Goal: Contribute content: Add original content to the website for others to see

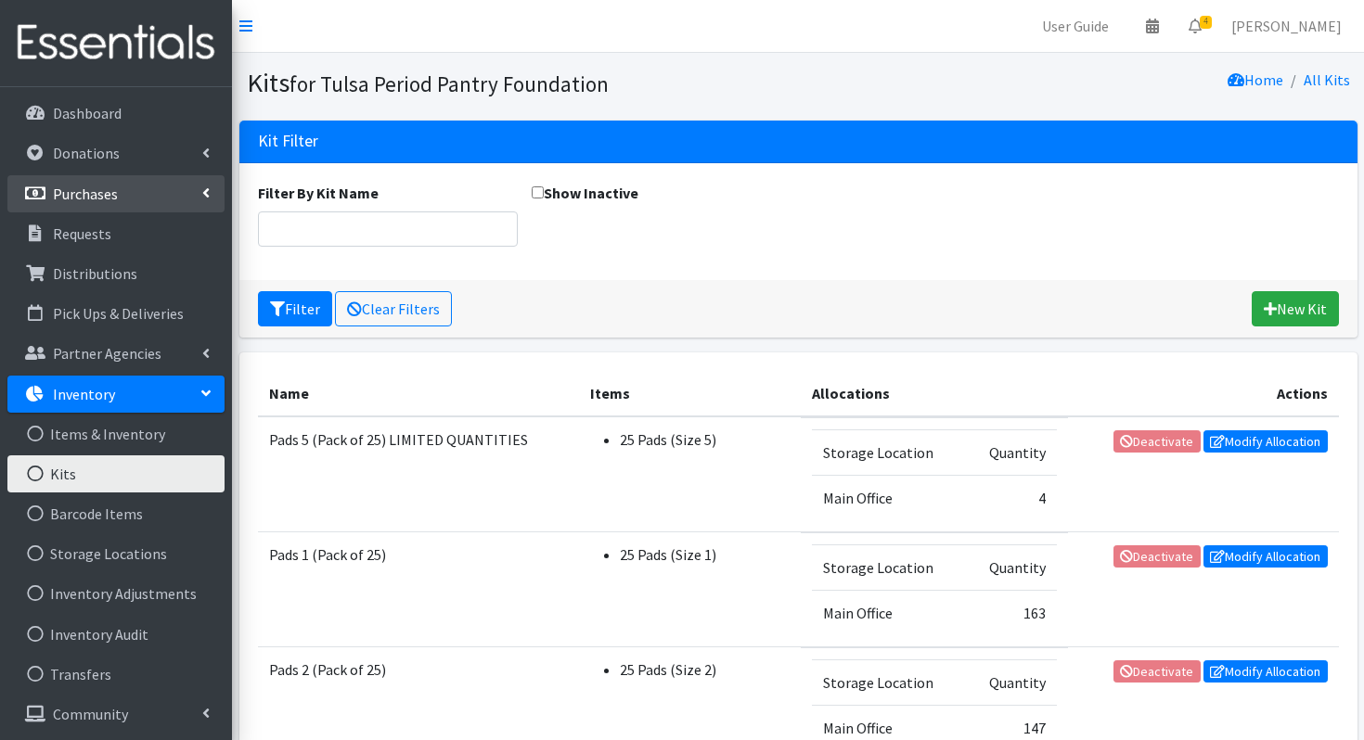
click at [84, 179] on link "Purchases" at bounding box center [115, 193] width 217 height 37
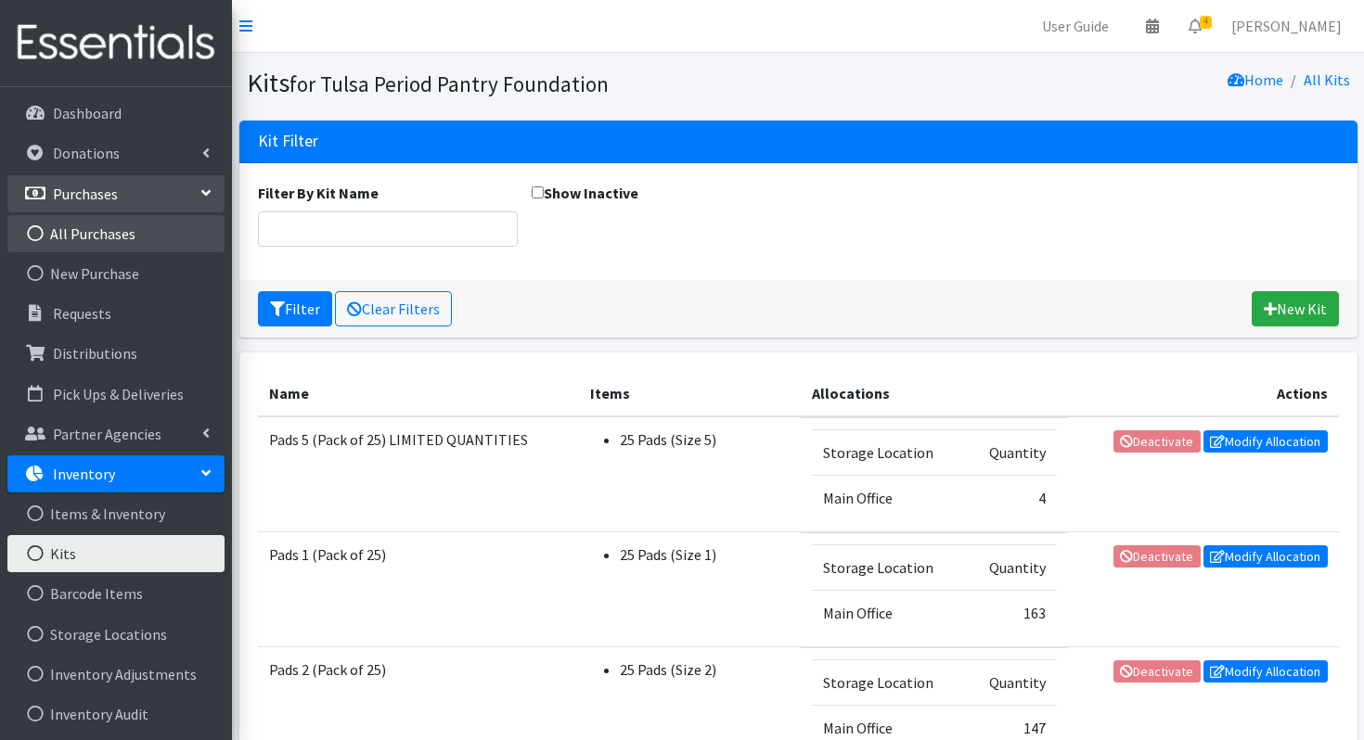
click at [90, 234] on link "All Purchases" at bounding box center [115, 233] width 217 height 37
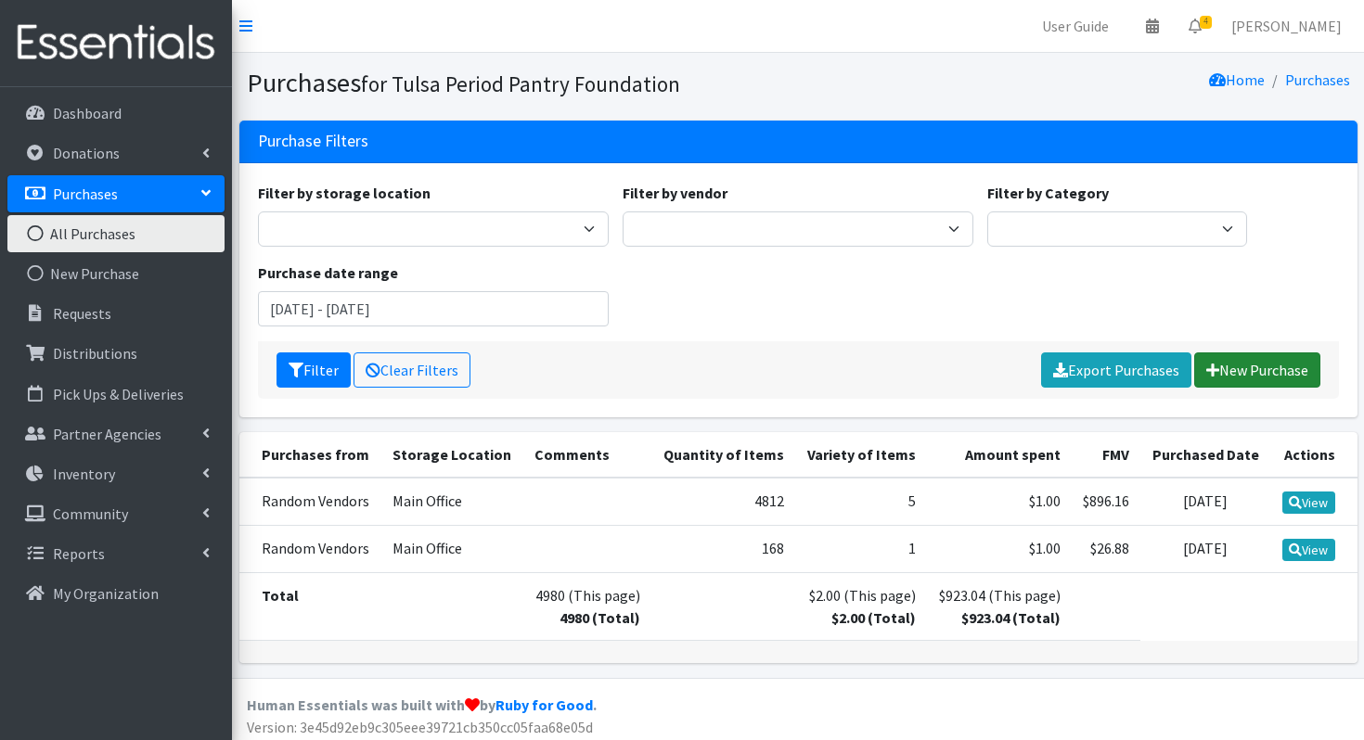
click at [1248, 367] on link "New Purchase" at bounding box center [1257, 370] width 126 height 35
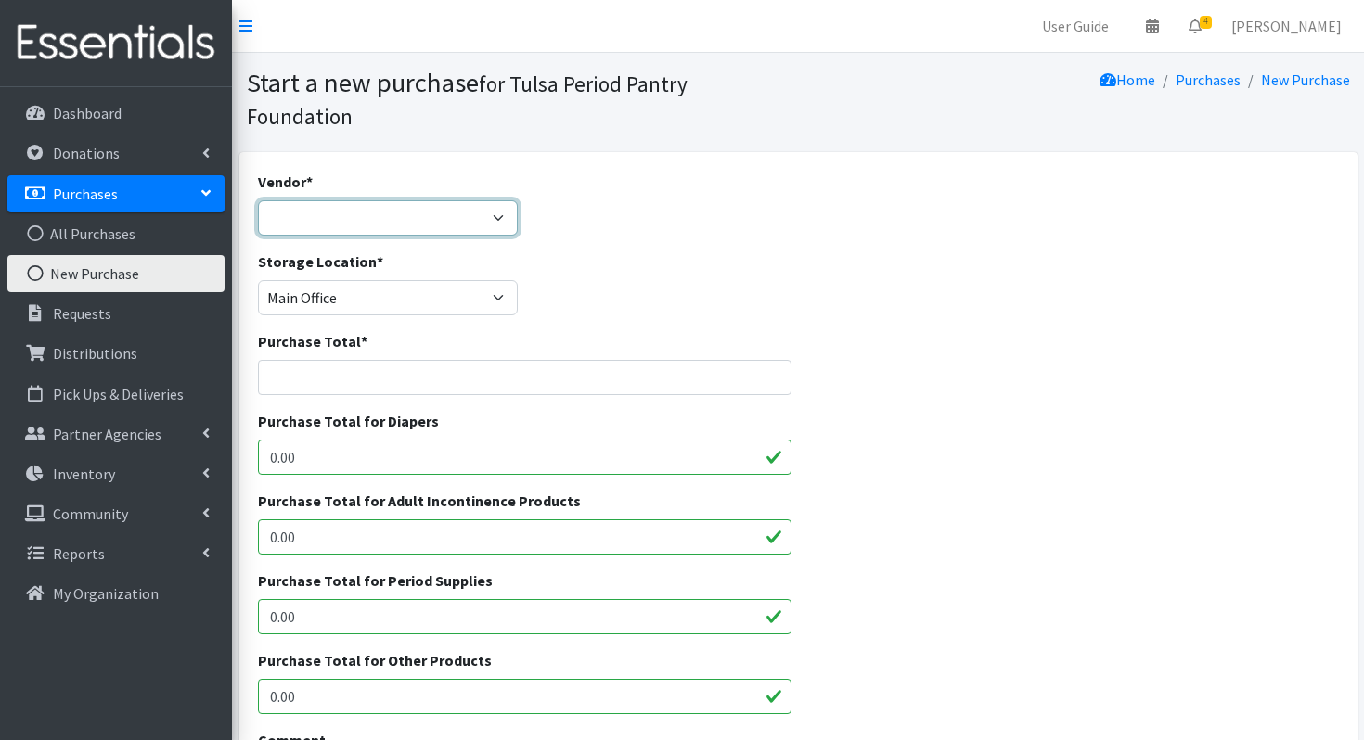
click at [353, 219] on select "Random Vendors ---Not Listed---" at bounding box center [388, 217] width 260 height 35
select select "613"
click at [290, 361] on input "Purchase Total *" at bounding box center [525, 377] width 534 height 35
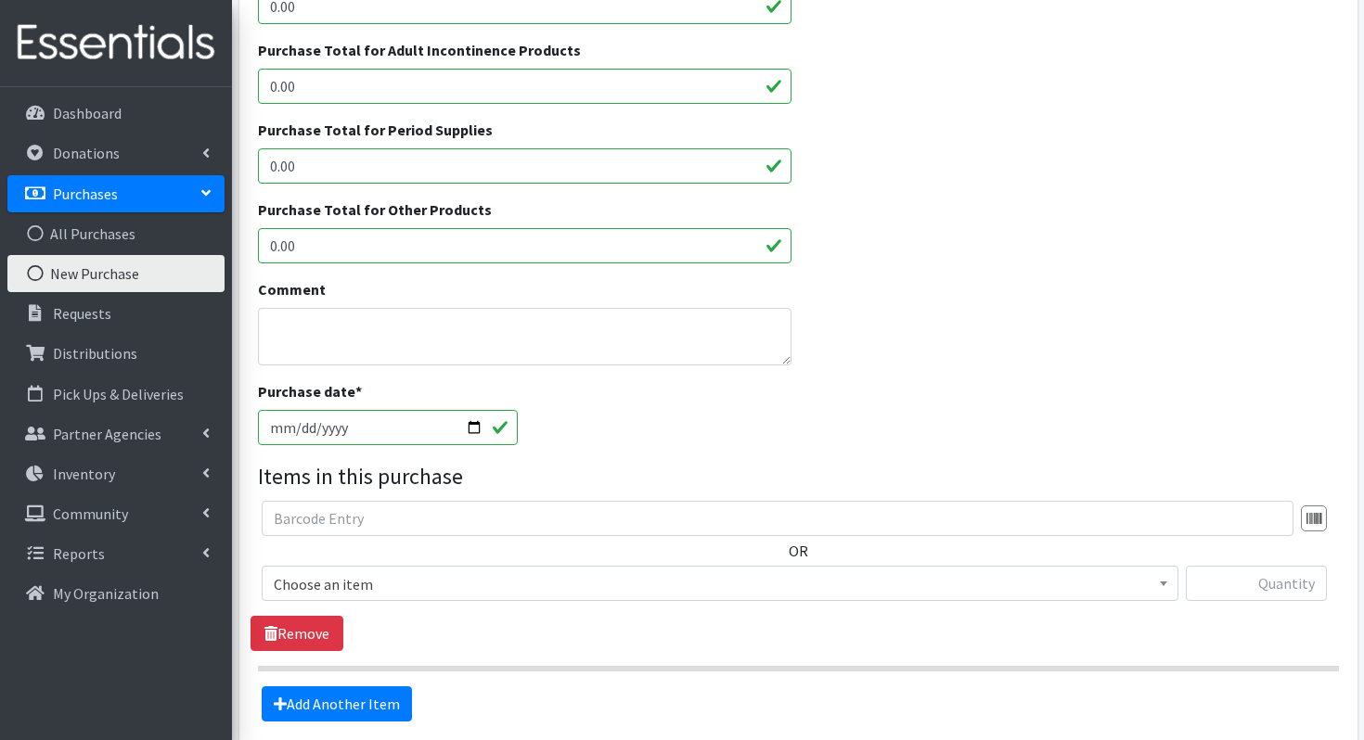
scroll to position [456, 0]
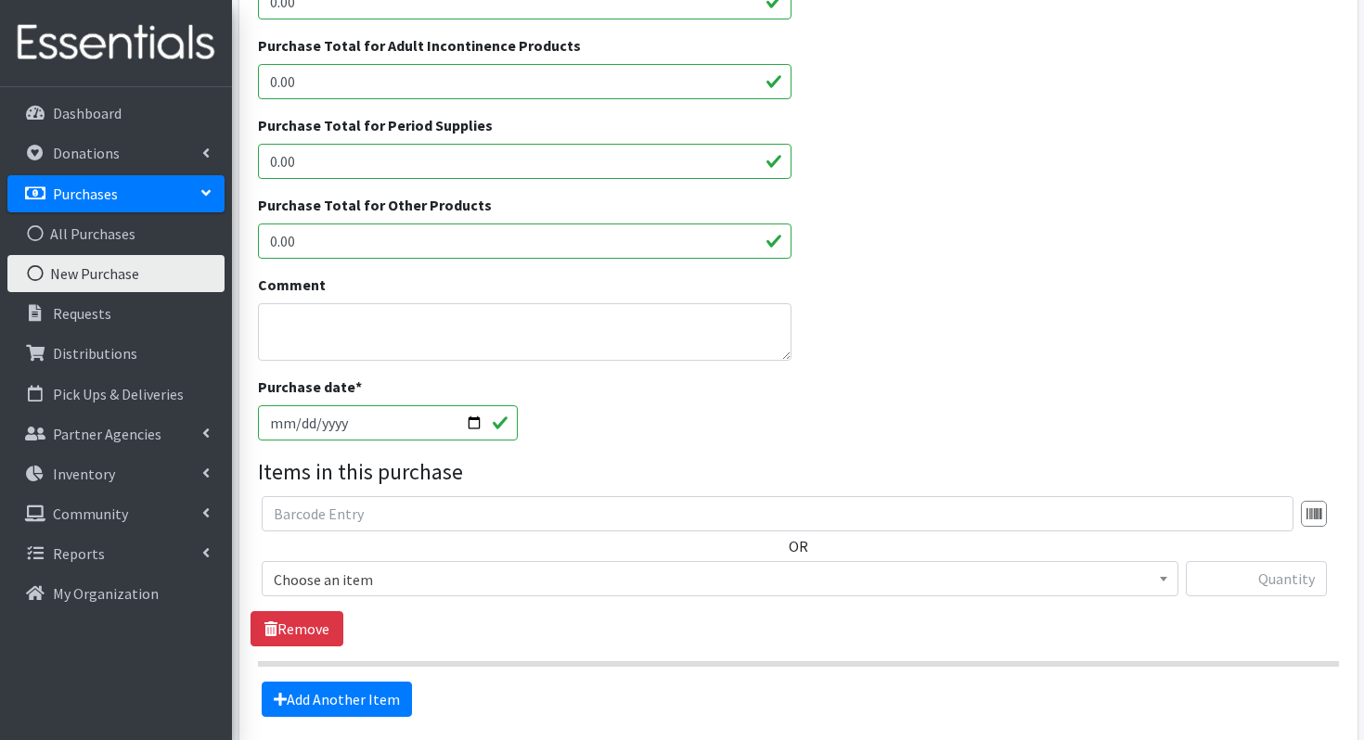
type input "1"
click at [322, 572] on span "Choose an item" at bounding box center [720, 580] width 893 height 26
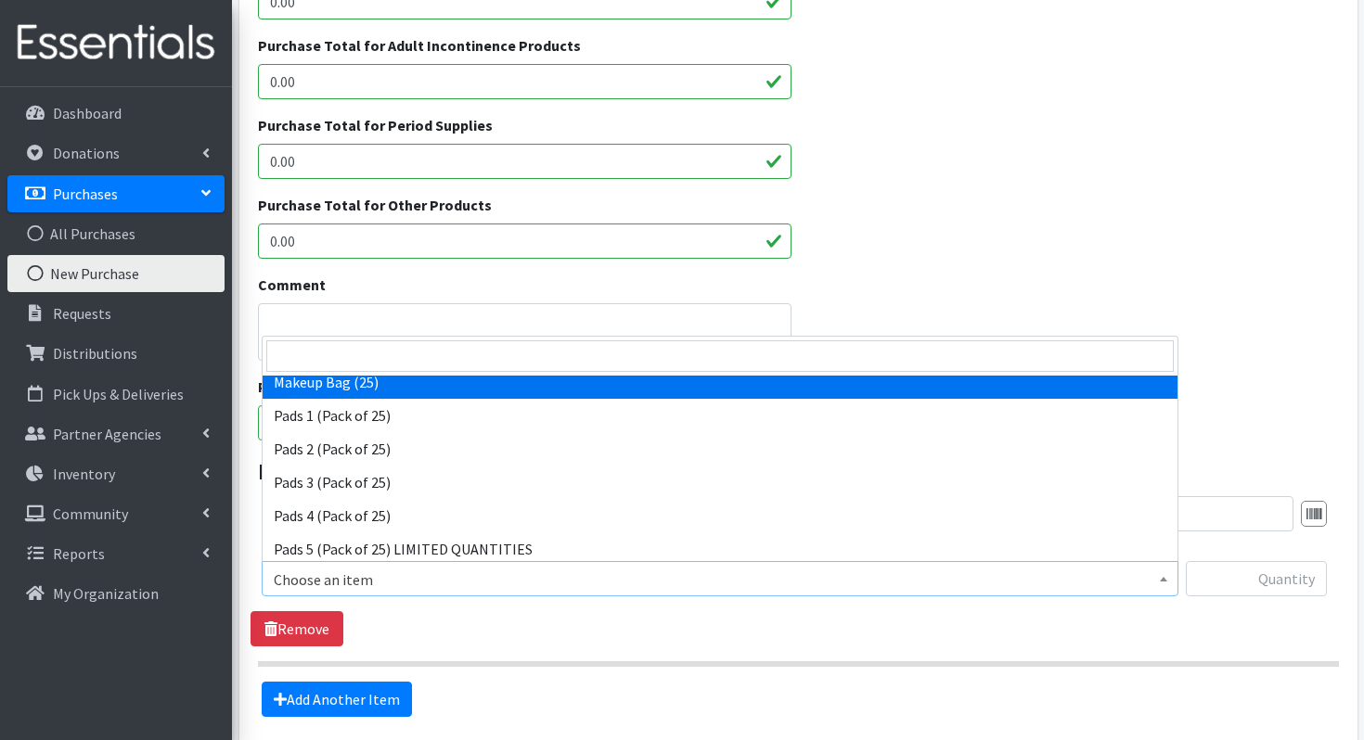
scroll to position [130, 0]
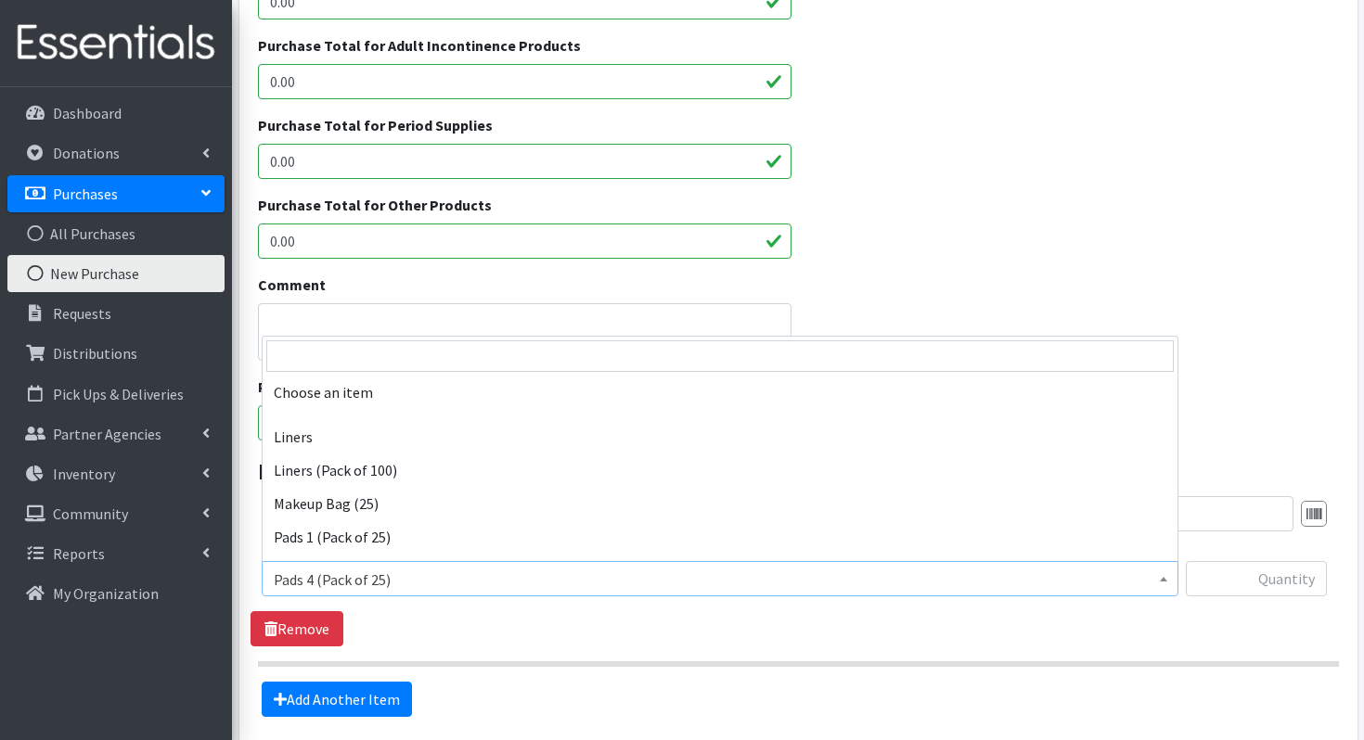
click at [330, 565] on span "Pads 4 (Pack of 25)" at bounding box center [720, 578] width 917 height 35
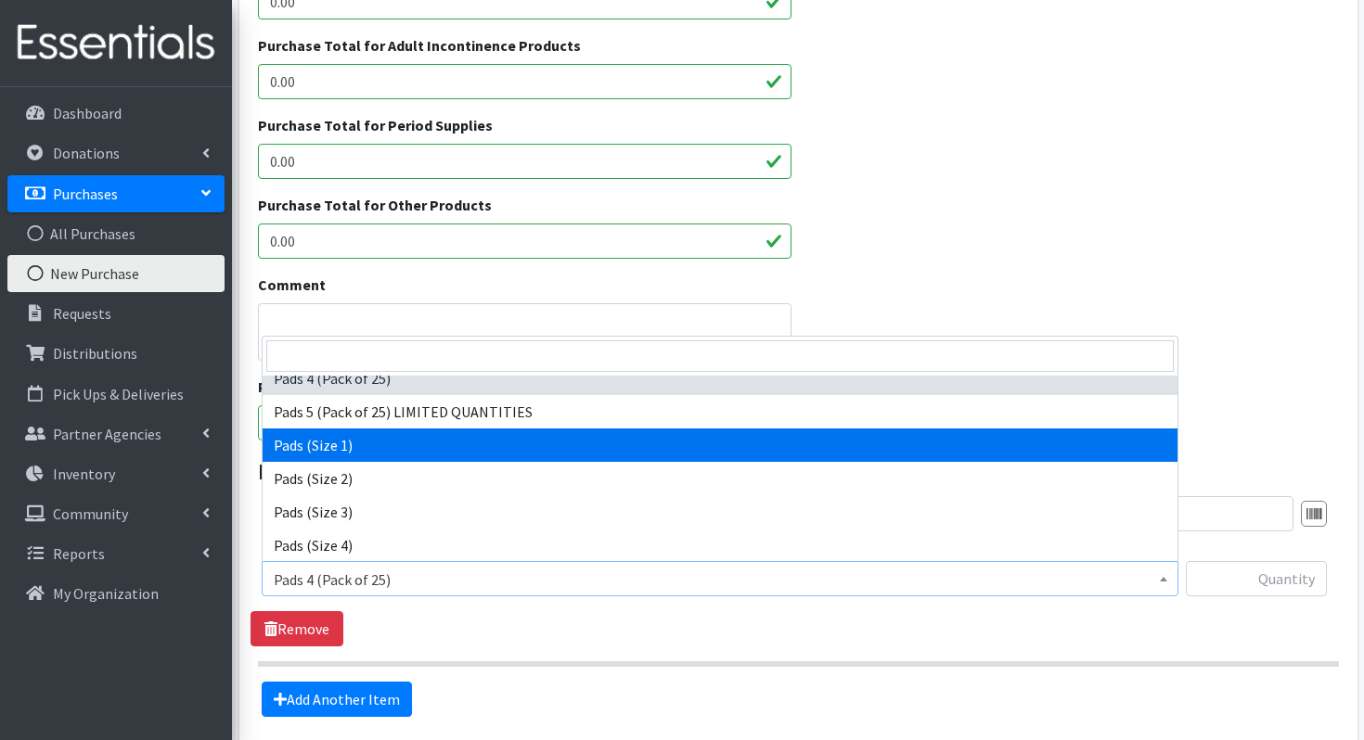
scroll to position [264, 0]
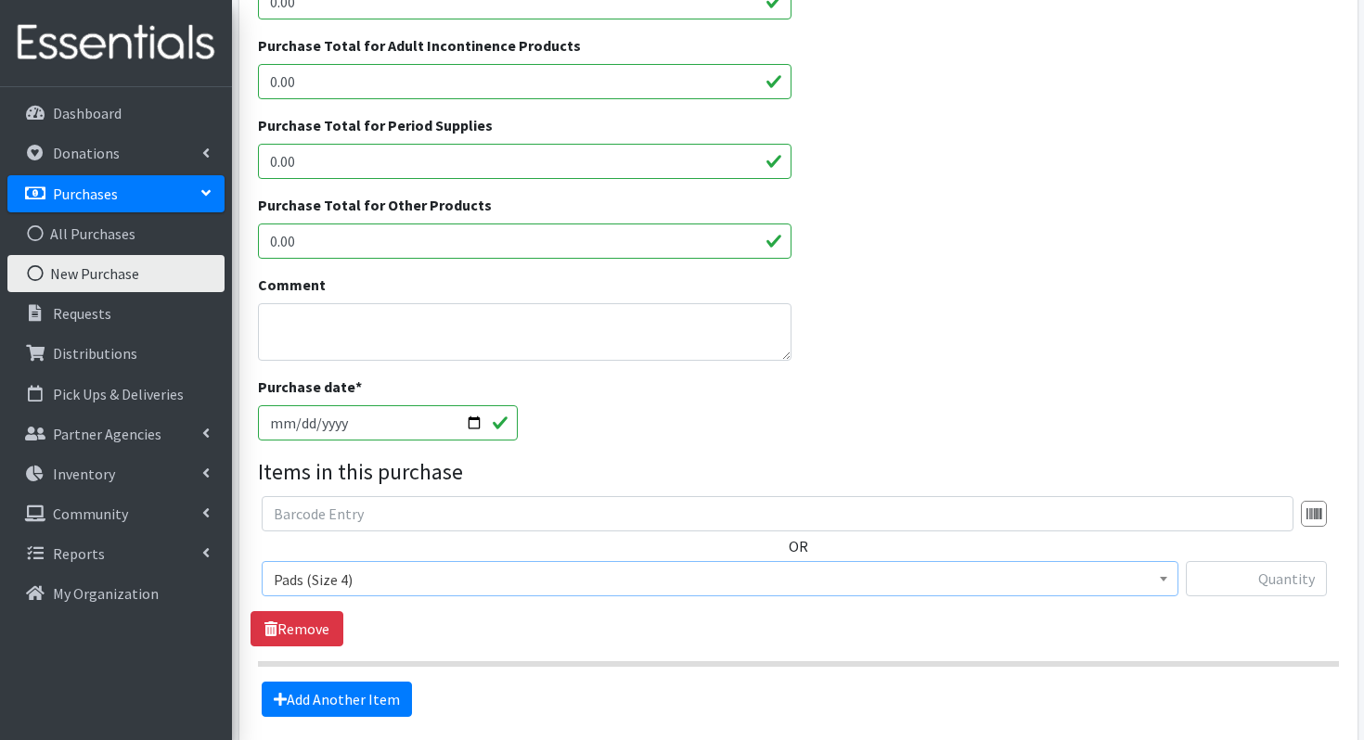
click at [405, 577] on span "Pads (Size 4)" at bounding box center [720, 580] width 893 height 26
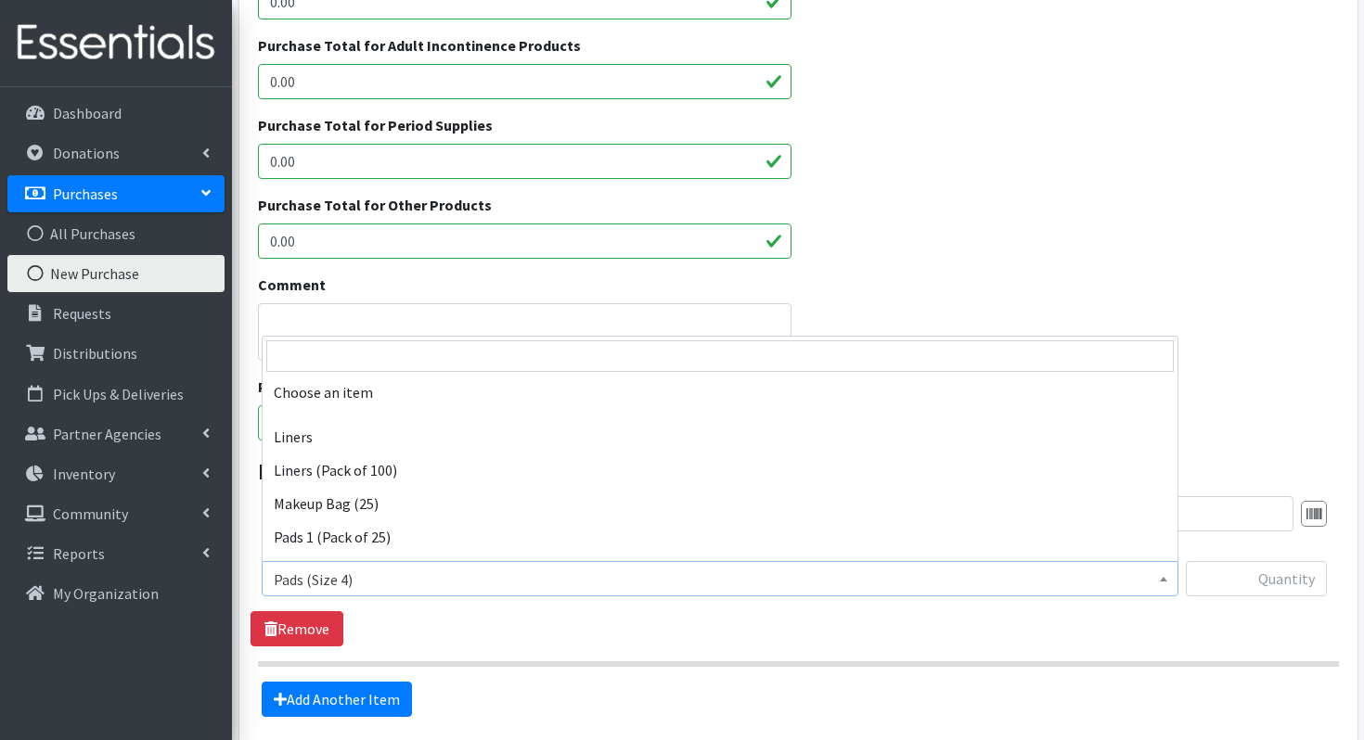
scroll to position [379, 0]
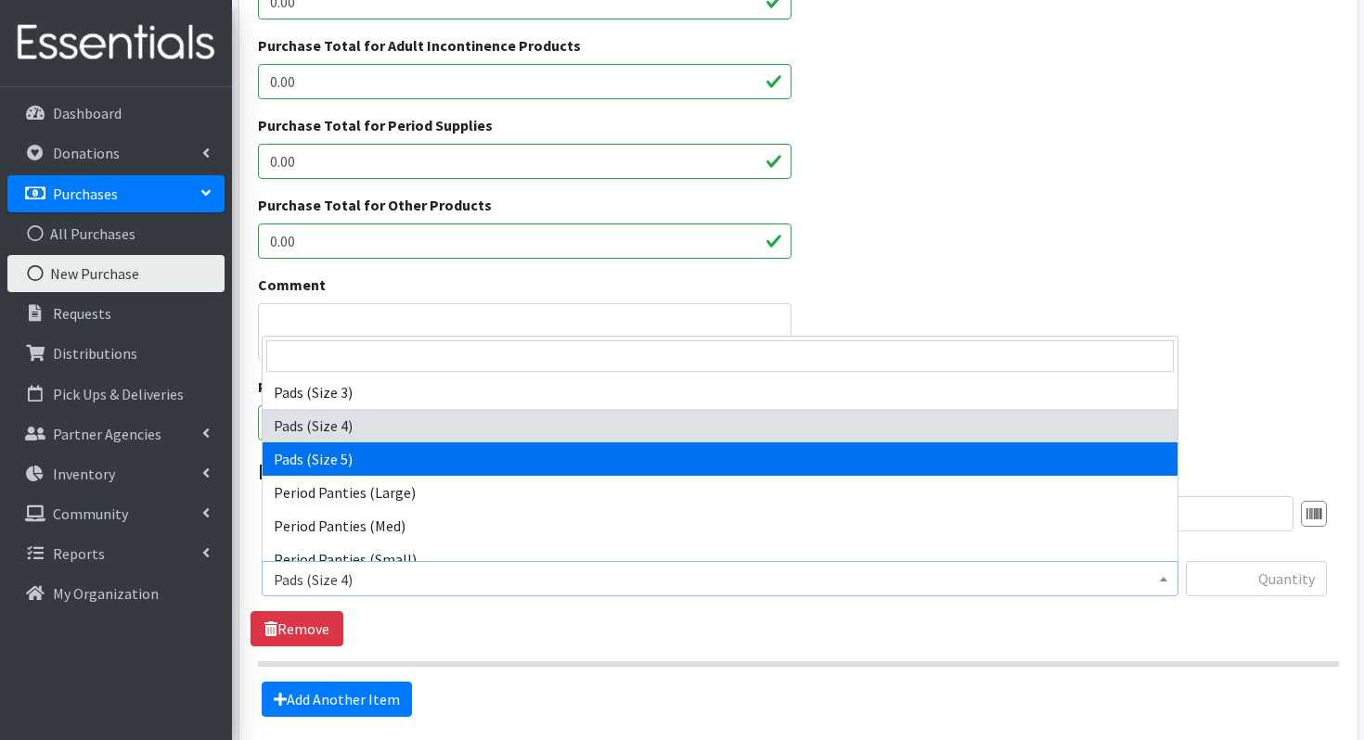
select select "13217"
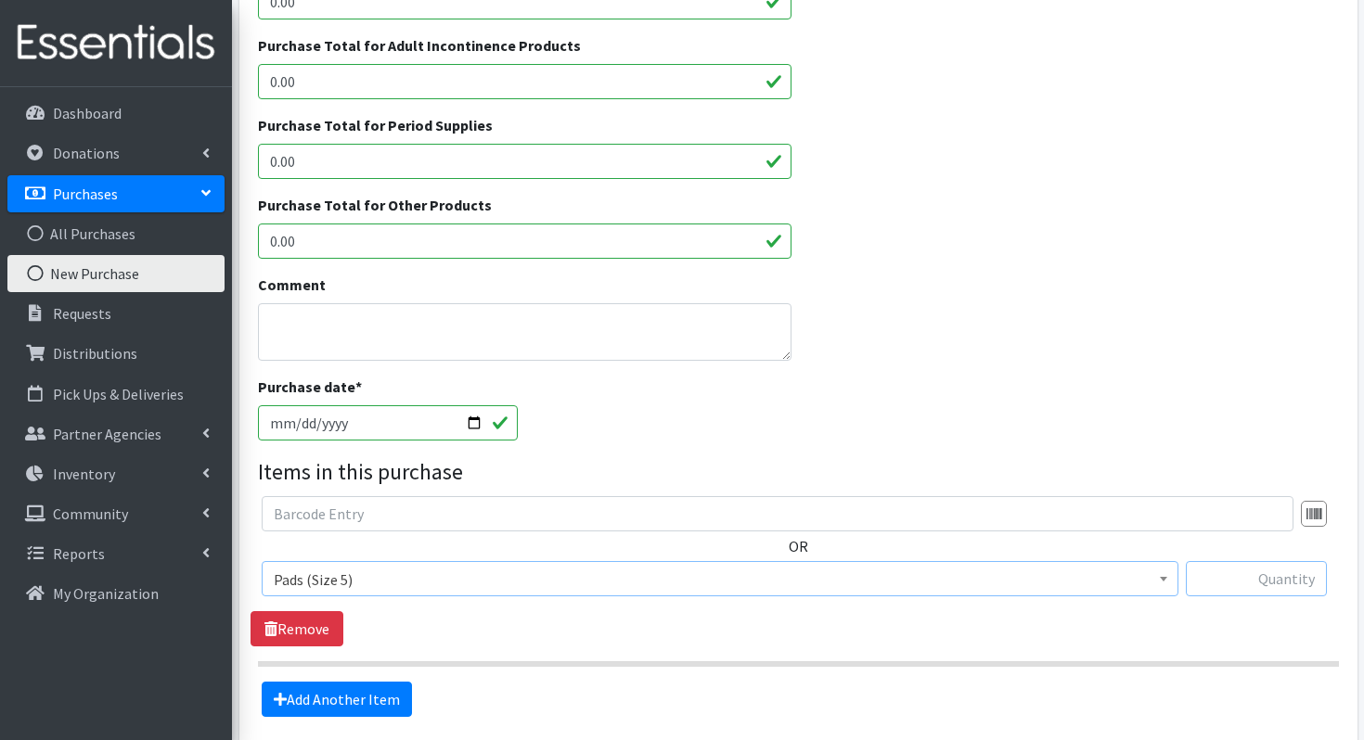
click at [1211, 569] on input "text" at bounding box center [1256, 578] width 141 height 35
type input "144"
click at [365, 696] on link "Add Another Item" at bounding box center [337, 699] width 150 height 35
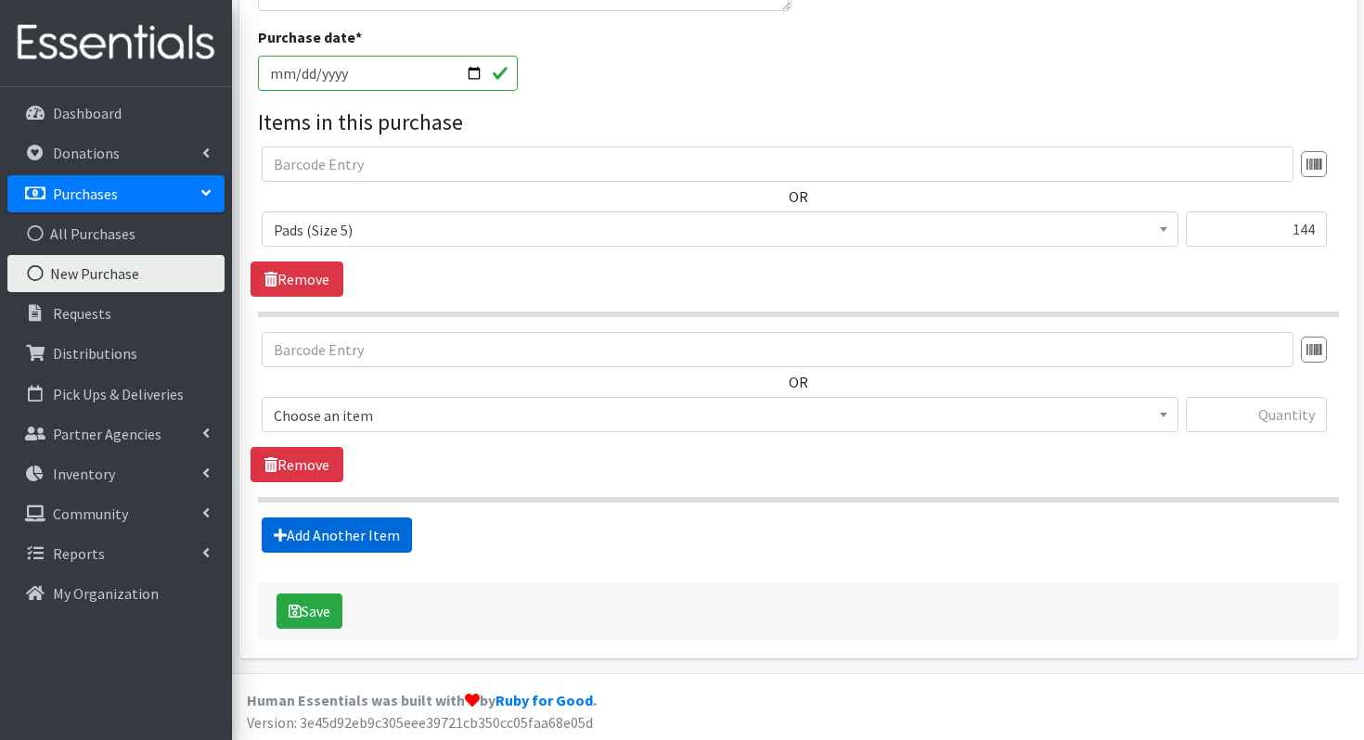
scroll to position [808, 0]
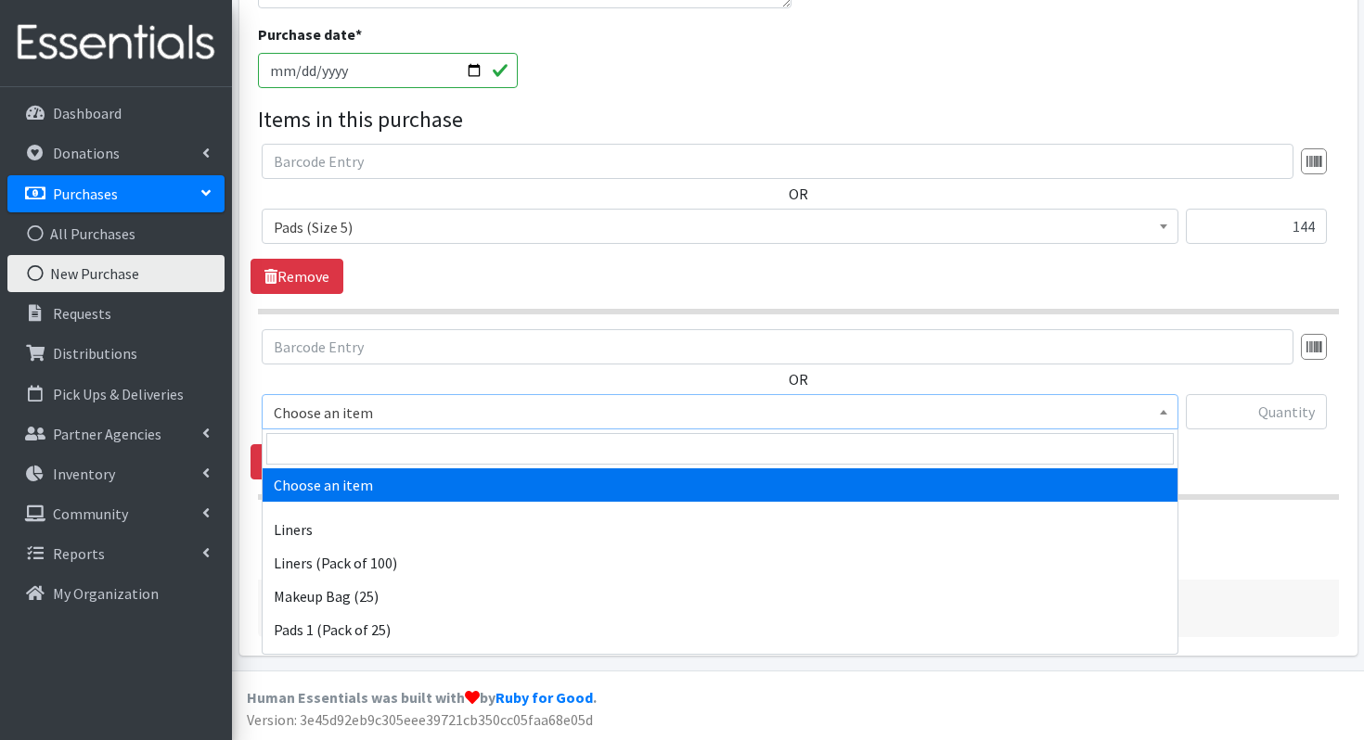
click at [460, 408] on span "Choose an item" at bounding box center [720, 413] width 893 height 26
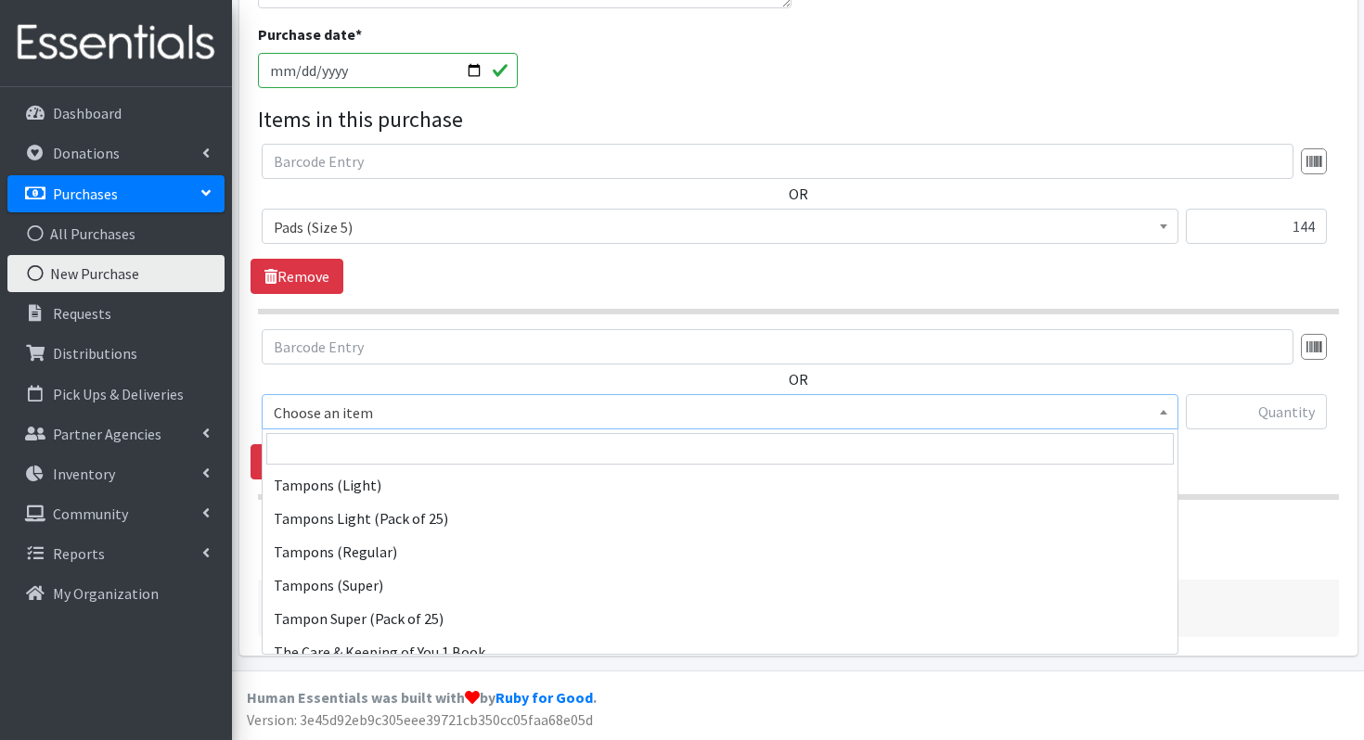
scroll to position [688, 0]
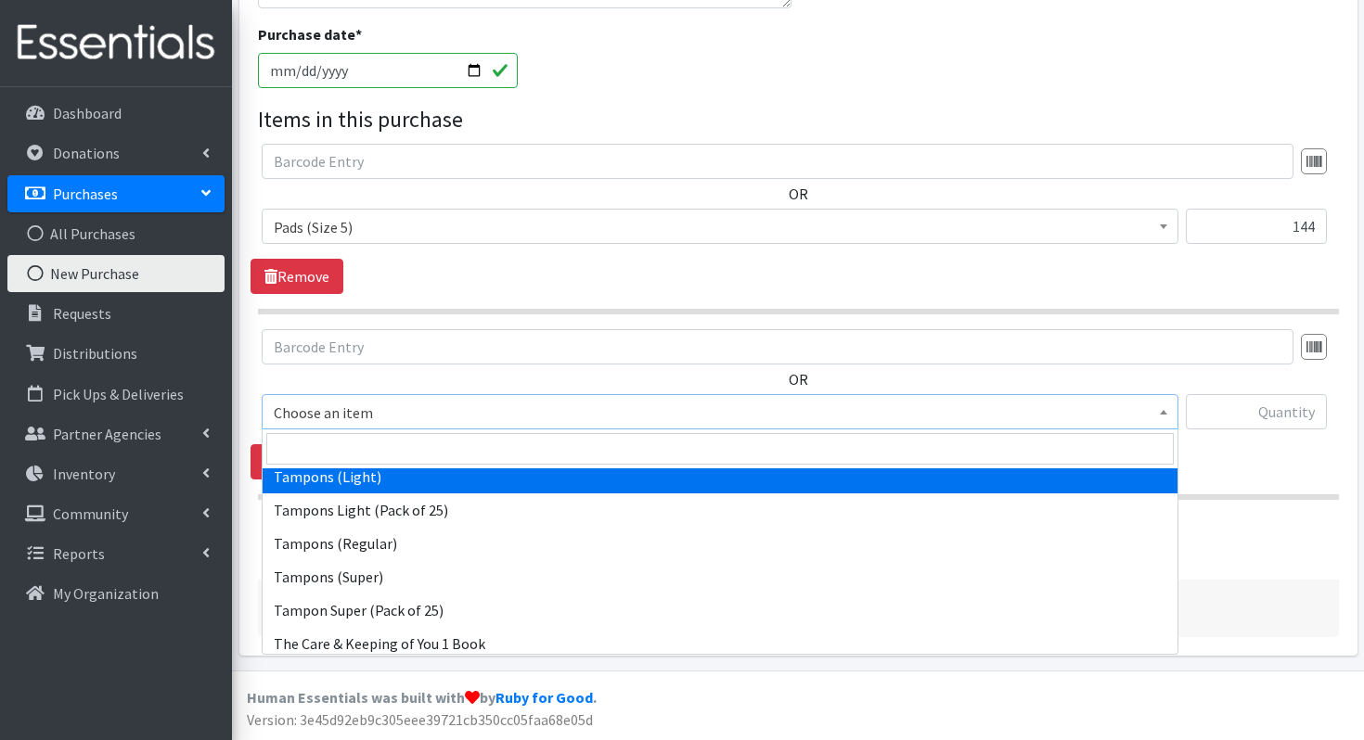
select select "12709"
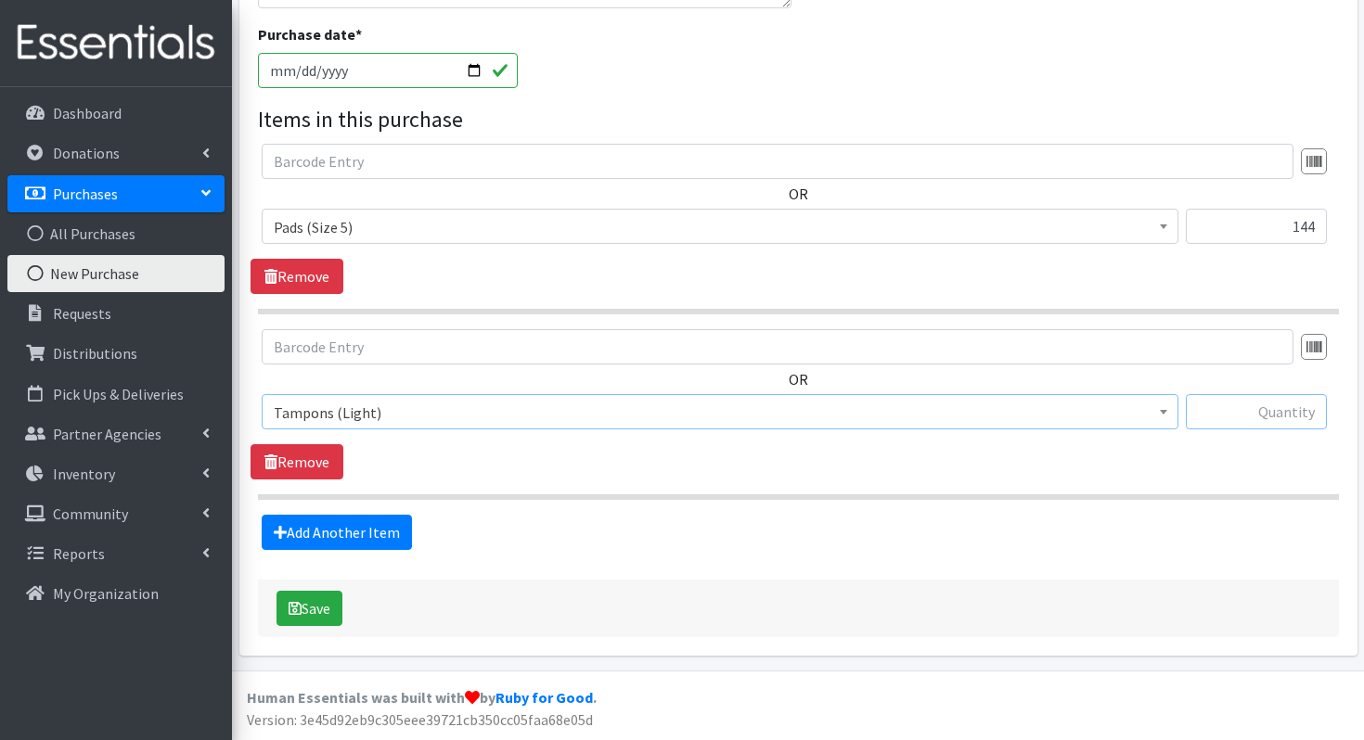
click at [1247, 407] on input "text" at bounding box center [1256, 411] width 141 height 35
type input "1000"
click at [326, 566] on div "Vendor * Random Vendors ---Not Listed--- Storage Location * Main Office Purchas…" at bounding box center [798, 0] width 1081 height 1275
click at [325, 550] on div "Vendor * Random Vendors ---Not Listed--- Storage Location * Main Office Purchas…" at bounding box center [798, 0] width 1081 height 1275
click at [320, 515] on link "Add Another Item" at bounding box center [337, 532] width 150 height 35
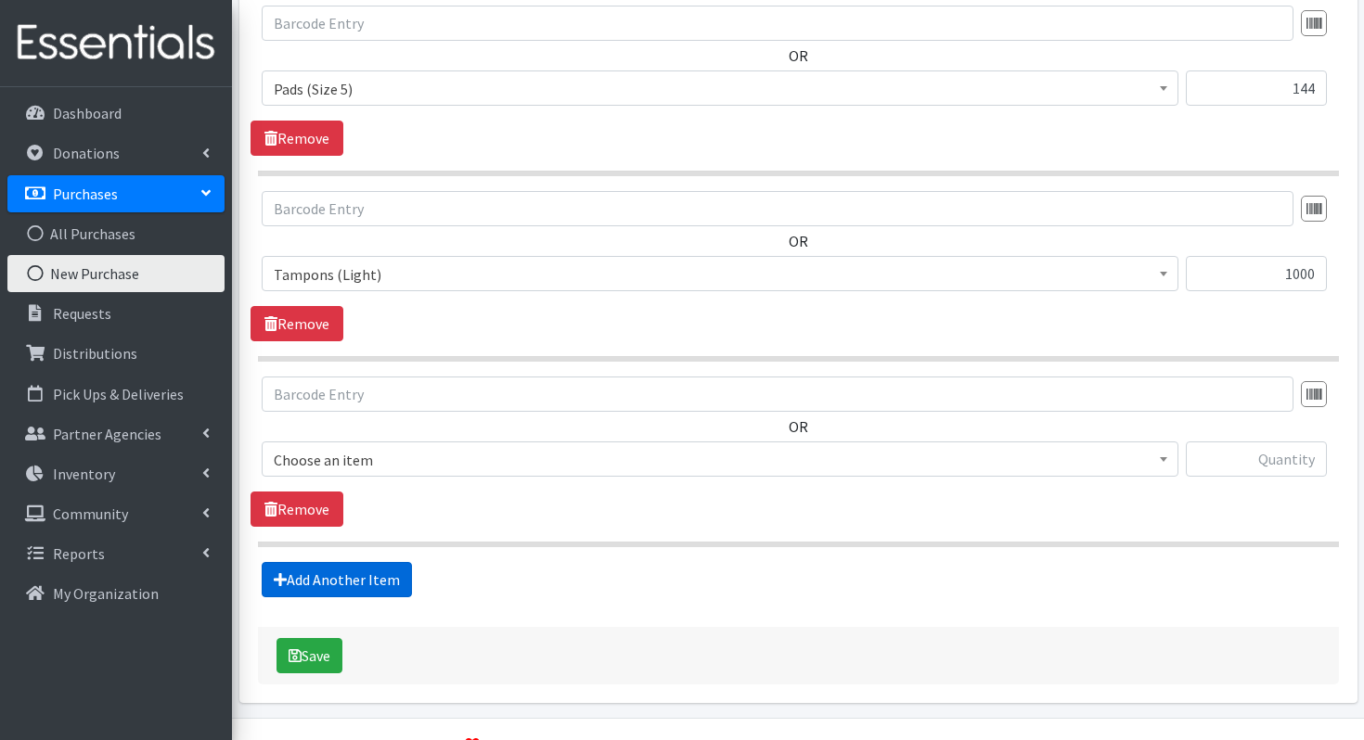
scroll to position [994, 0]
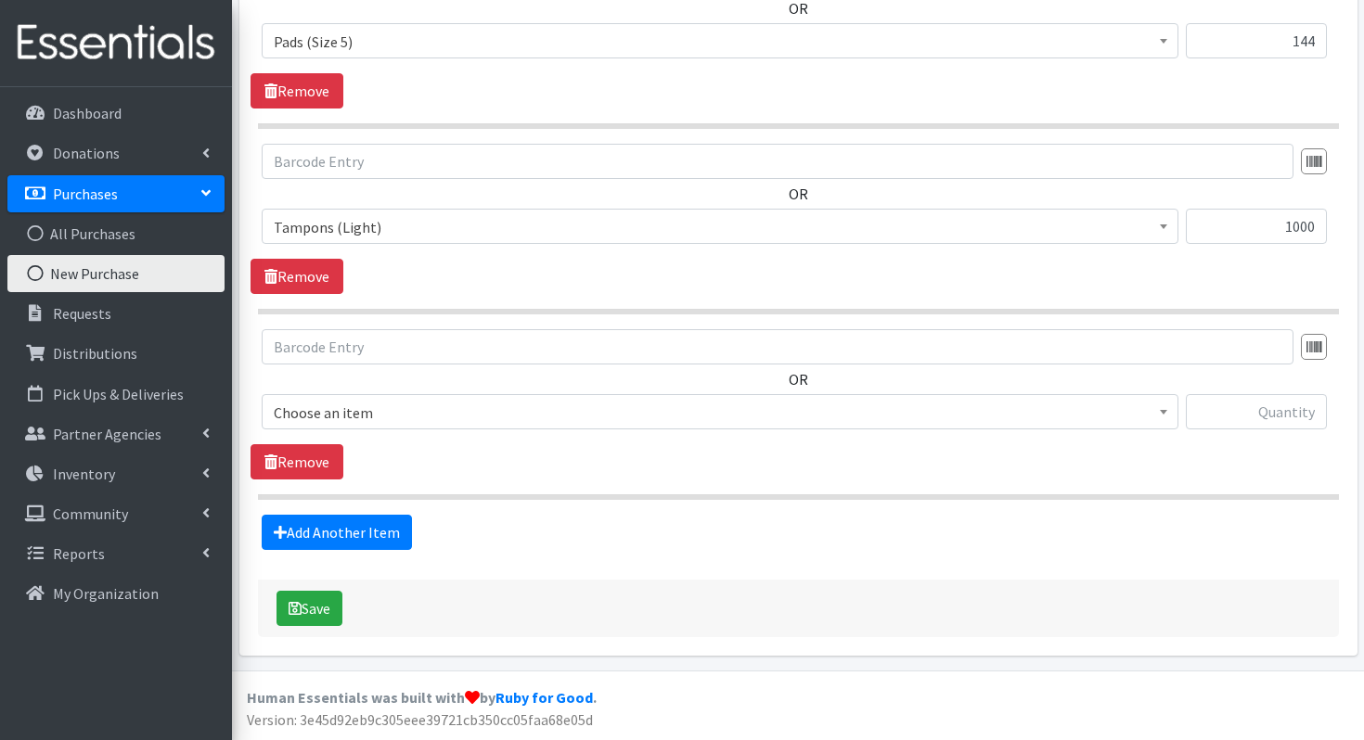
click at [364, 422] on span "Choose an item" at bounding box center [720, 413] width 893 height 26
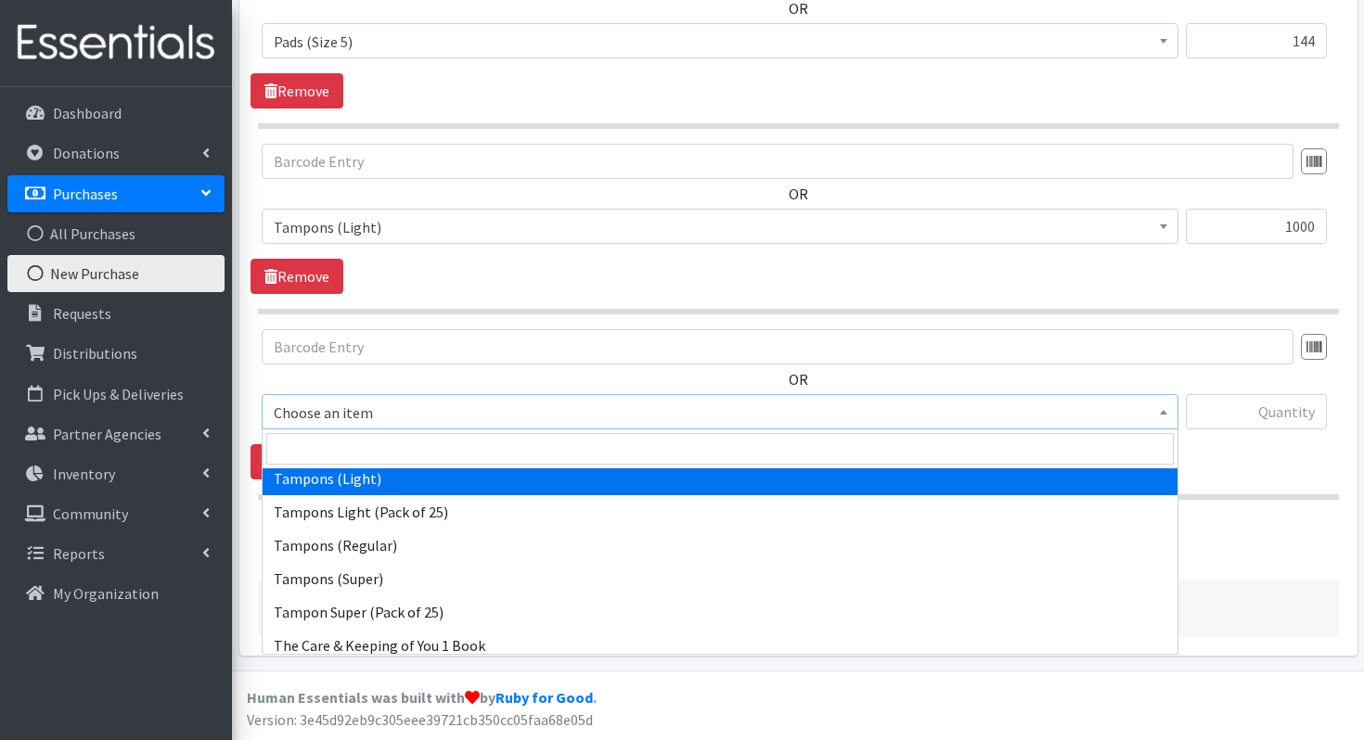
scroll to position [689, 0]
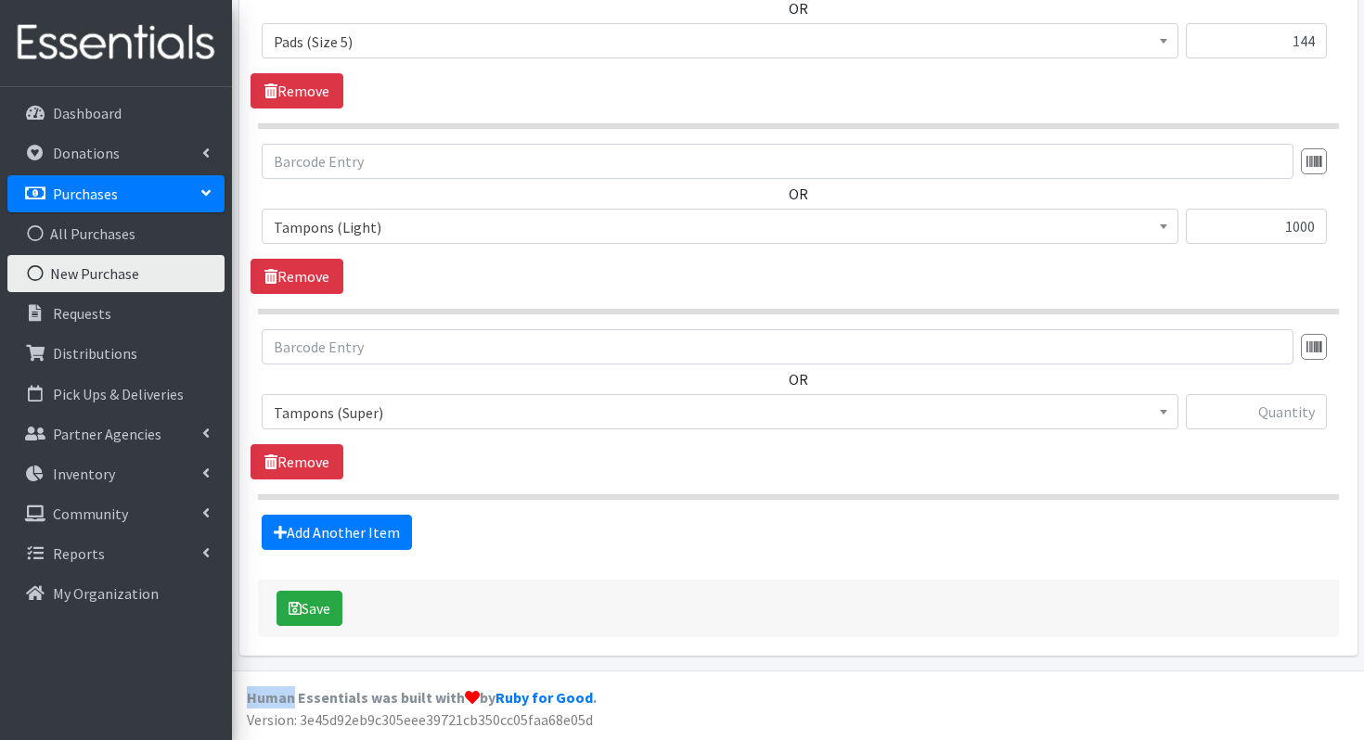
click at [377, 406] on span "Tampons (Super)" at bounding box center [720, 413] width 893 height 26
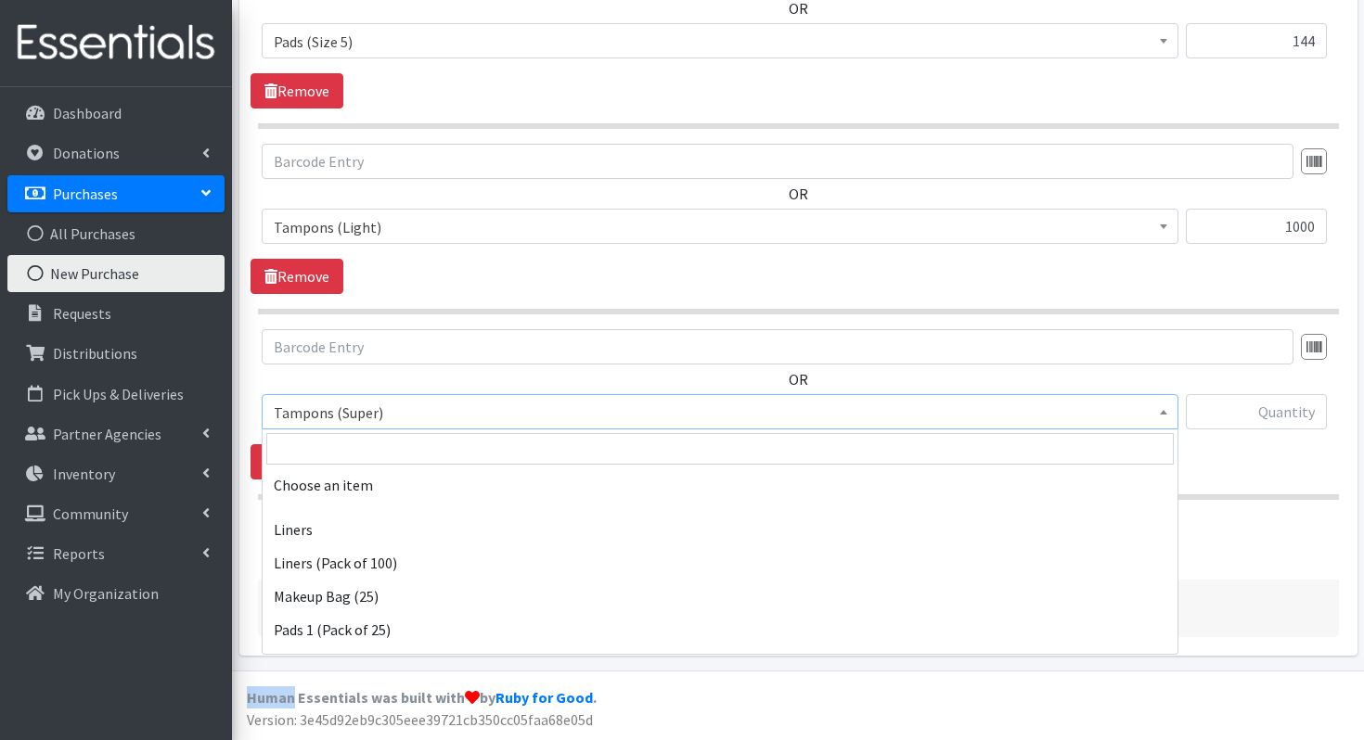
scroll to position [694, 0]
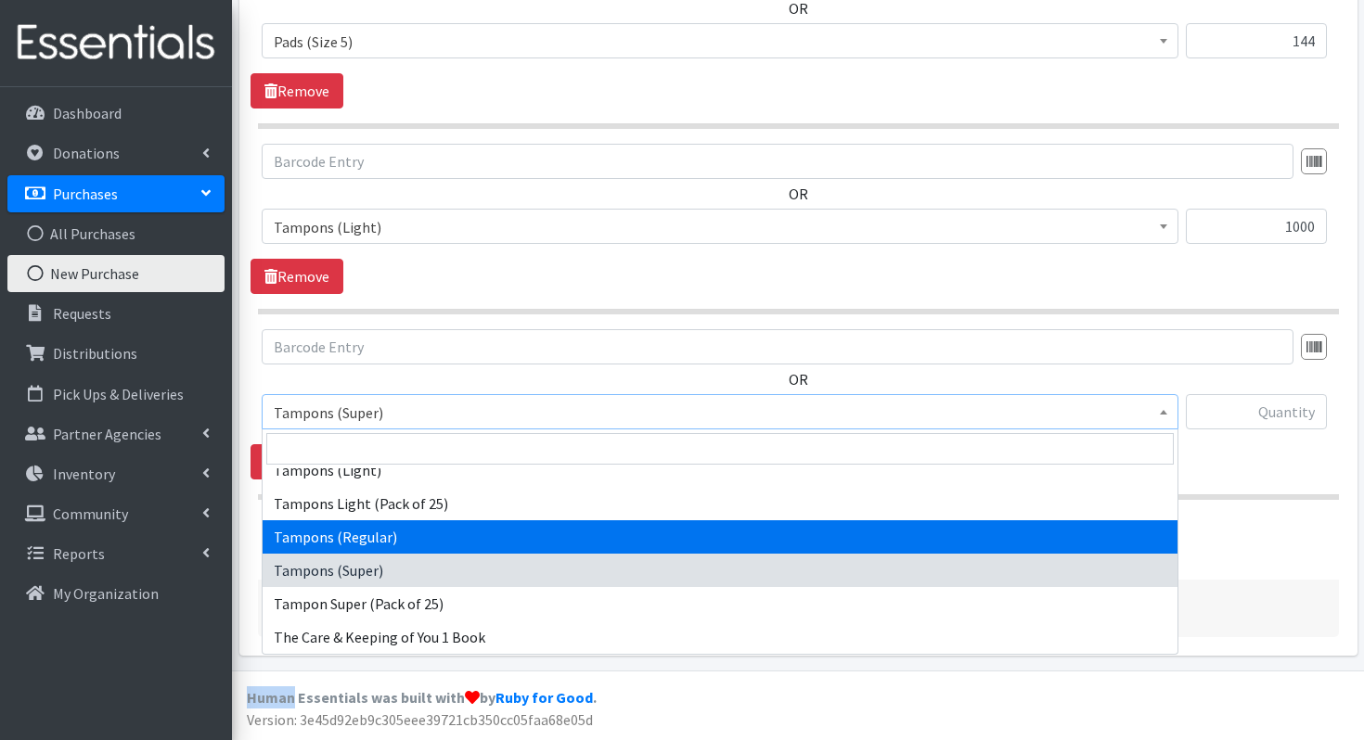
select select "13212"
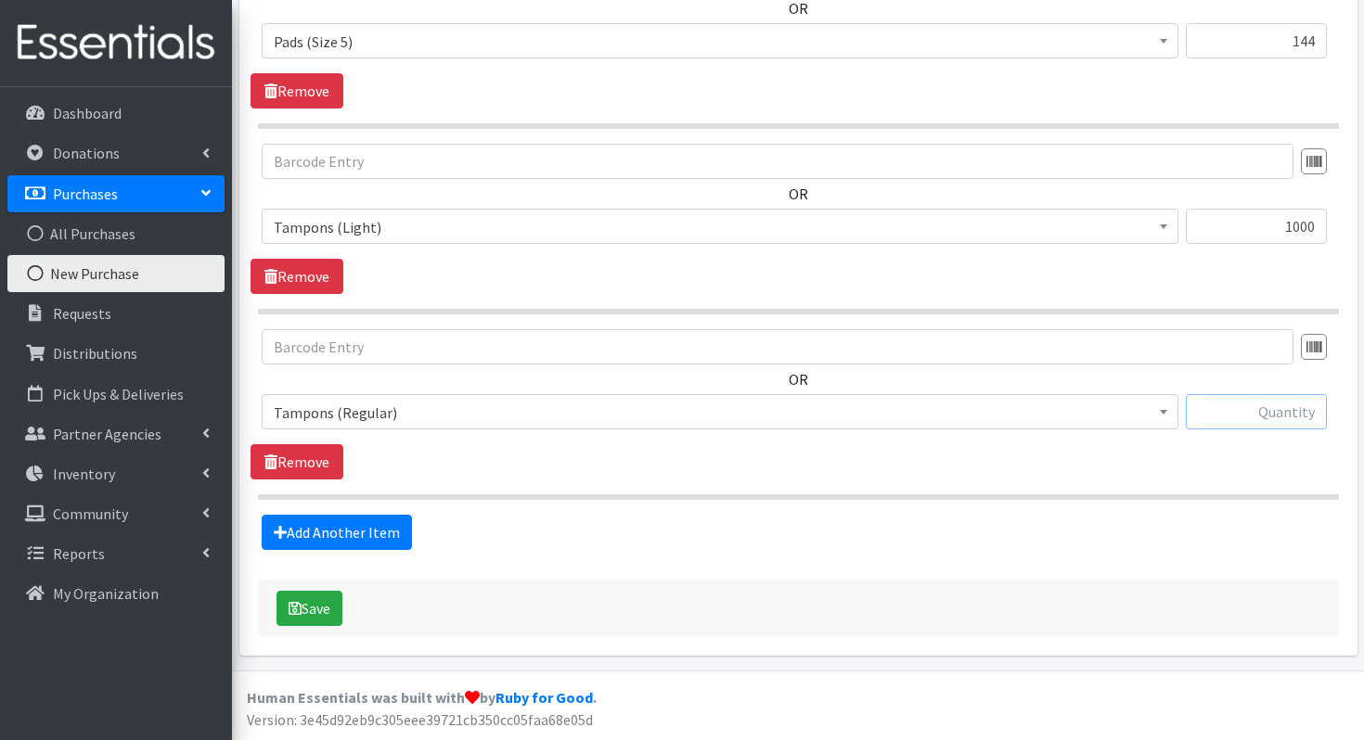
click at [1251, 419] on input "text" at bounding box center [1256, 411] width 141 height 35
type input "1000"
click at [320, 599] on button "Save" at bounding box center [310, 608] width 66 height 35
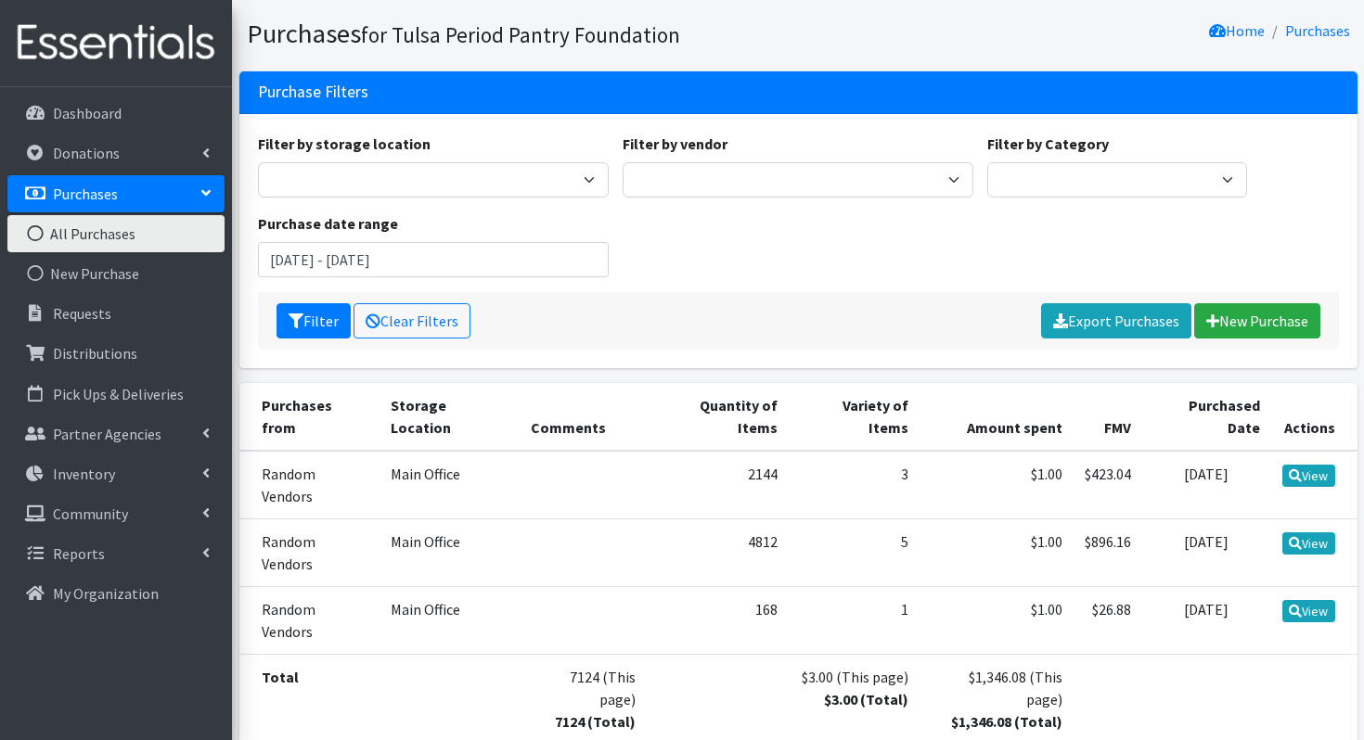
scroll to position [114, 0]
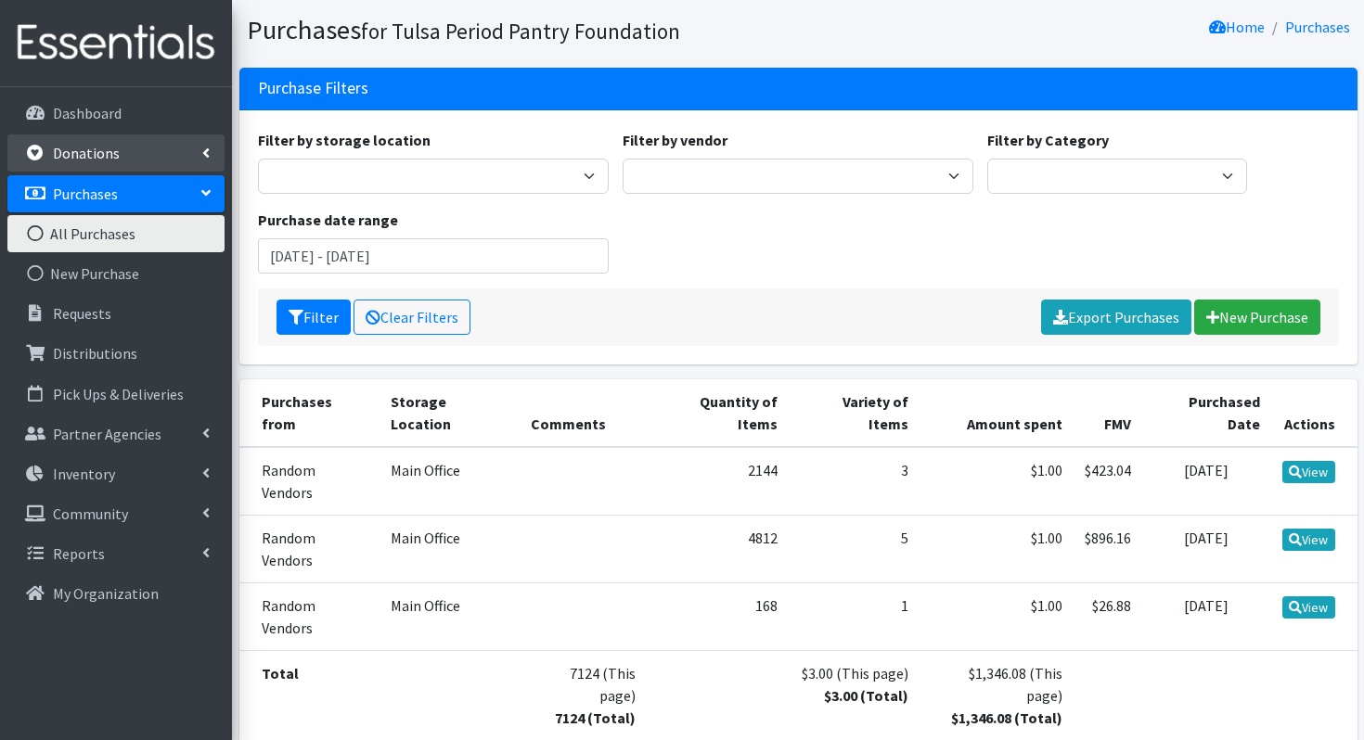
click at [99, 150] on p "Donations" at bounding box center [86, 153] width 67 height 19
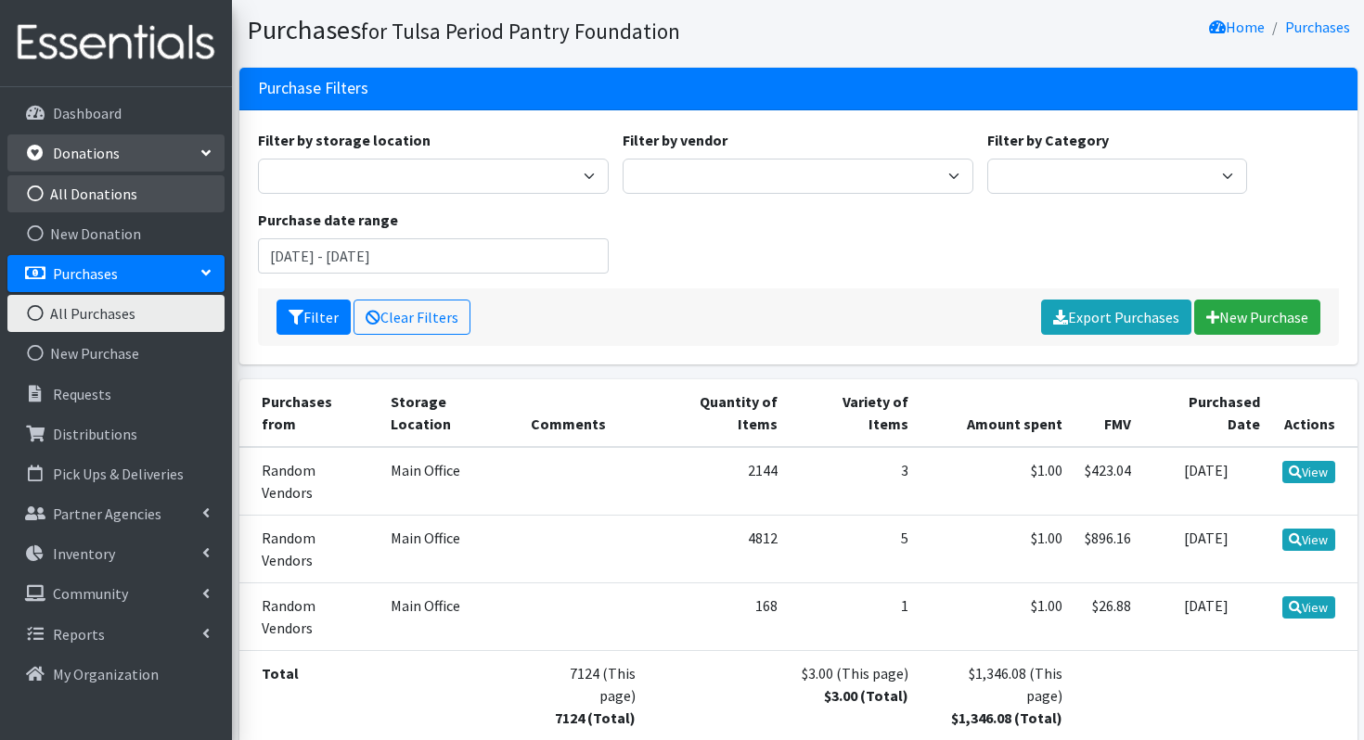
click at [85, 195] on link "All Donations" at bounding box center [115, 193] width 217 height 37
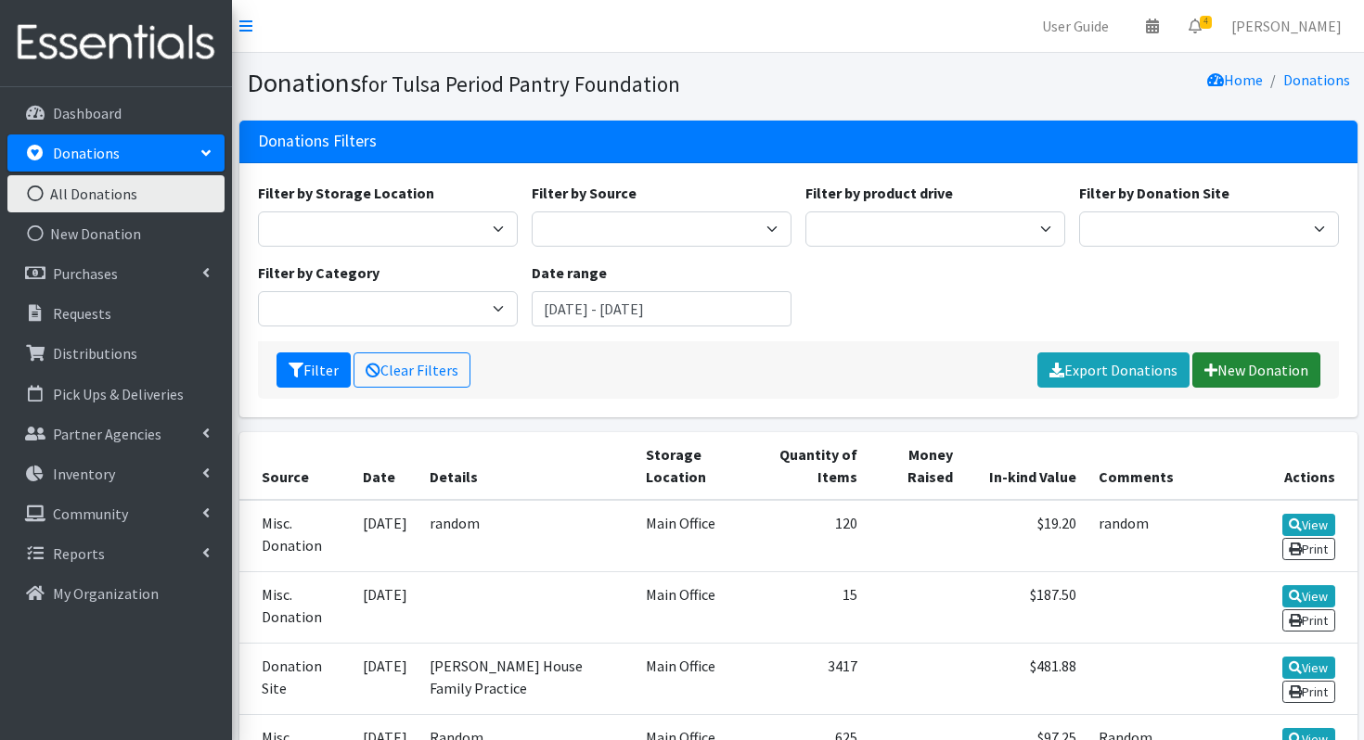
click at [1255, 372] on link "New Donation" at bounding box center [1256, 370] width 128 height 35
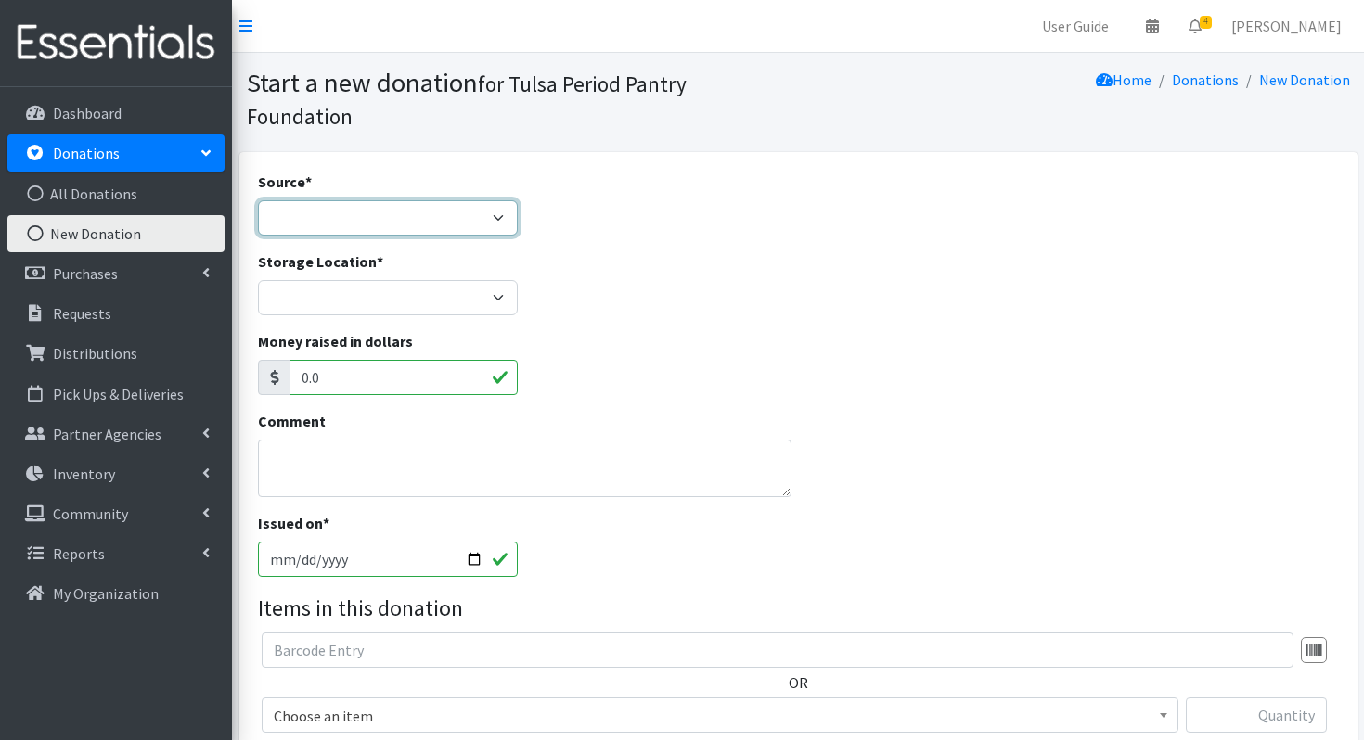
click at [425, 225] on select "Product Drive Manufacturer Donation Site Misc. Donation" at bounding box center [388, 217] width 260 height 35
click at [378, 218] on select "Product Drive Manufacturer Donation Site Misc. Donation" at bounding box center [388, 217] width 260 height 35
select select "Misc. Donation"
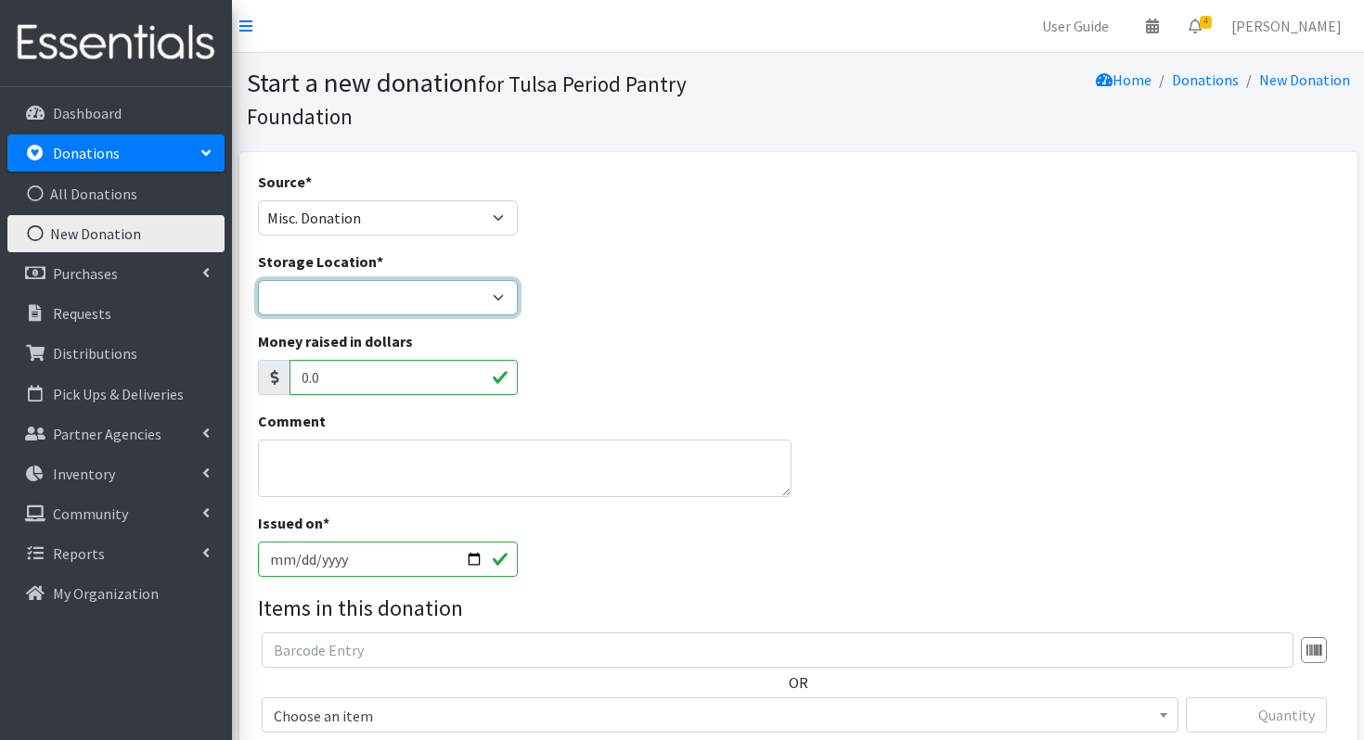
click at [323, 298] on select "Main Office" at bounding box center [388, 297] width 260 height 35
select select "380"
click at [302, 474] on textarea "Comment" at bounding box center [525, 469] width 534 height 58
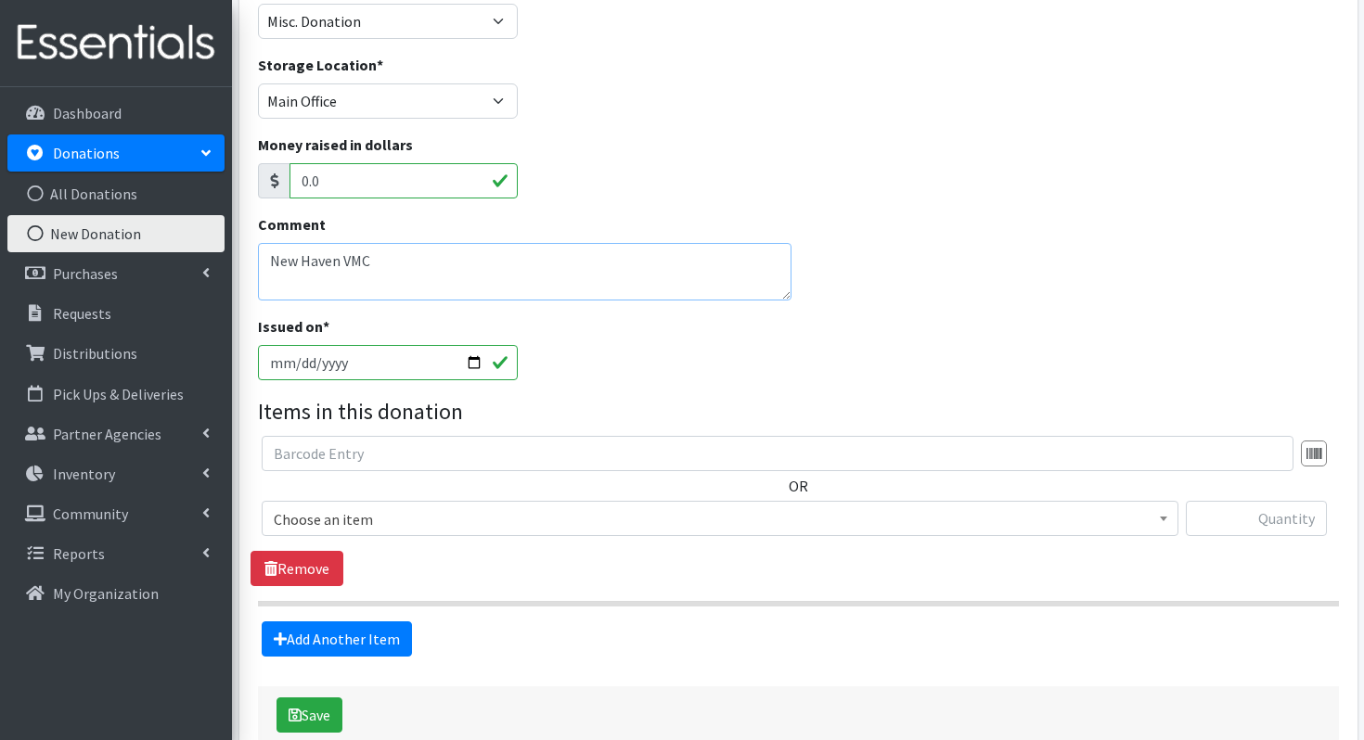
scroll to position [207, 0]
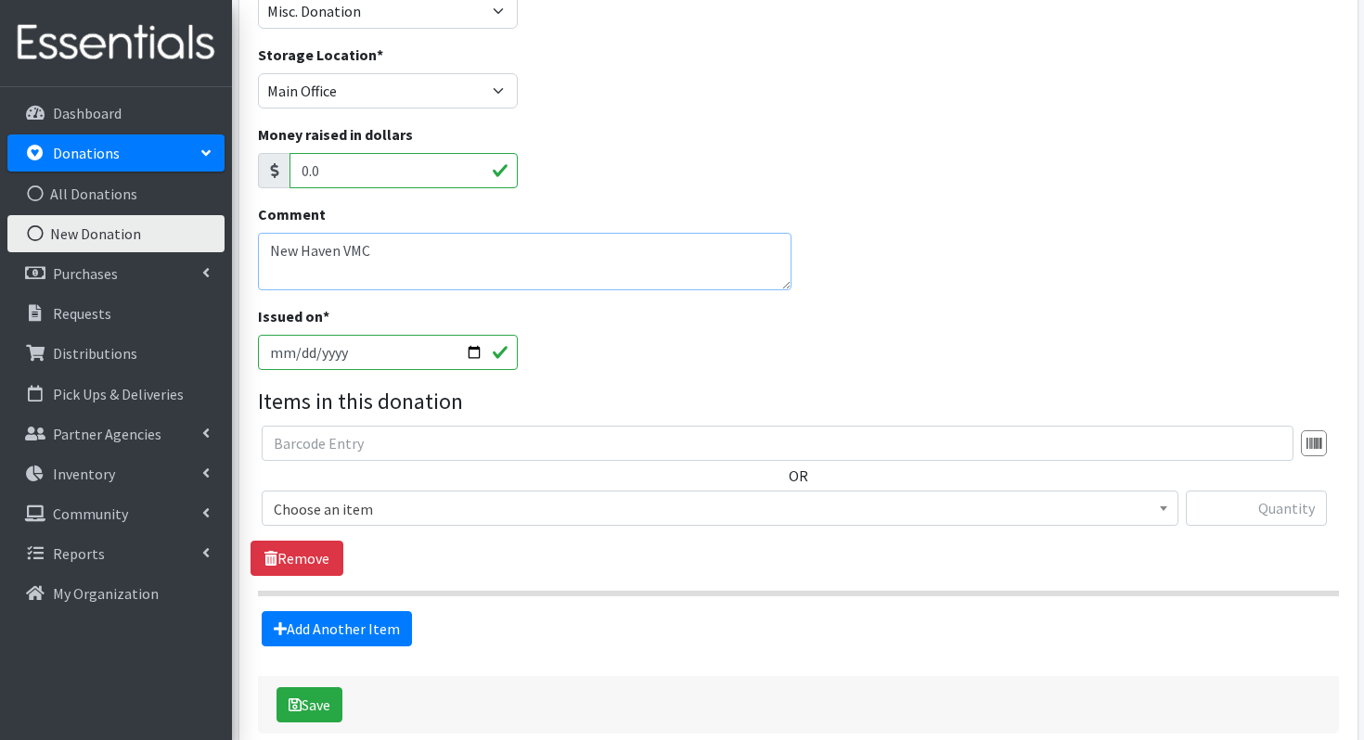
type textarea "New Haven VMC"
click at [402, 506] on span "Choose an item" at bounding box center [720, 509] width 893 height 26
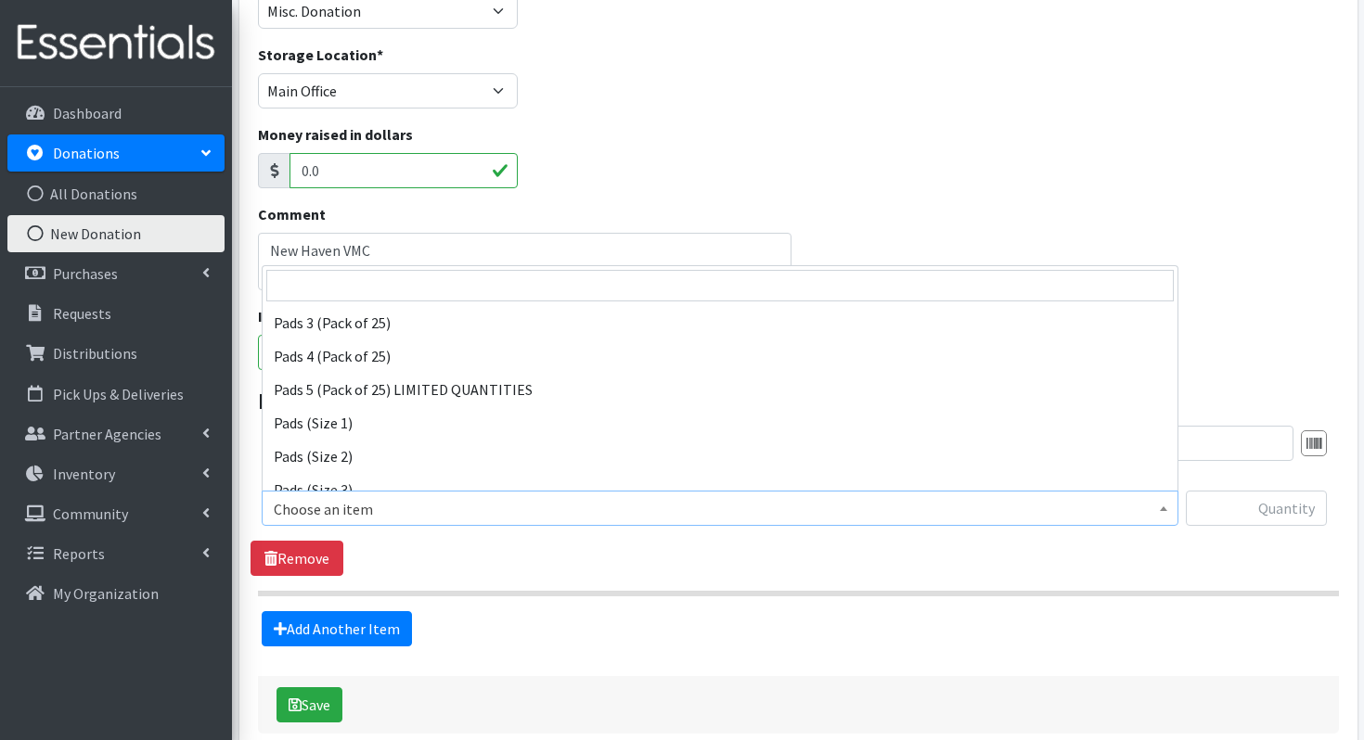
scroll to position [212, 0]
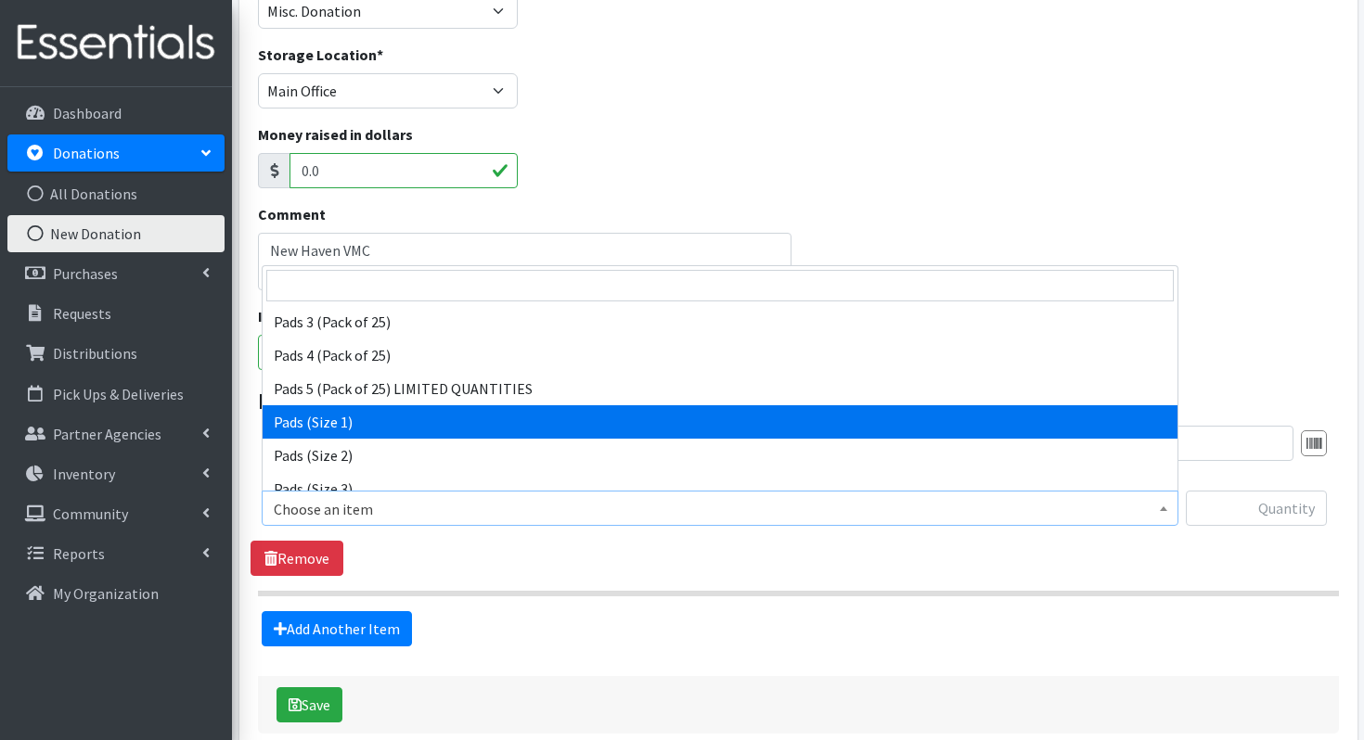
select select "12710"
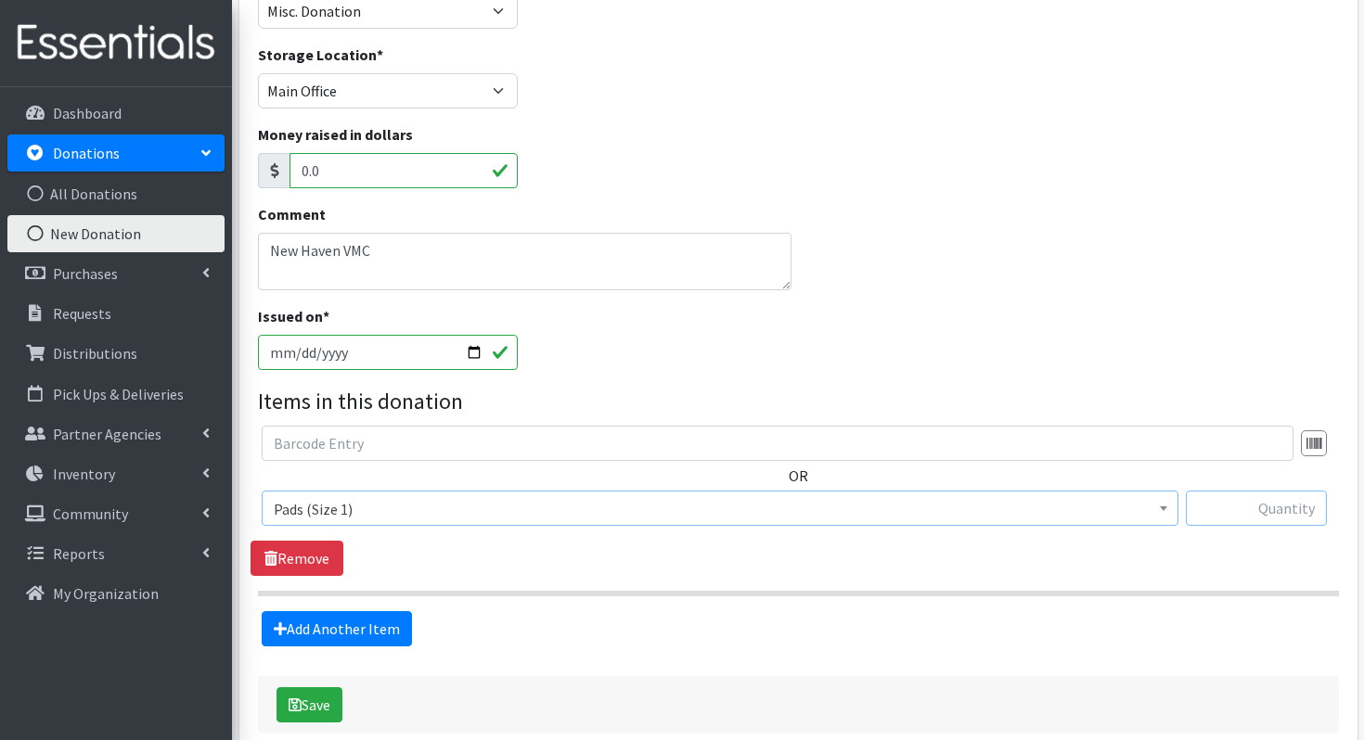
click at [1233, 515] on input "text" at bounding box center [1256, 508] width 141 height 35
type input "151"
click at [360, 624] on link "Add Another Item" at bounding box center [337, 629] width 150 height 35
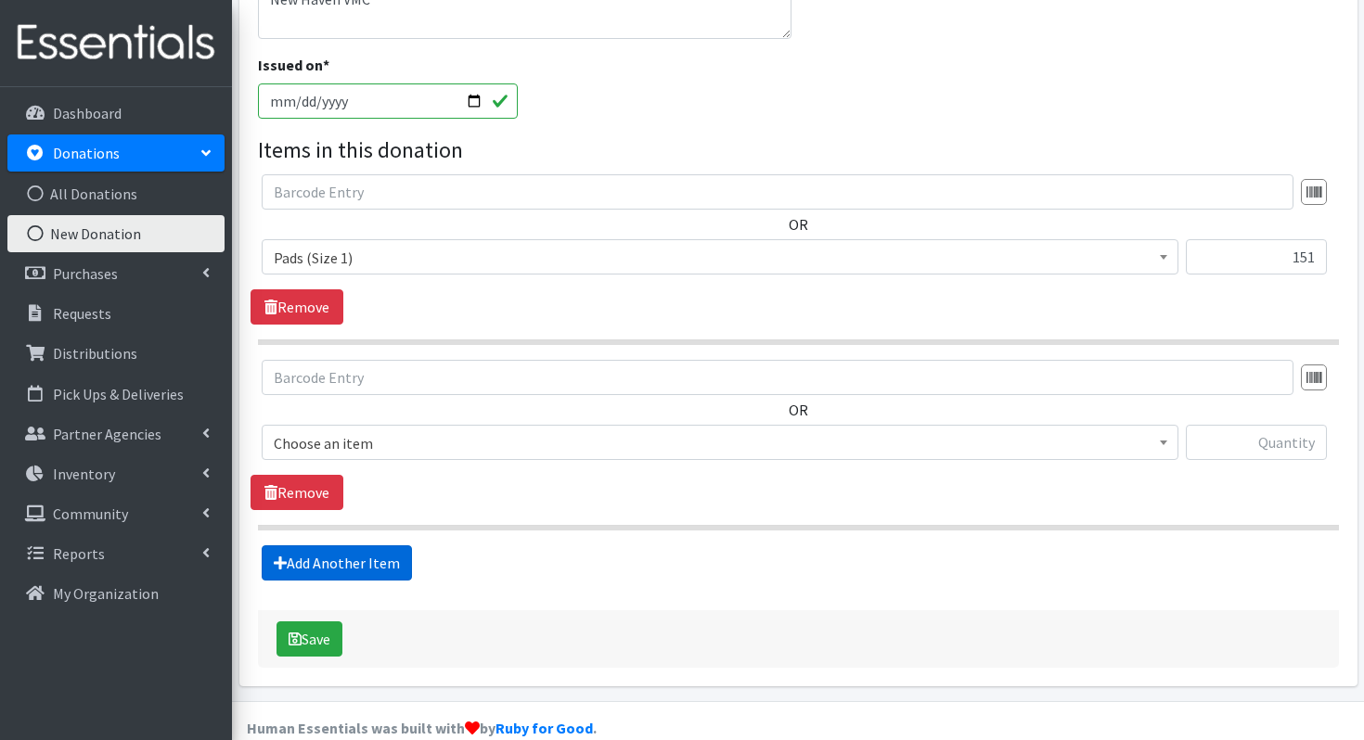
scroll to position [489, 0]
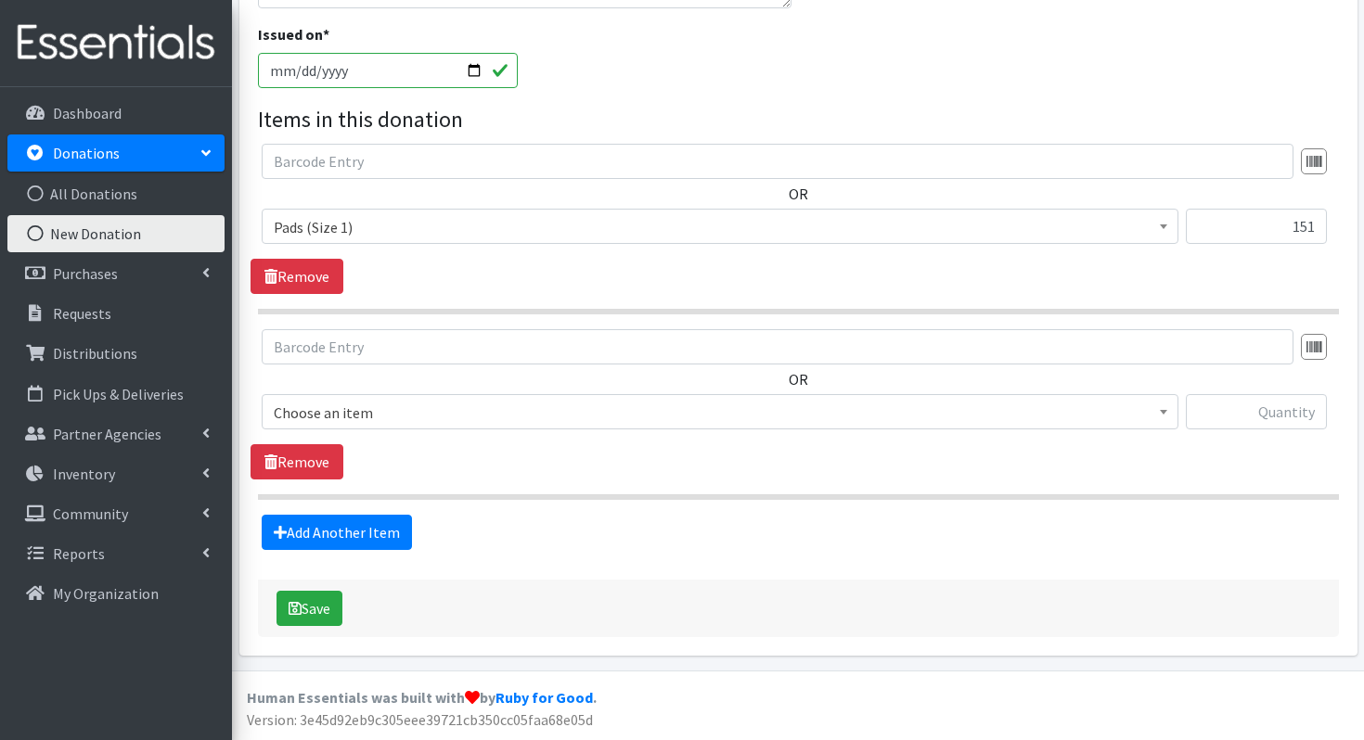
click at [410, 393] on div "OR Choose an item Liners Liners (Pack of 100) Makeup Bag (25) Pads 1 (Pack of 2…" at bounding box center [798, 386] width 1095 height 115
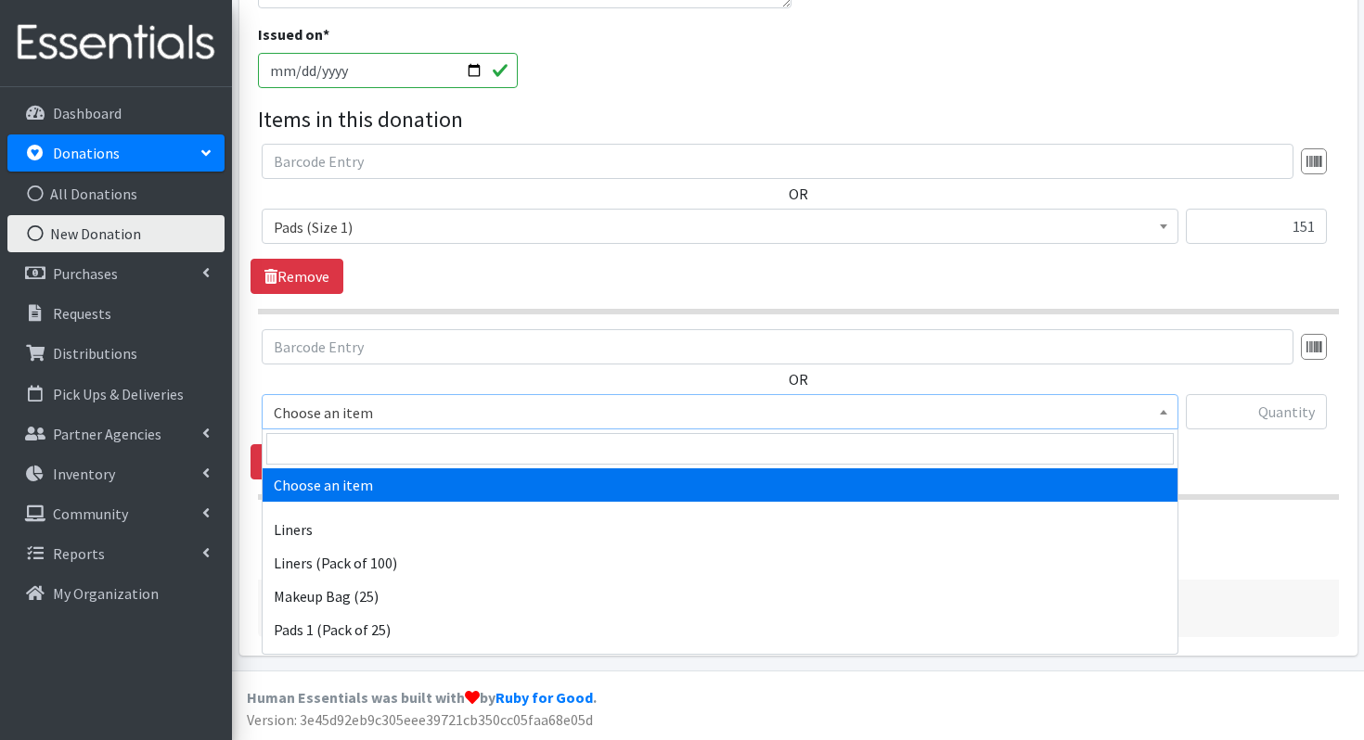
click at [410, 408] on span "Choose an item" at bounding box center [720, 413] width 893 height 26
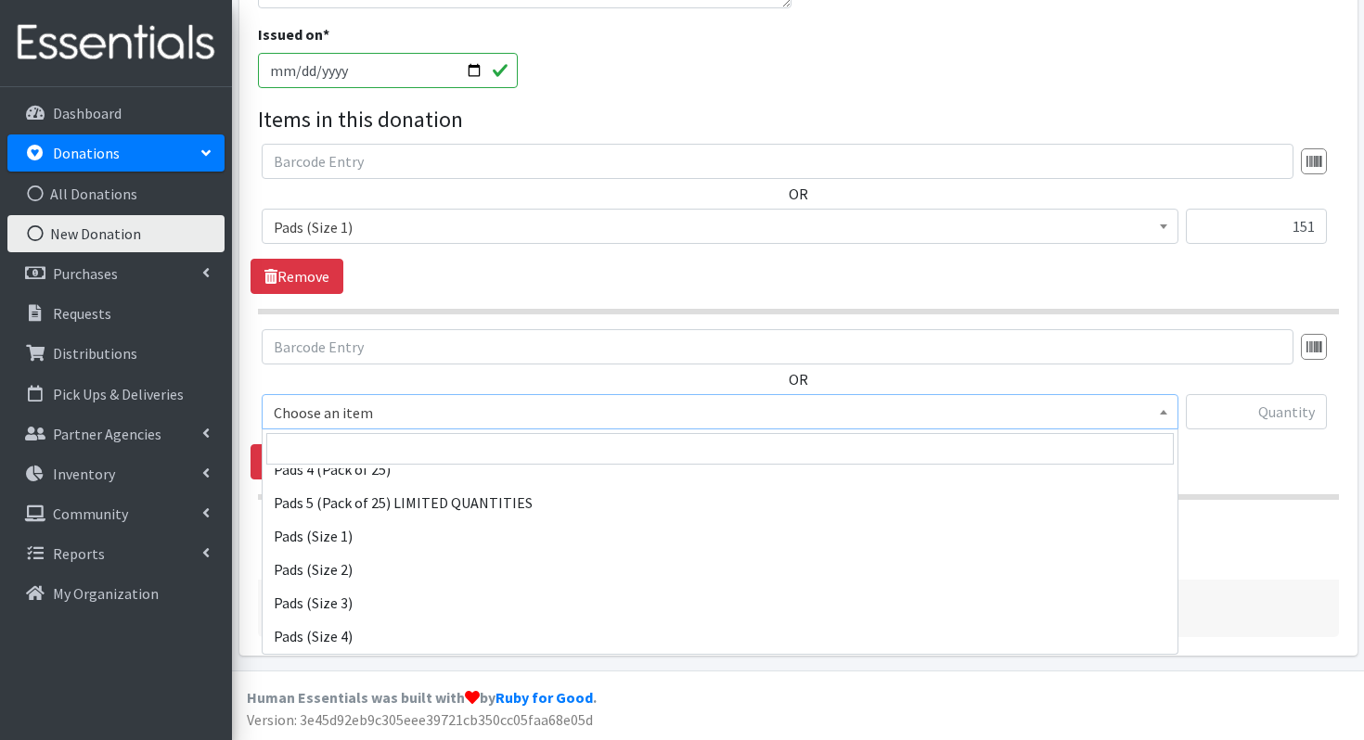
scroll to position [263, 0]
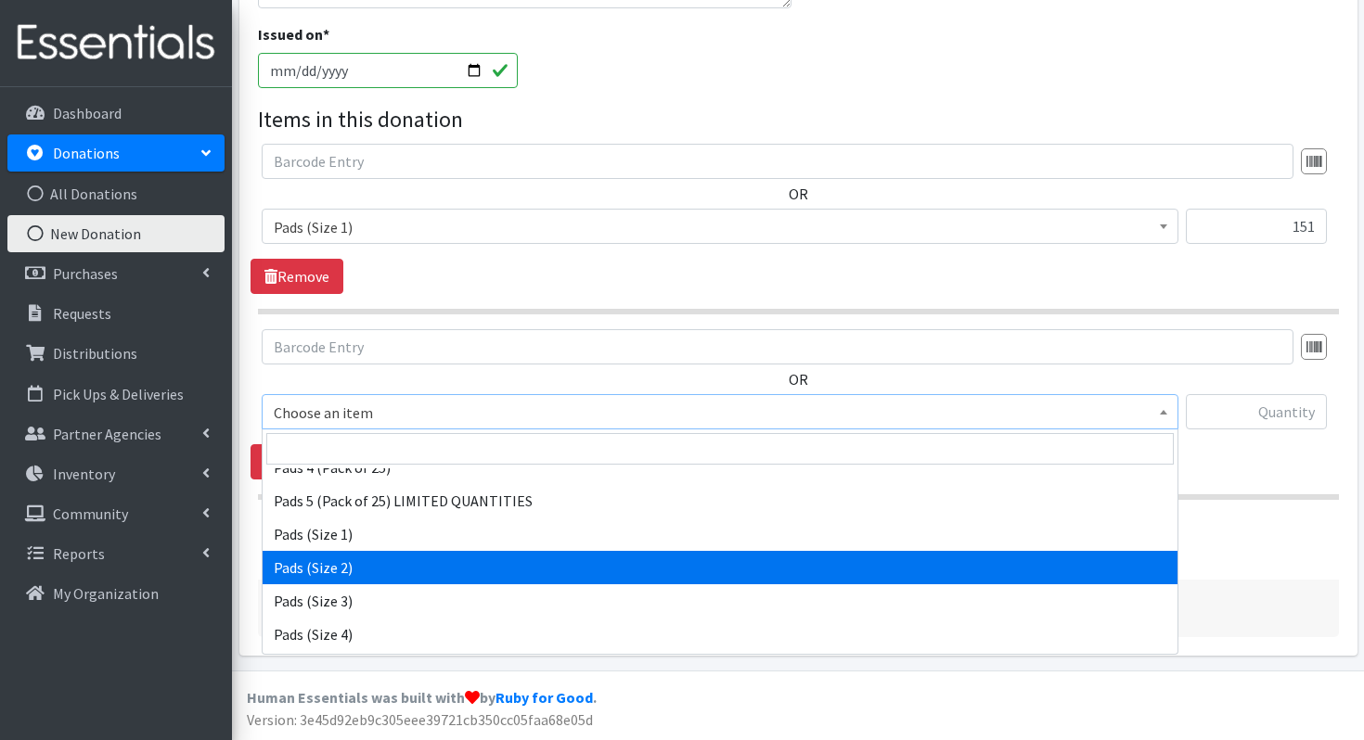
select select "13214"
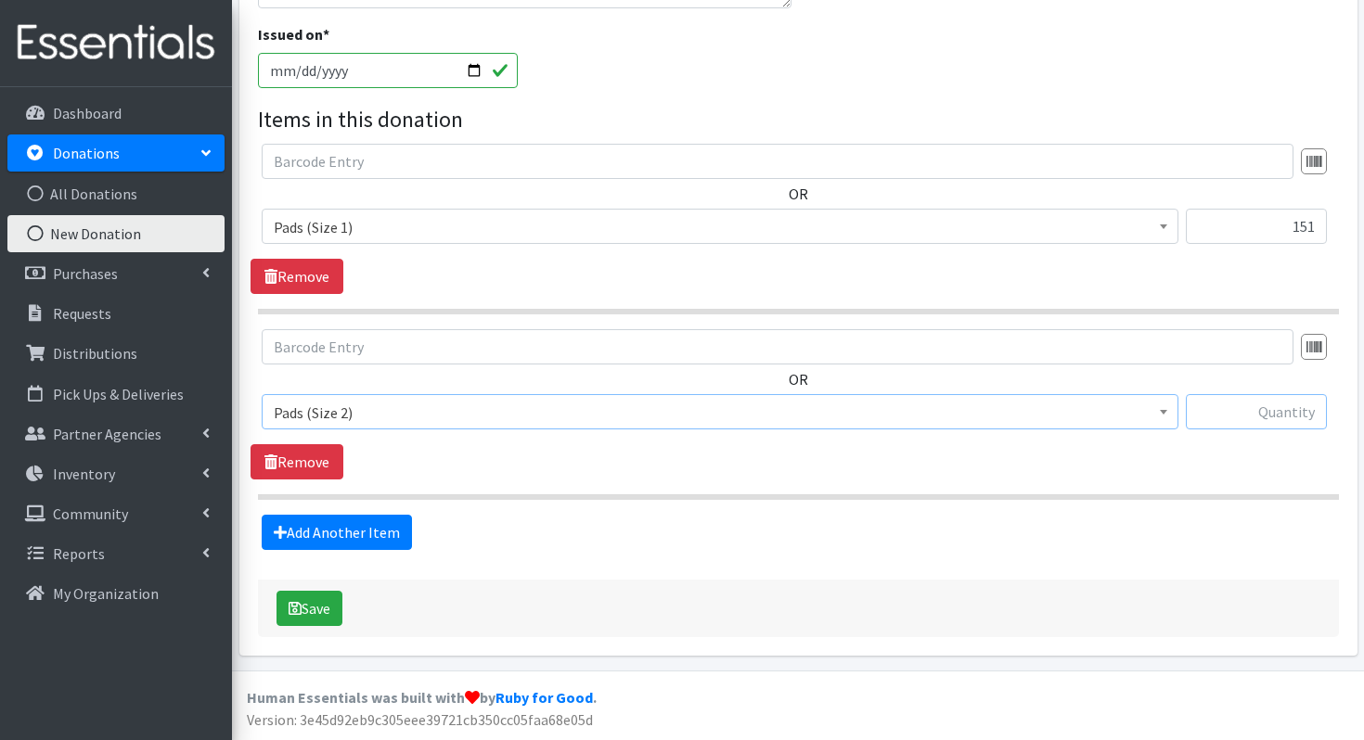
click at [1256, 400] on input "text" at bounding box center [1256, 411] width 141 height 35
type input "184"
click at [334, 548] on link "Add Another Item" at bounding box center [337, 532] width 150 height 35
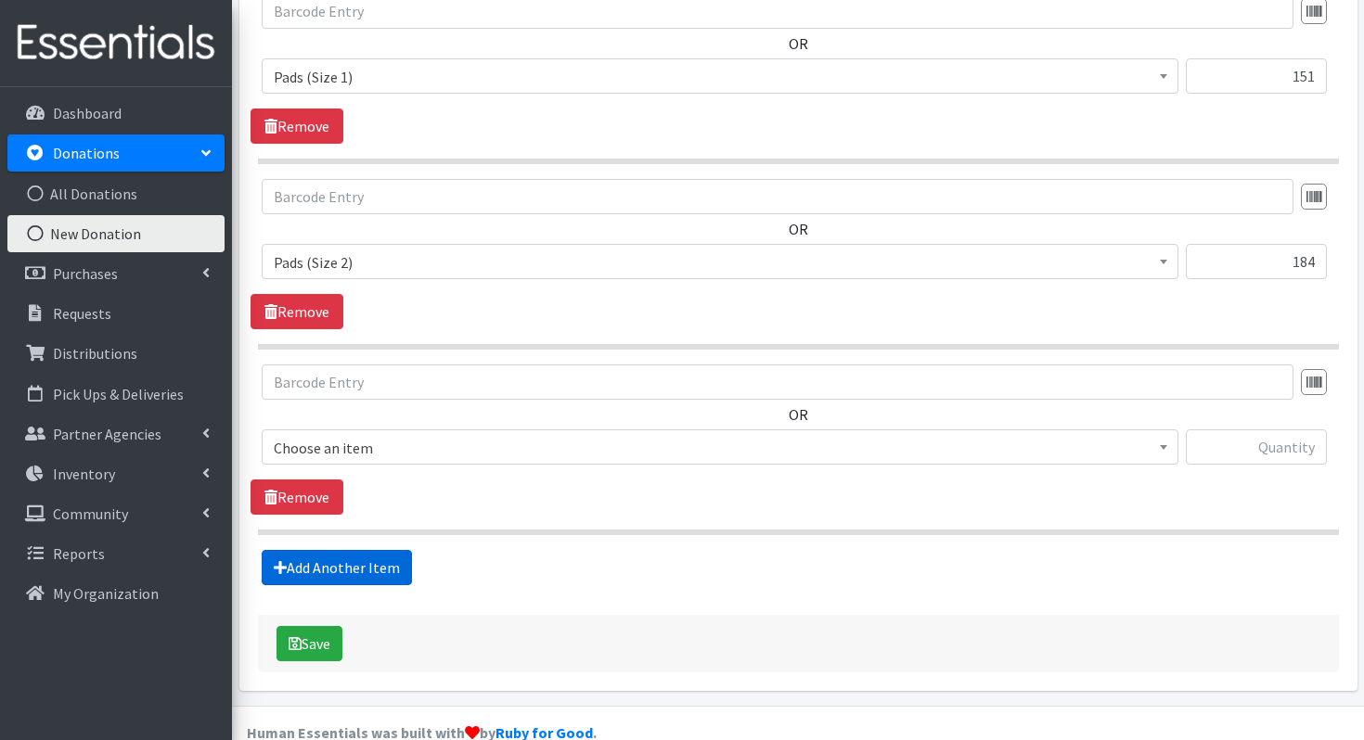
scroll to position [675, 0]
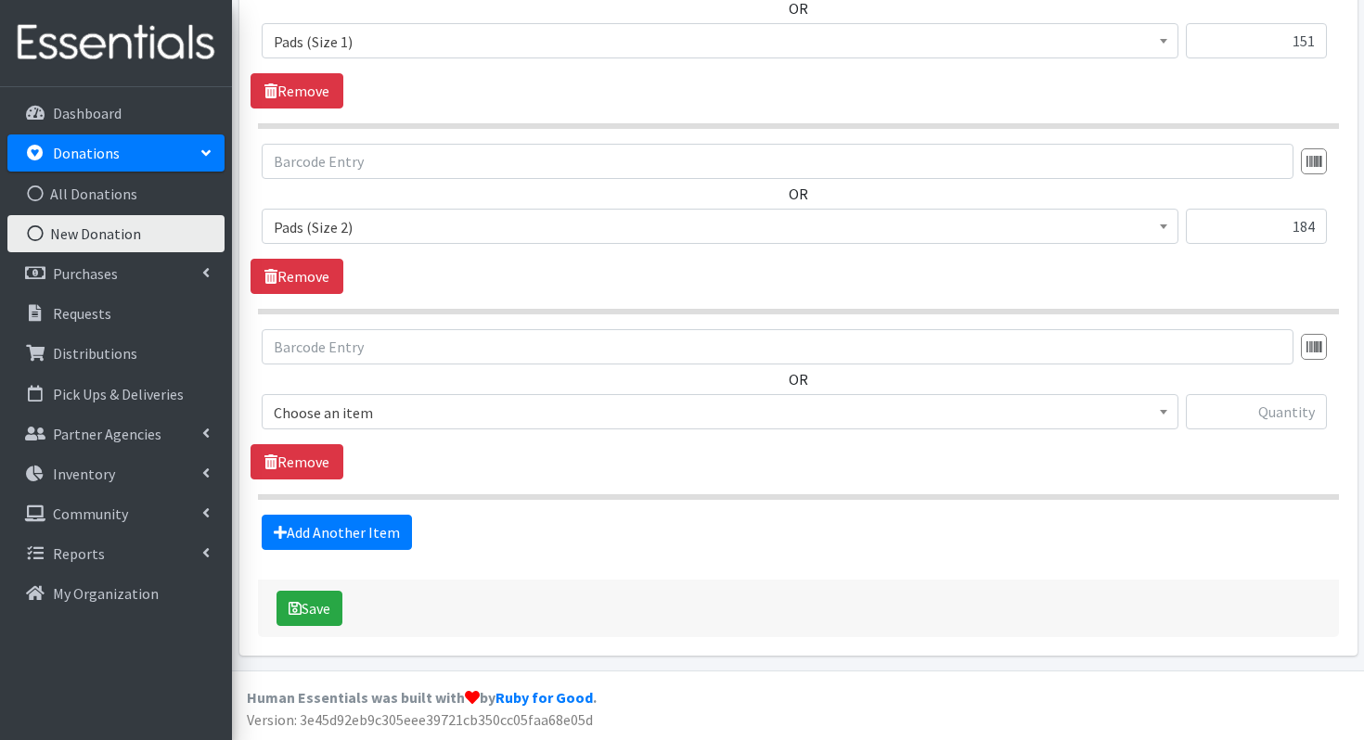
click at [431, 397] on span "Choose an item" at bounding box center [720, 411] width 917 height 35
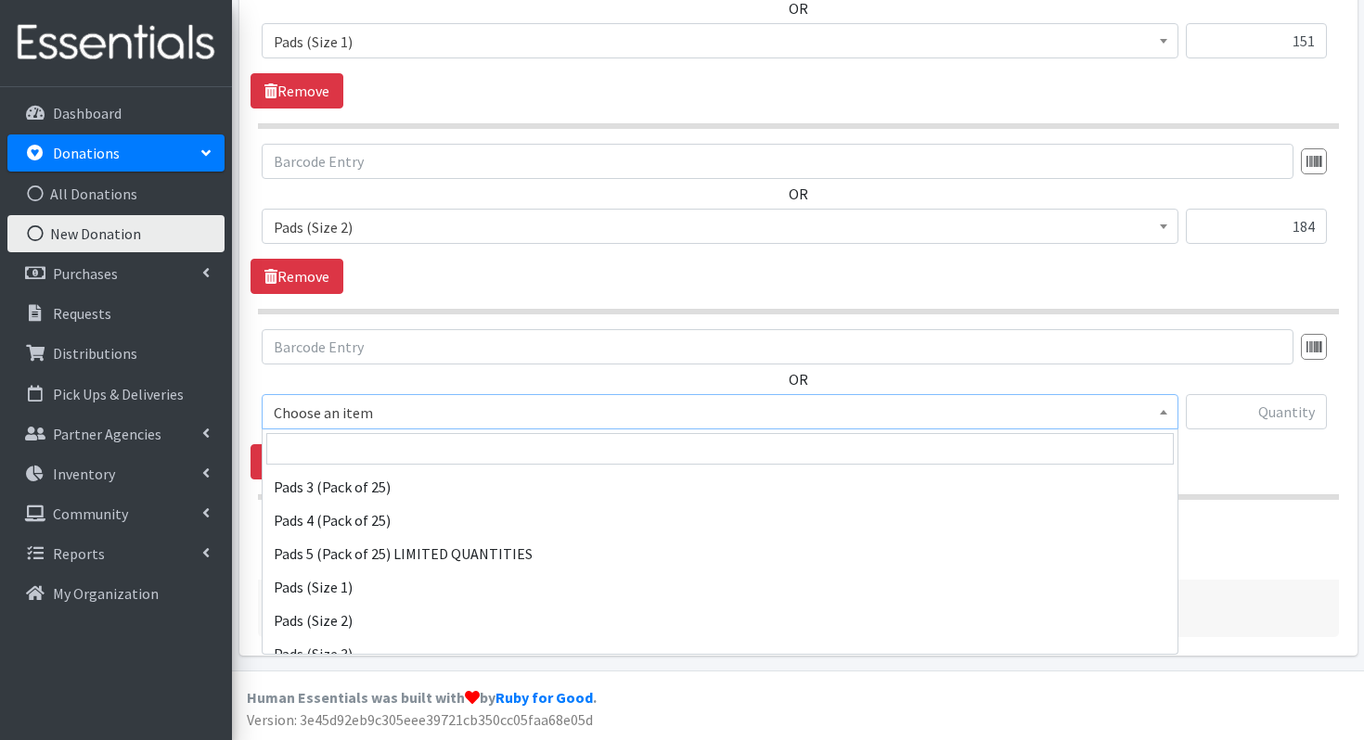
scroll to position [241, 0]
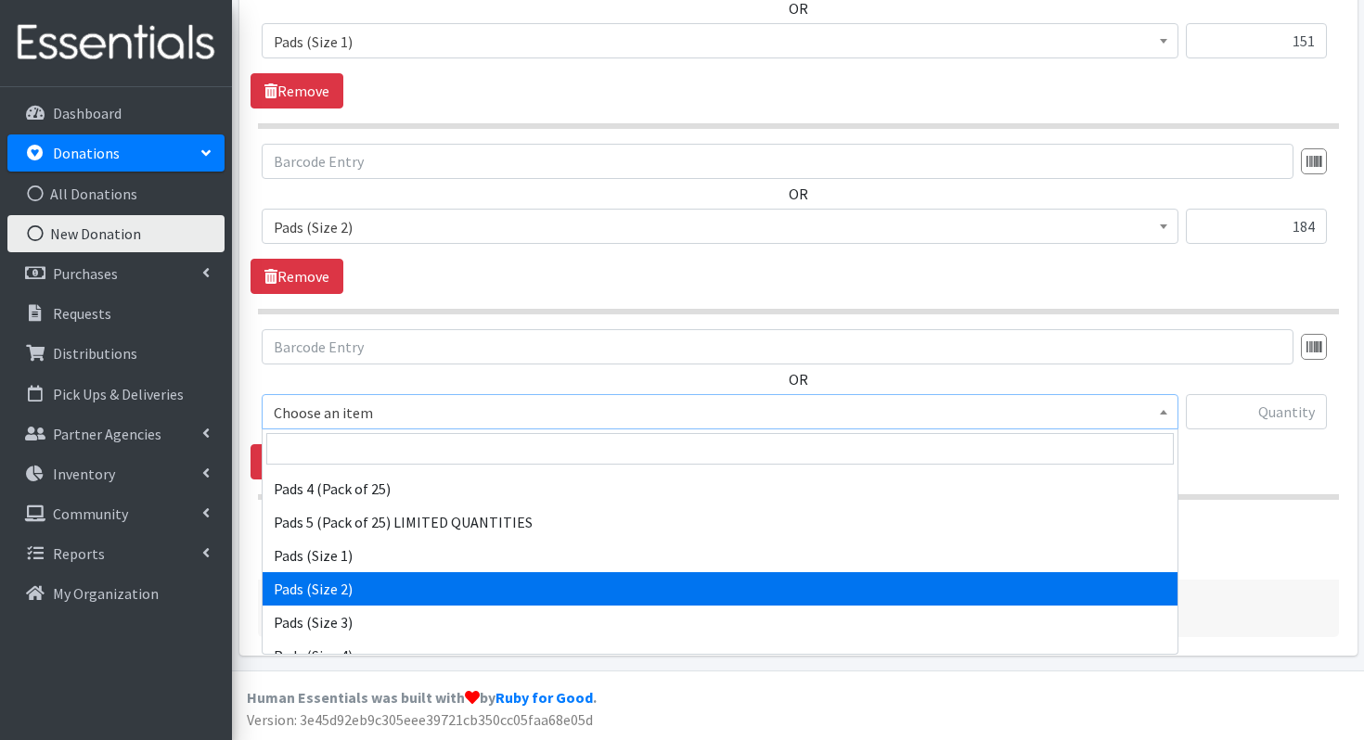
select select "13215"
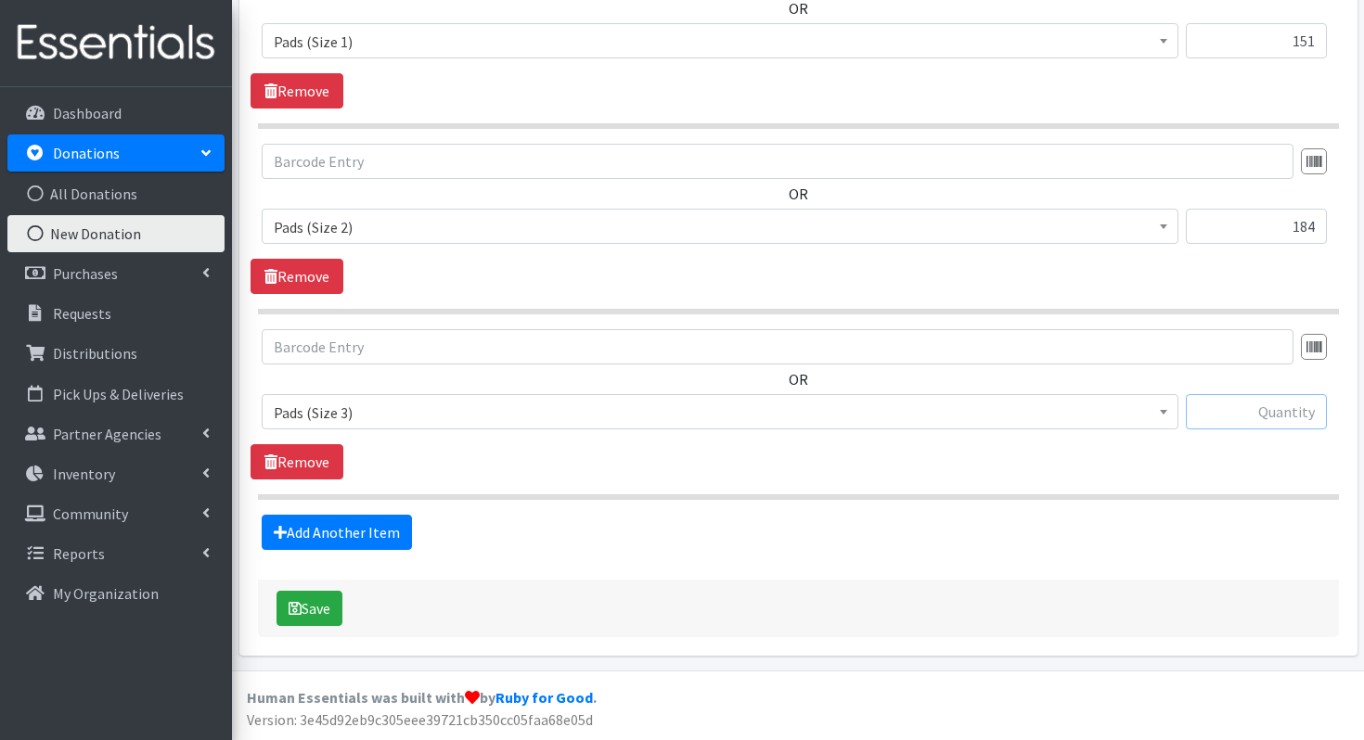
click at [1286, 411] on input "text" at bounding box center [1256, 411] width 141 height 35
type input "8"
click at [321, 547] on link "Add Another Item" at bounding box center [337, 532] width 150 height 35
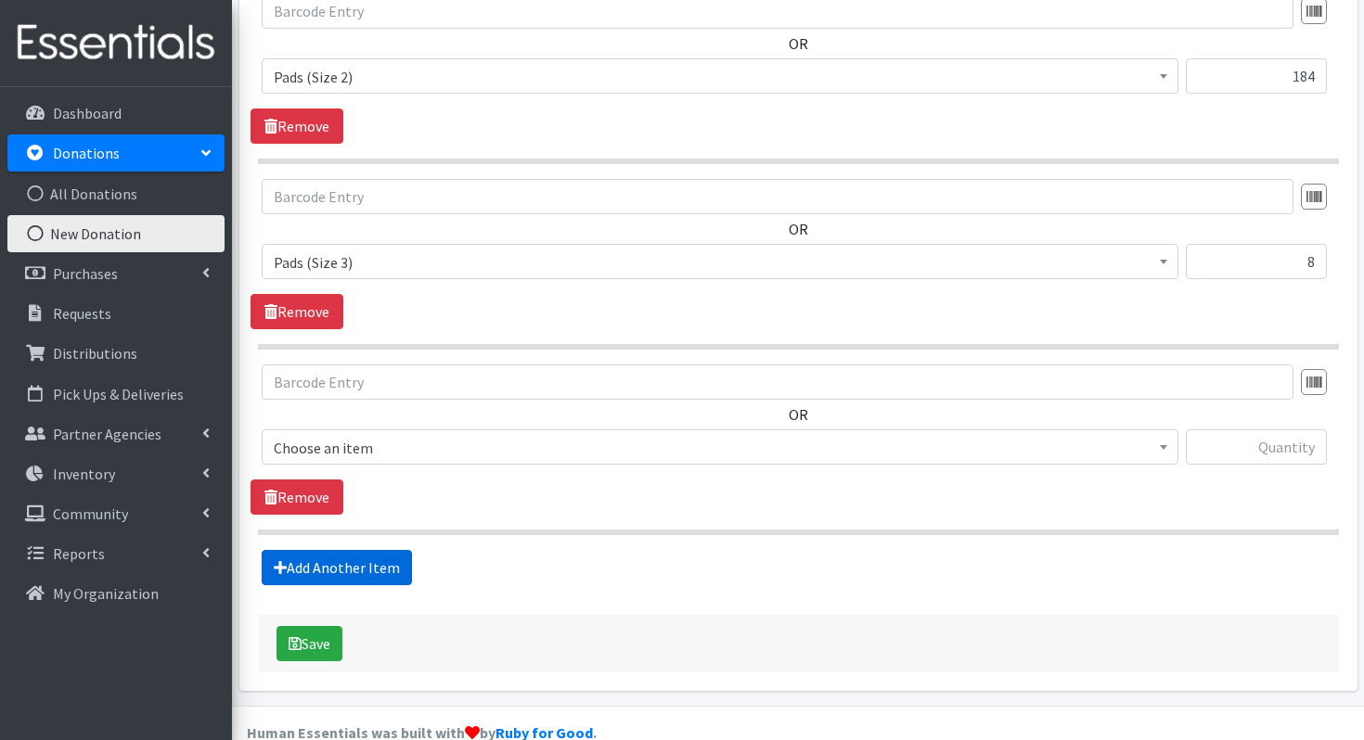
scroll to position [860, 0]
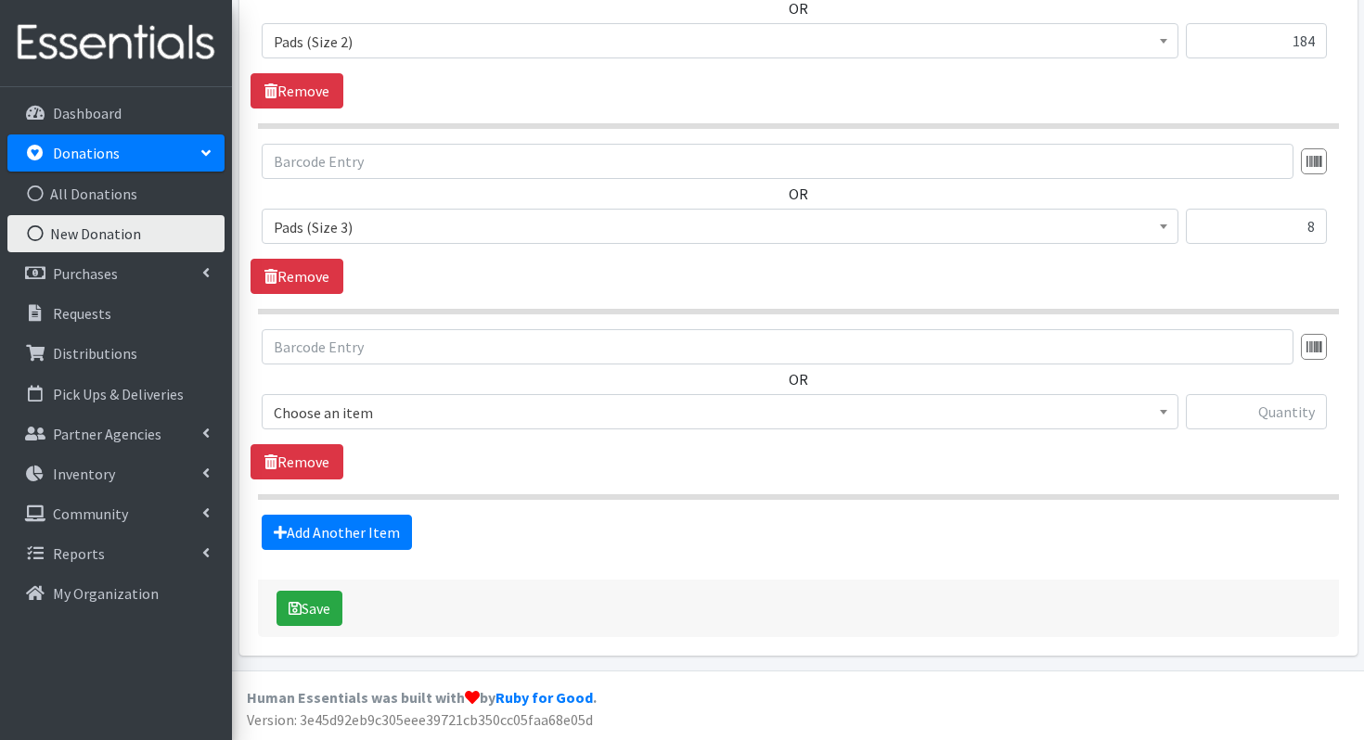
click at [344, 416] on span "Choose an item" at bounding box center [720, 413] width 893 height 26
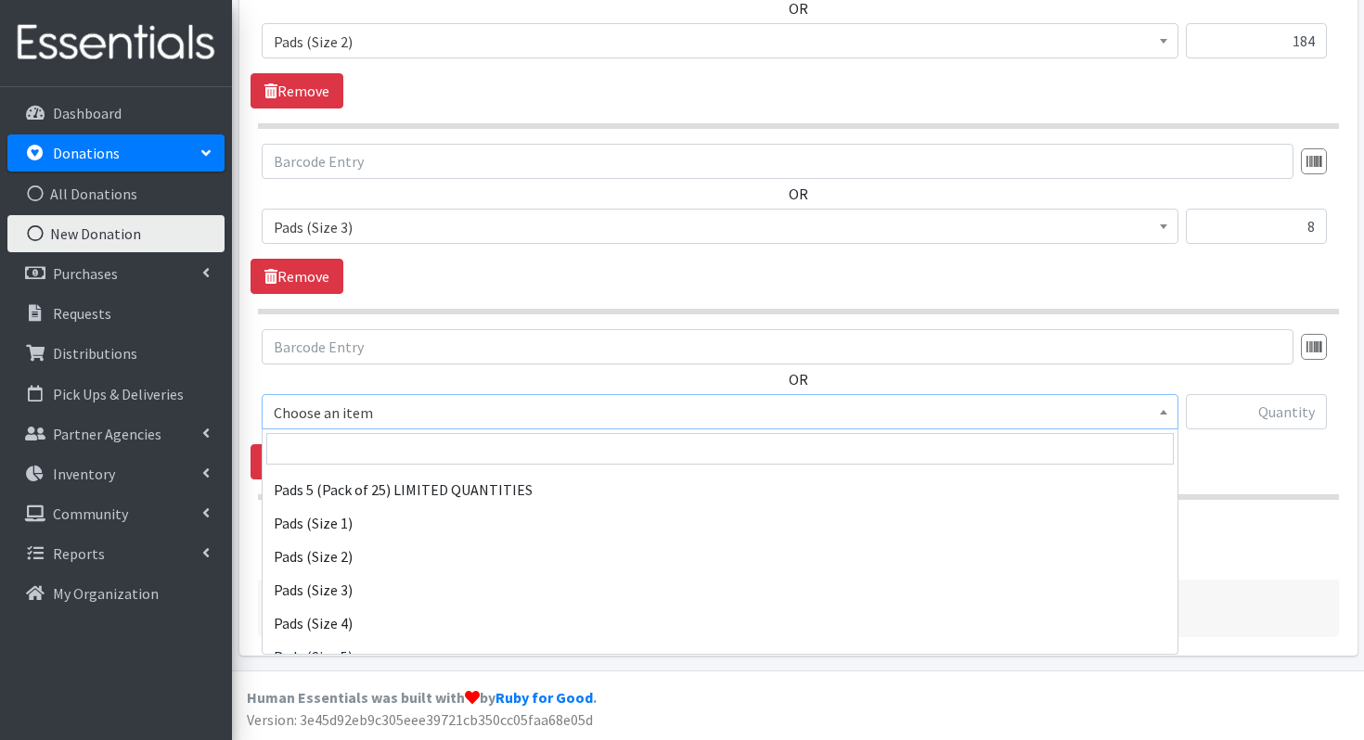
scroll to position [305, 0]
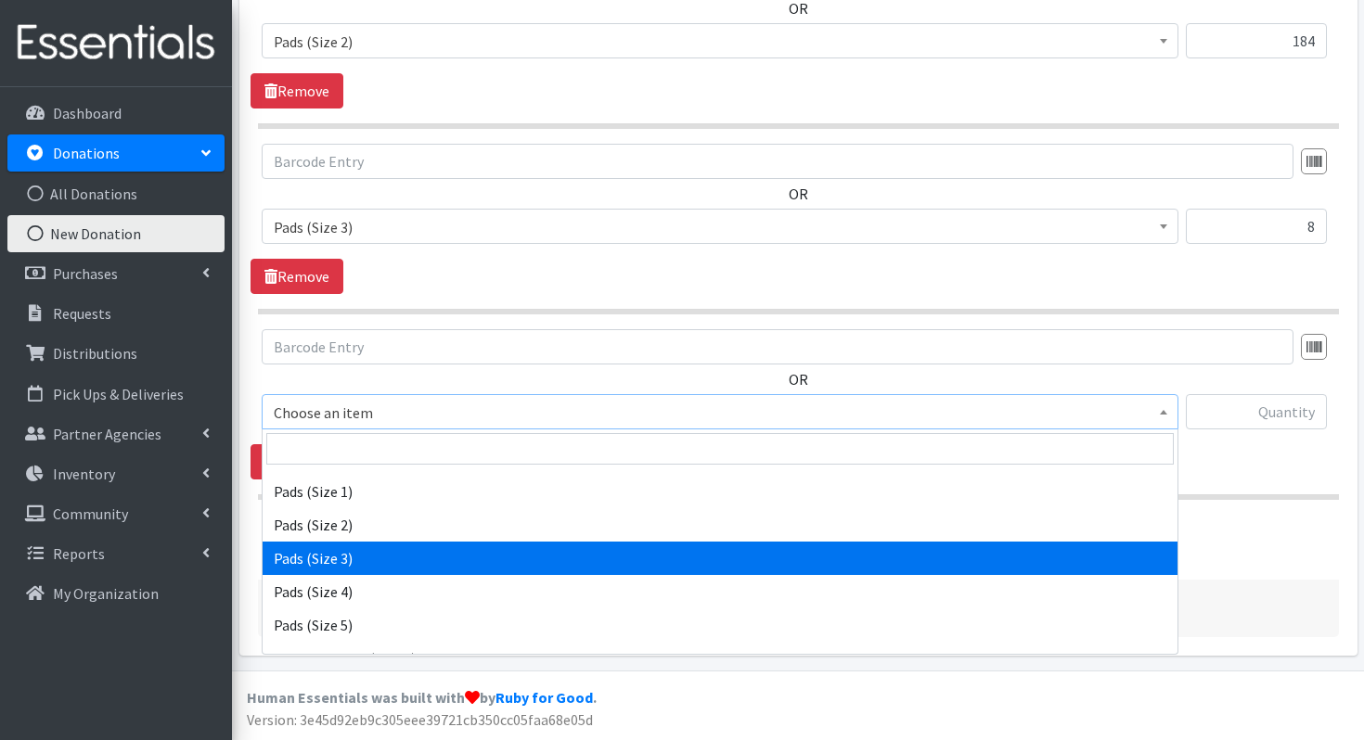
select select "13216"
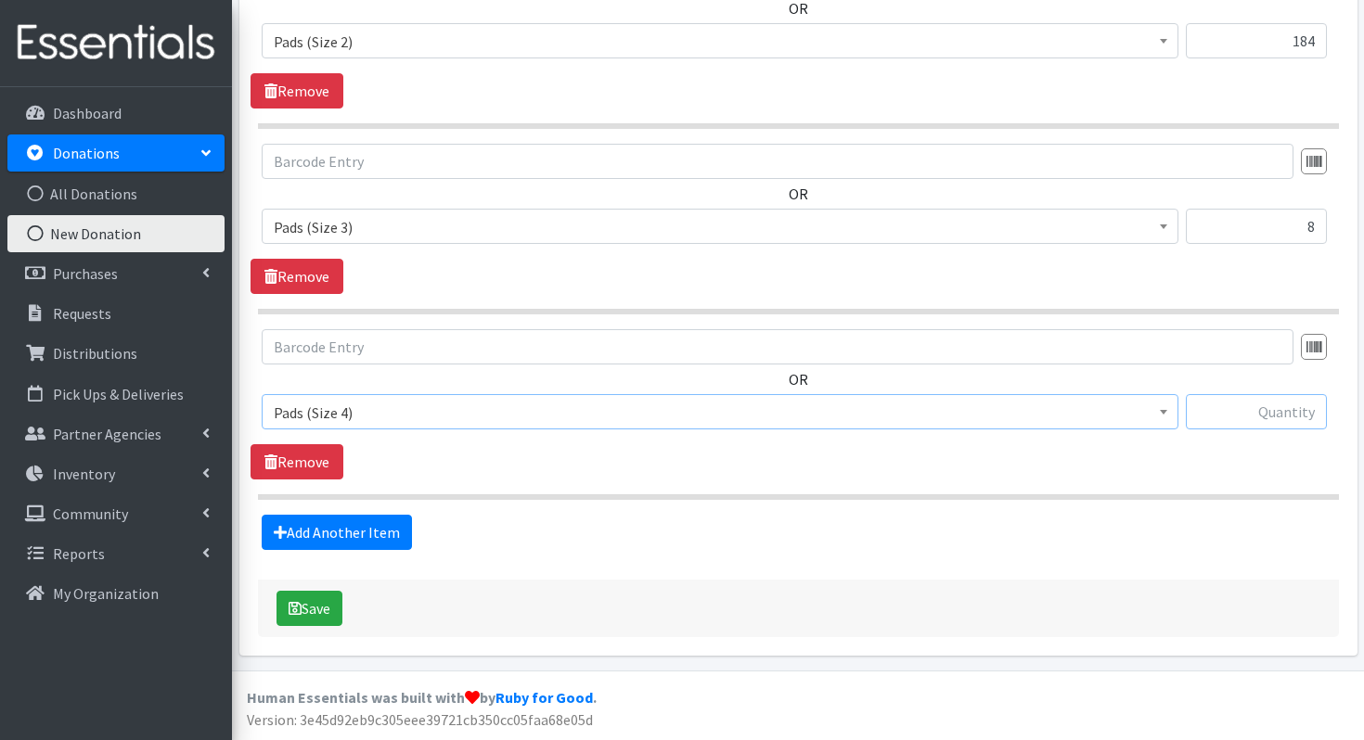
click at [1242, 420] on input "text" at bounding box center [1256, 411] width 141 height 35
type input "224"
click at [309, 528] on link "Add Another Item" at bounding box center [337, 532] width 150 height 35
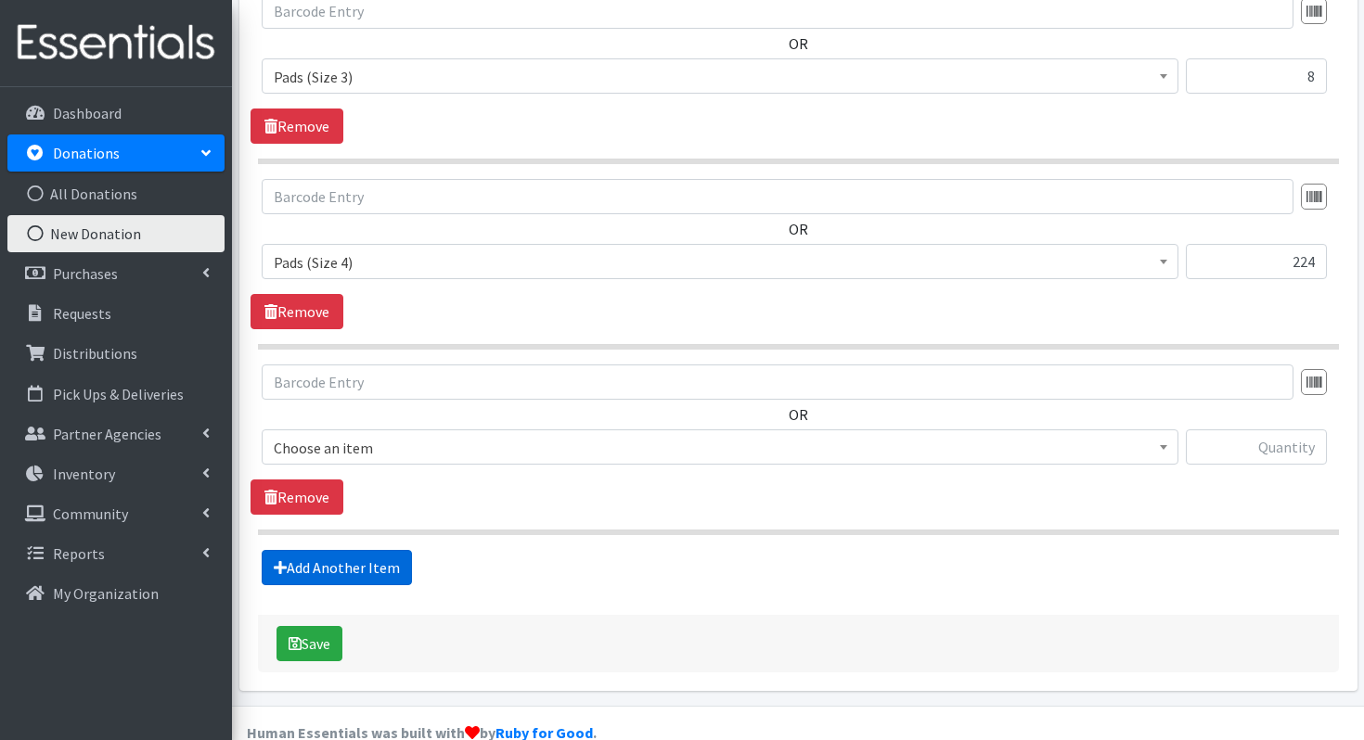
scroll to position [1046, 0]
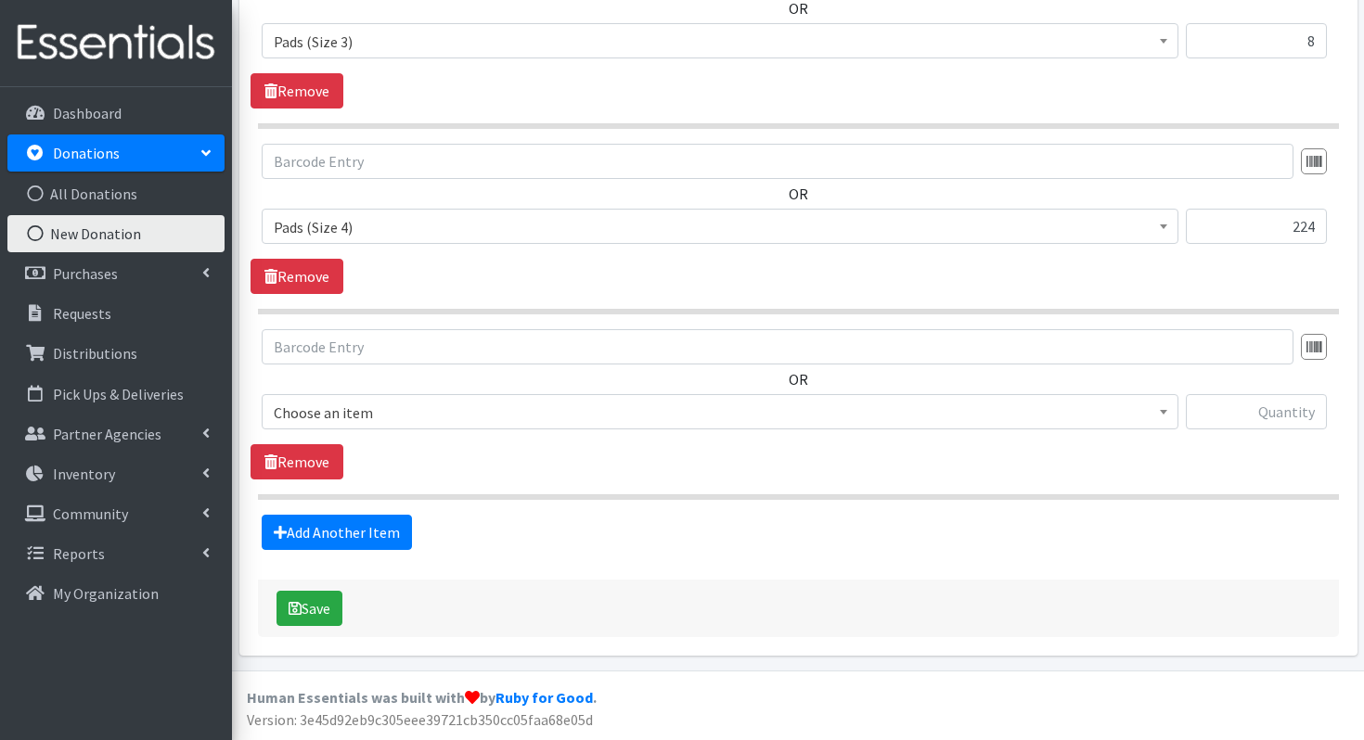
click at [377, 410] on span "Choose an item" at bounding box center [720, 413] width 893 height 26
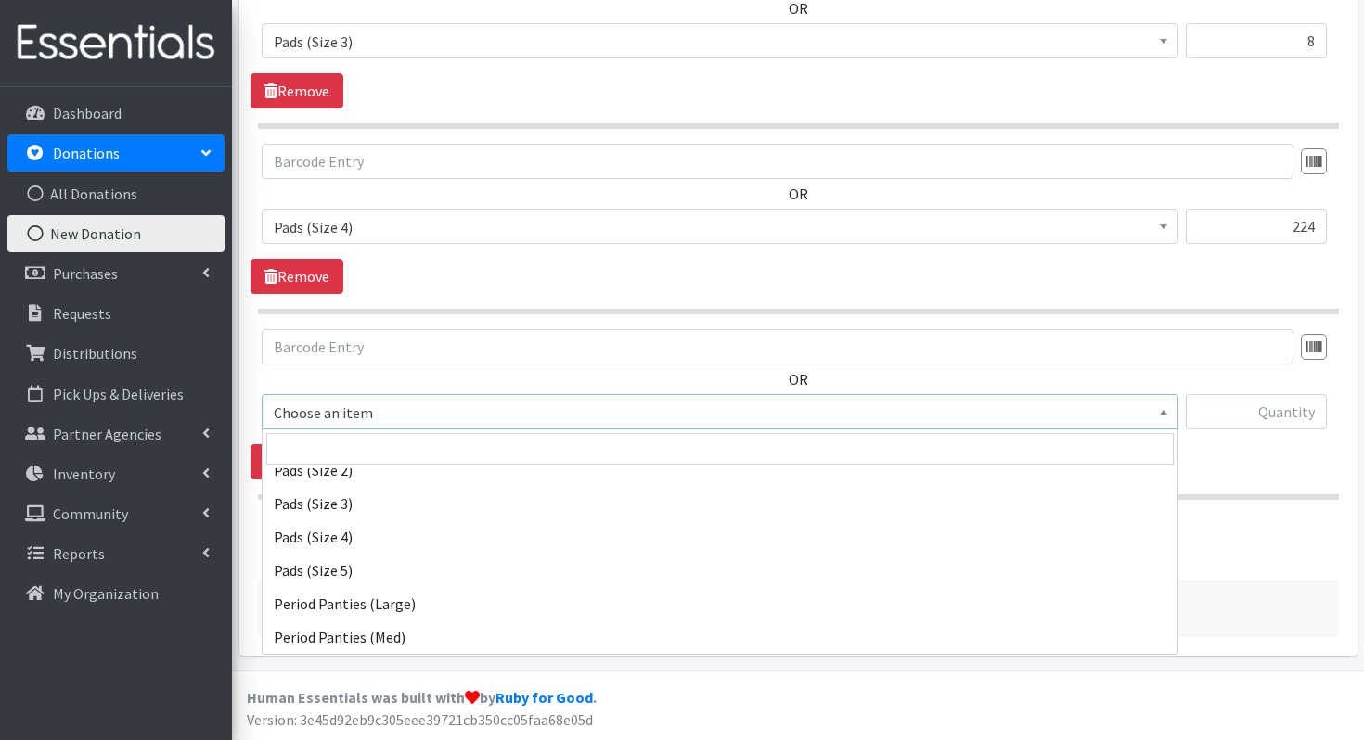
scroll to position [365, 0]
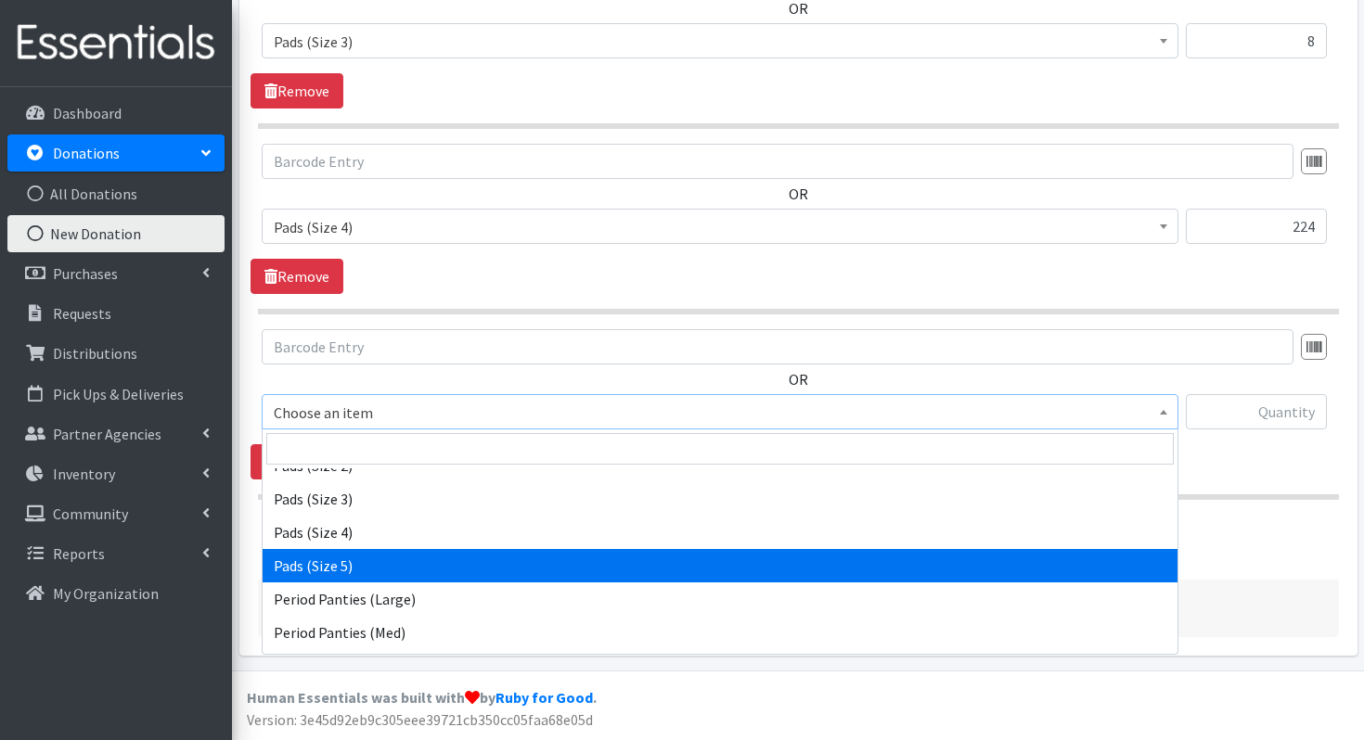
select select "13217"
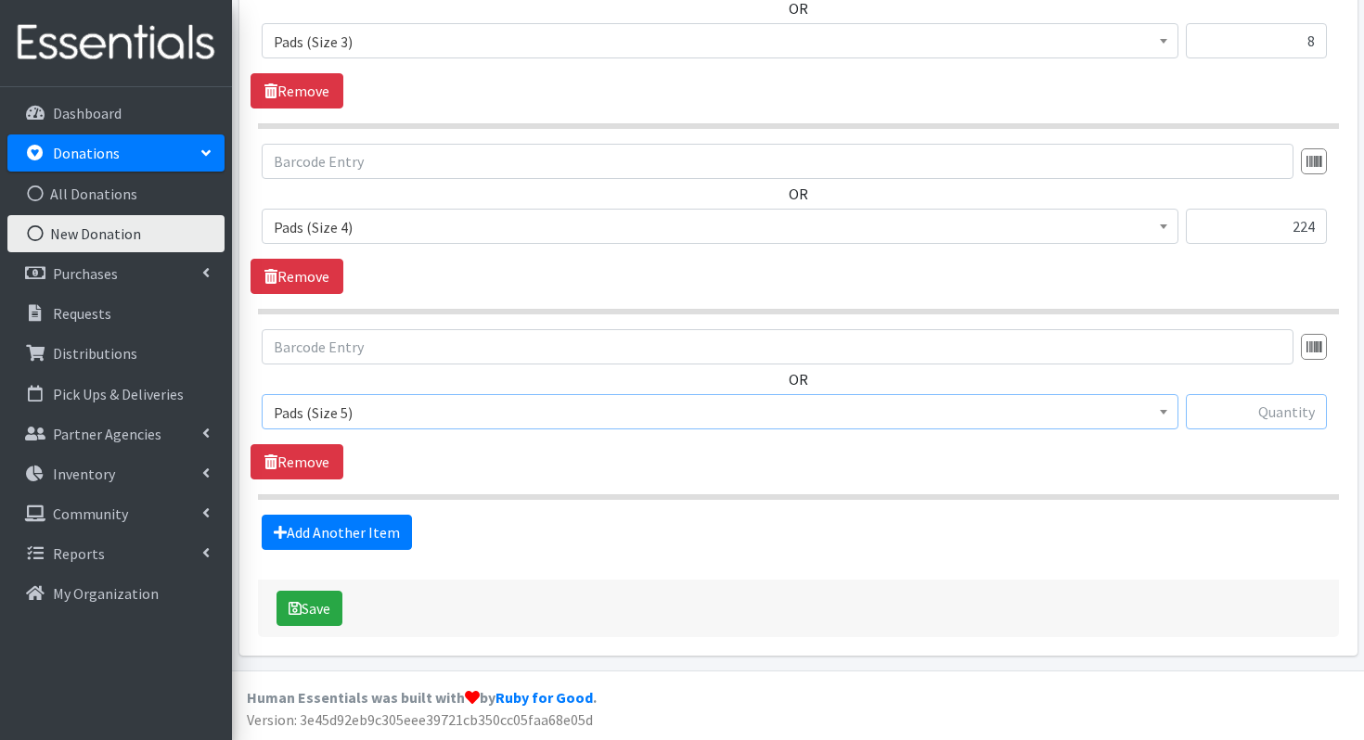
click at [1237, 415] on input "text" at bounding box center [1256, 411] width 141 height 35
type input "93"
click at [299, 530] on link "Add Another Item" at bounding box center [337, 532] width 150 height 35
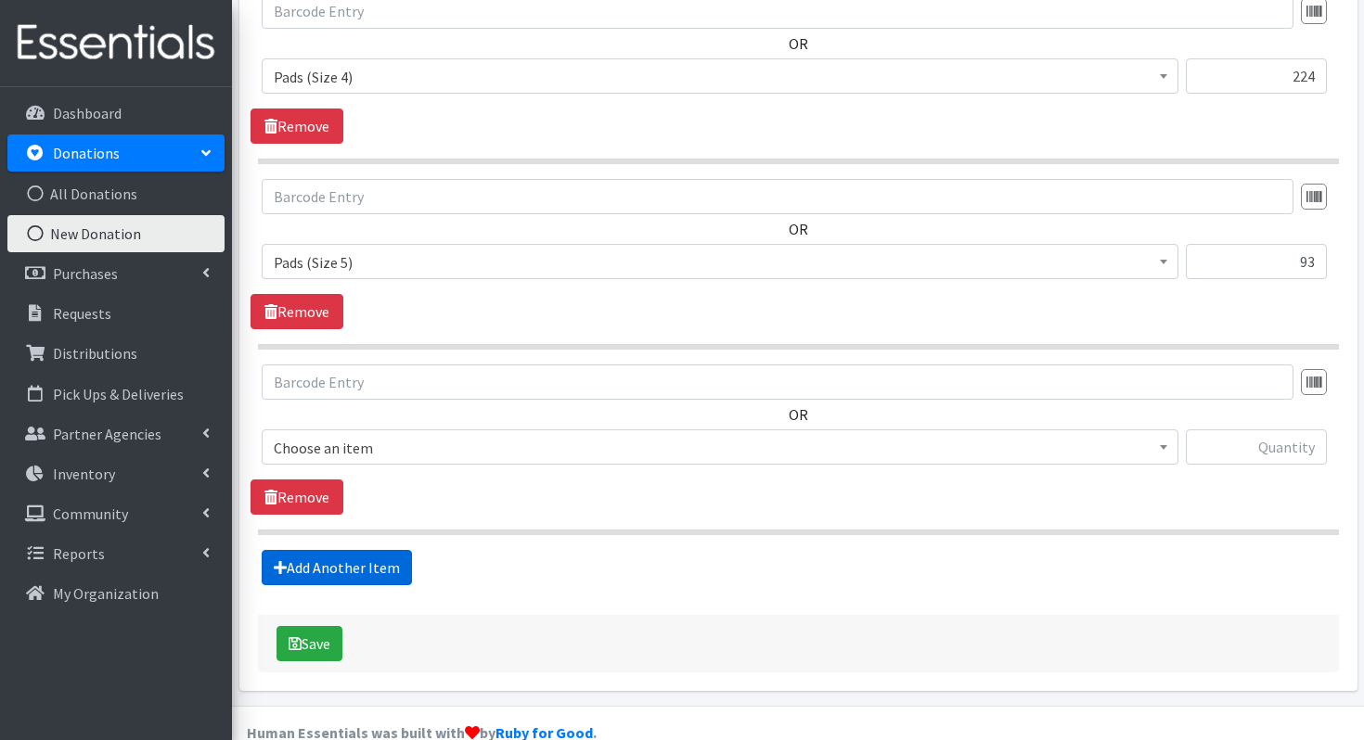
scroll to position [1231, 0]
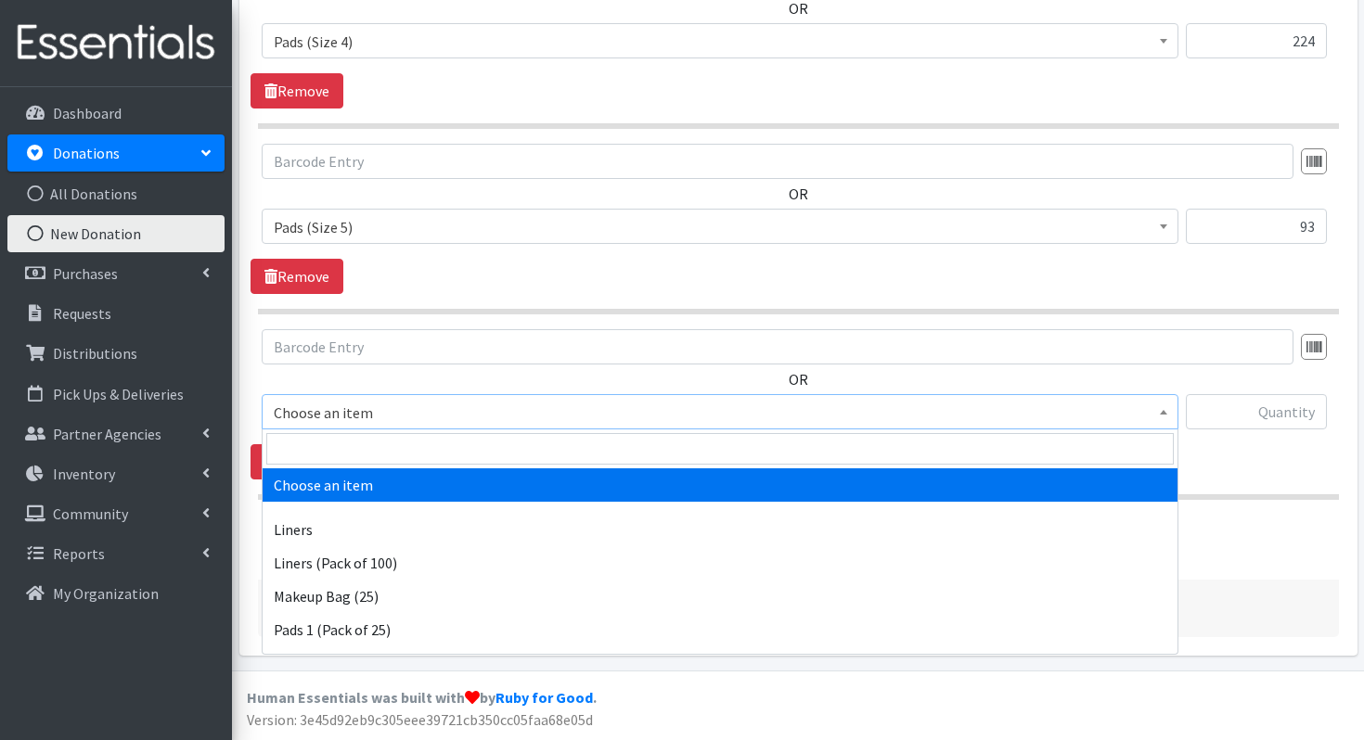
click at [343, 404] on span "Choose an item" at bounding box center [720, 413] width 893 height 26
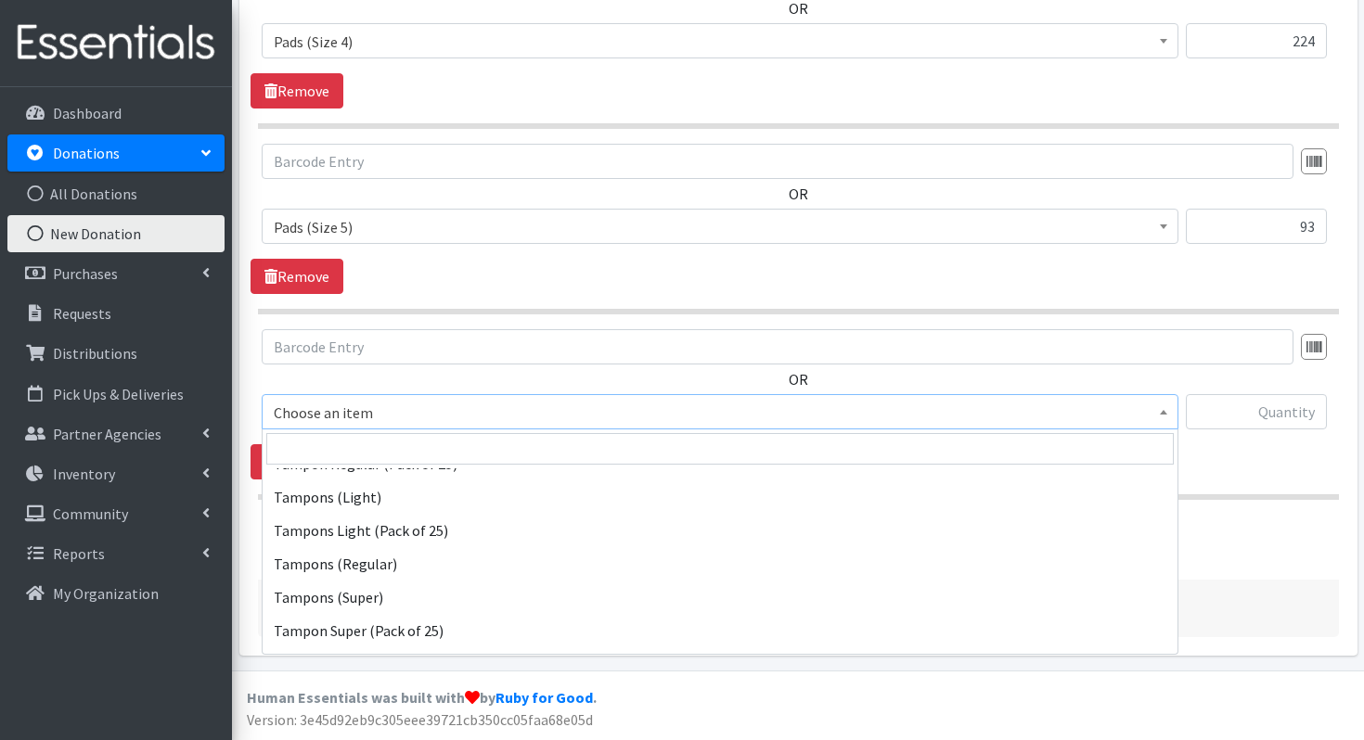
scroll to position [668, 0]
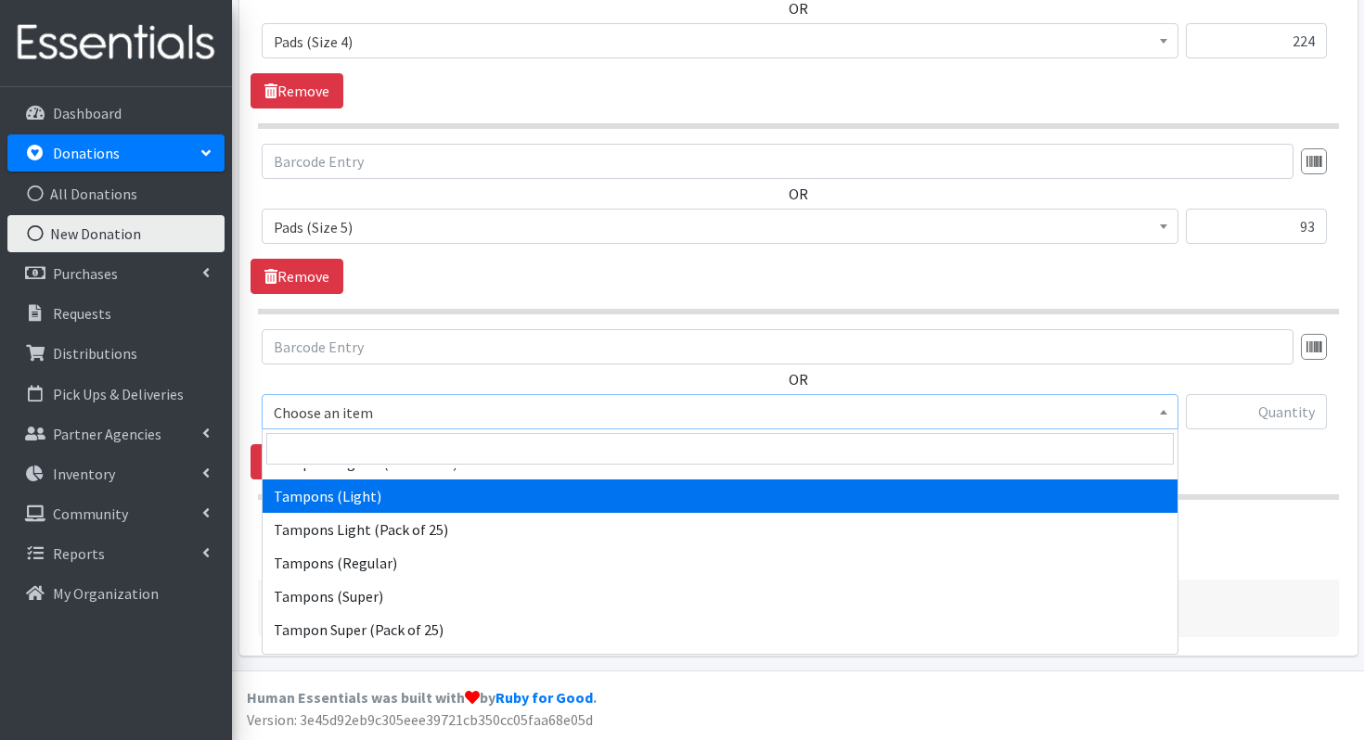
select select "12709"
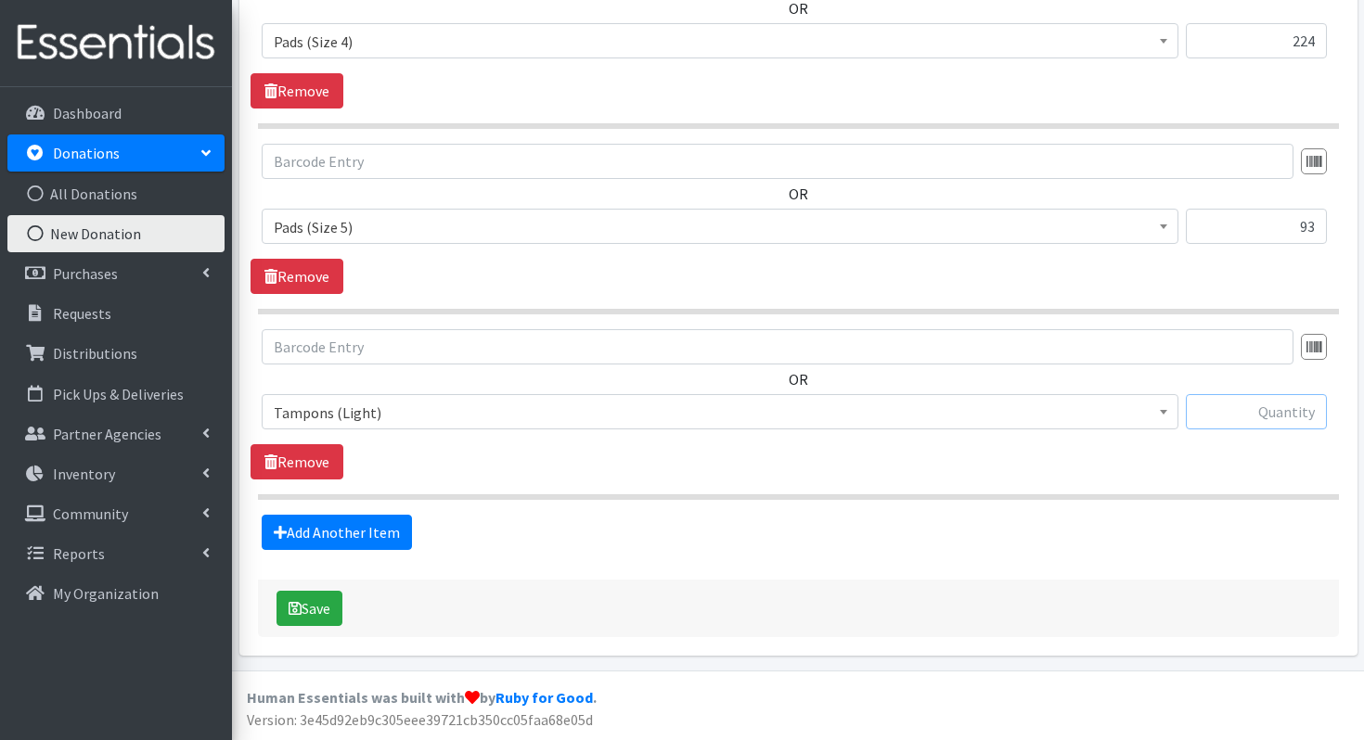
click at [1239, 421] on input "text" at bounding box center [1256, 411] width 141 height 35
type input "48"
click at [294, 535] on link "Add Another Item" at bounding box center [337, 532] width 150 height 35
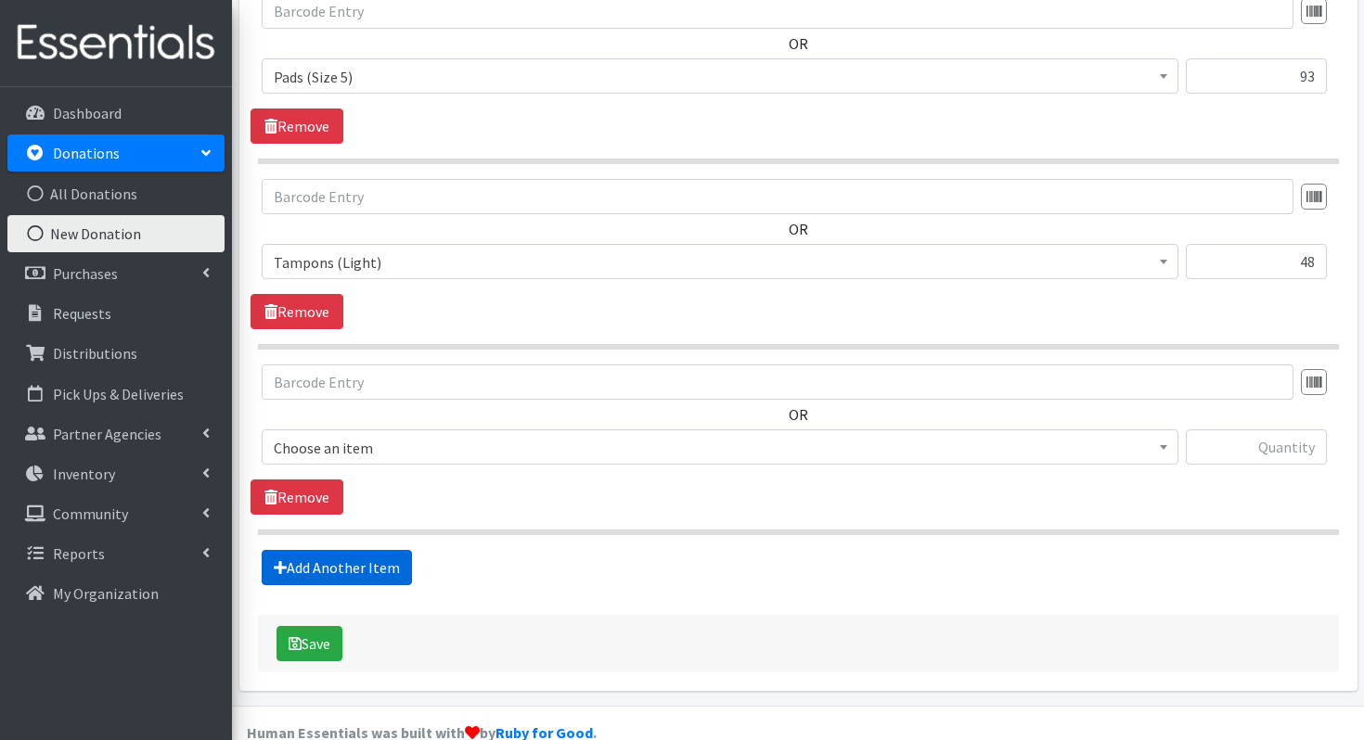
scroll to position [1417, 0]
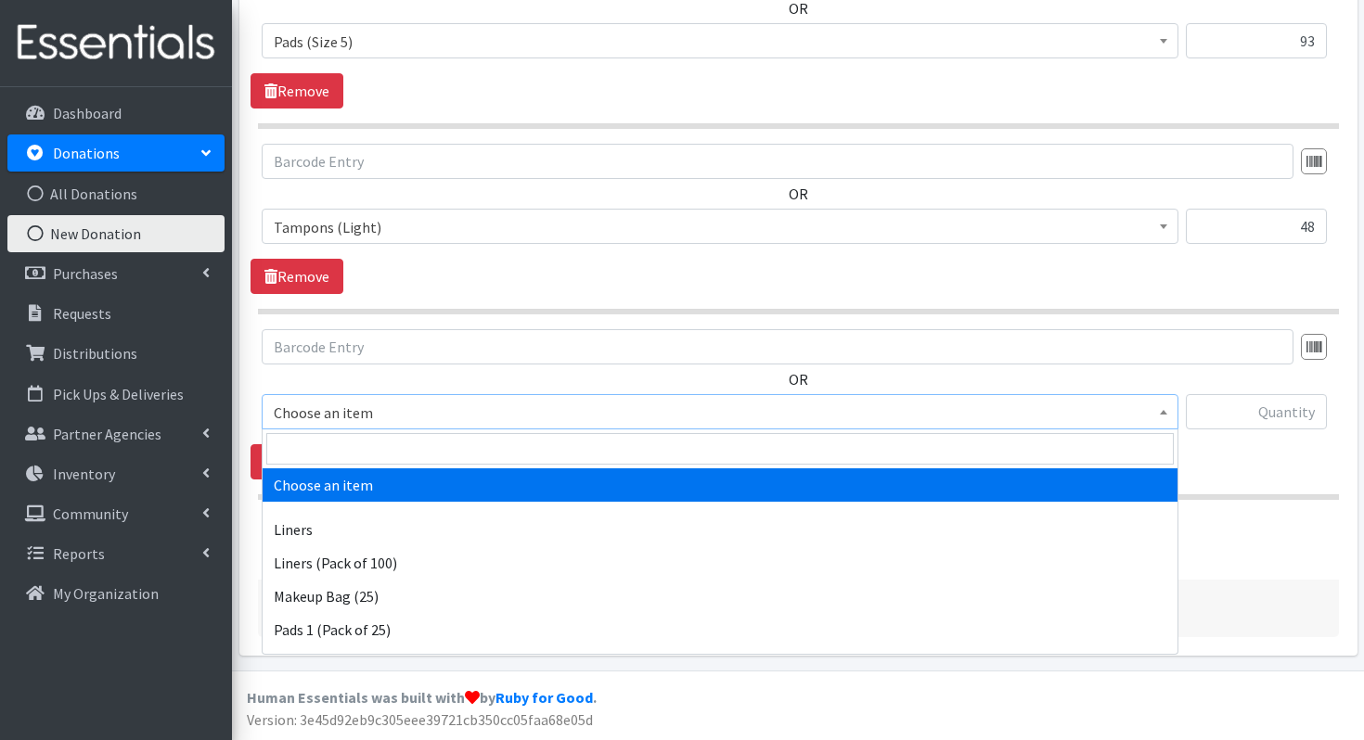
click at [454, 425] on span "Choose an item" at bounding box center [720, 411] width 917 height 35
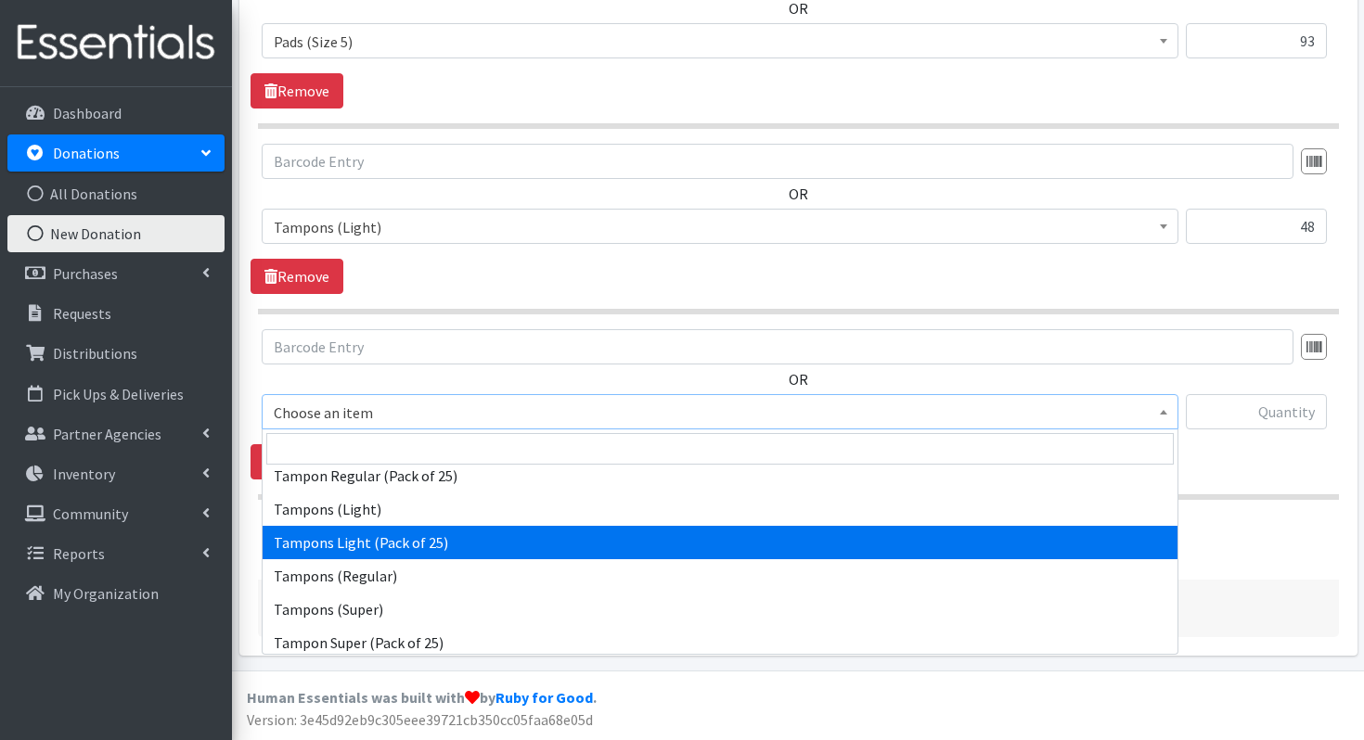
scroll to position [657, 0]
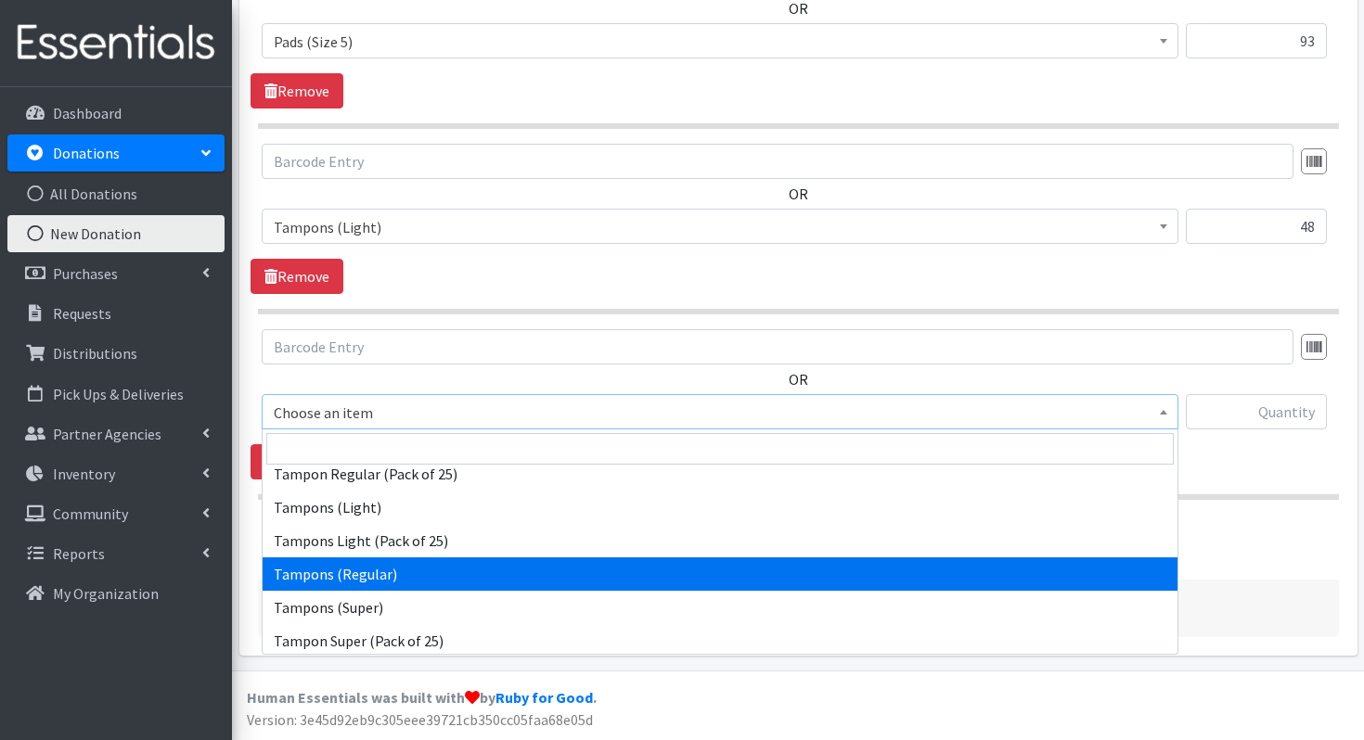
select select "13212"
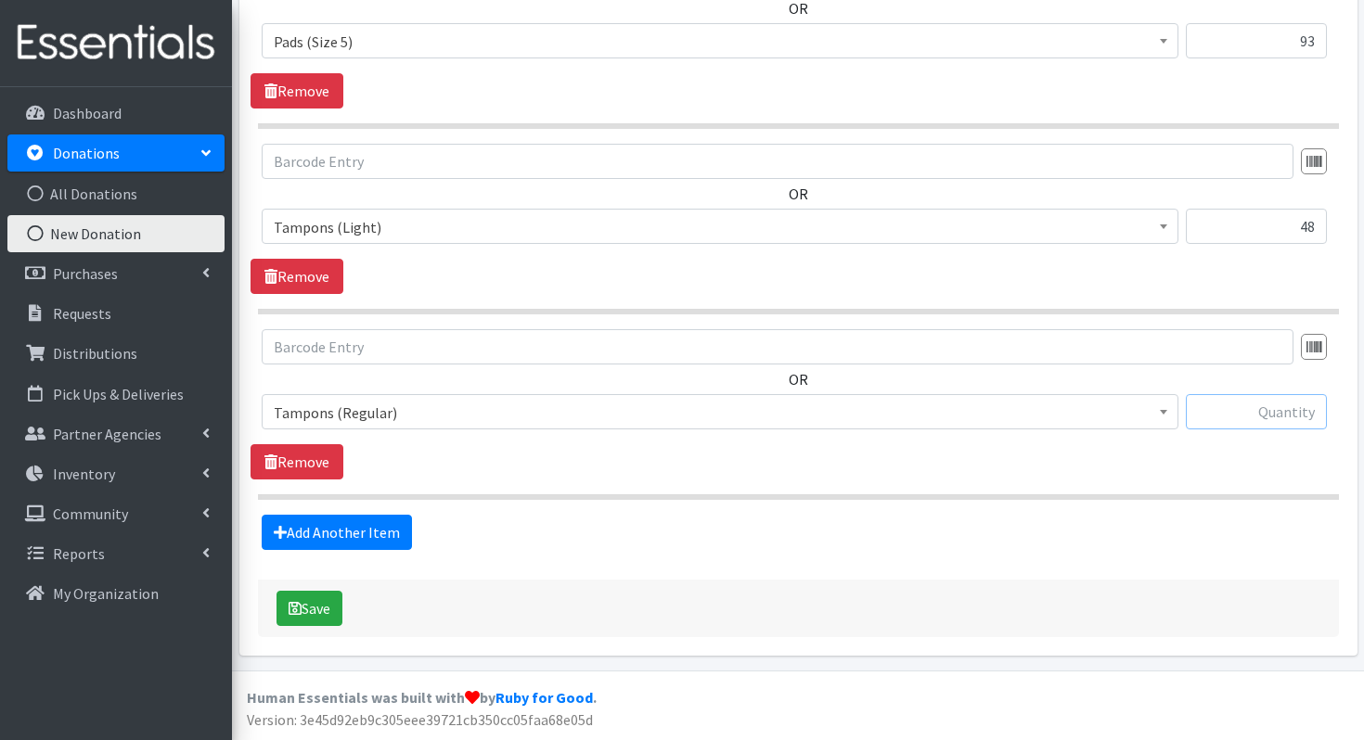
click at [1296, 406] on input "text" at bounding box center [1256, 411] width 141 height 35
type input "237"
click at [321, 533] on link "Add Another Item" at bounding box center [337, 532] width 150 height 35
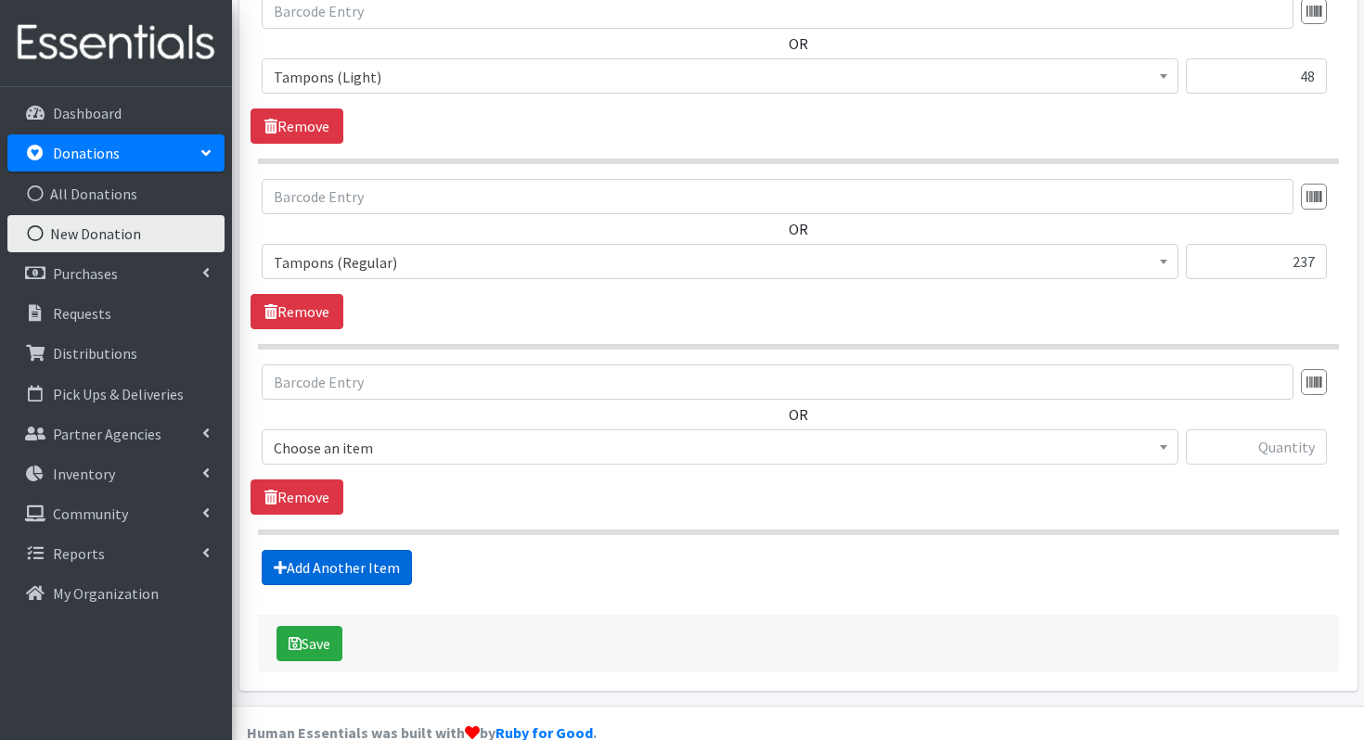
scroll to position [1603, 0]
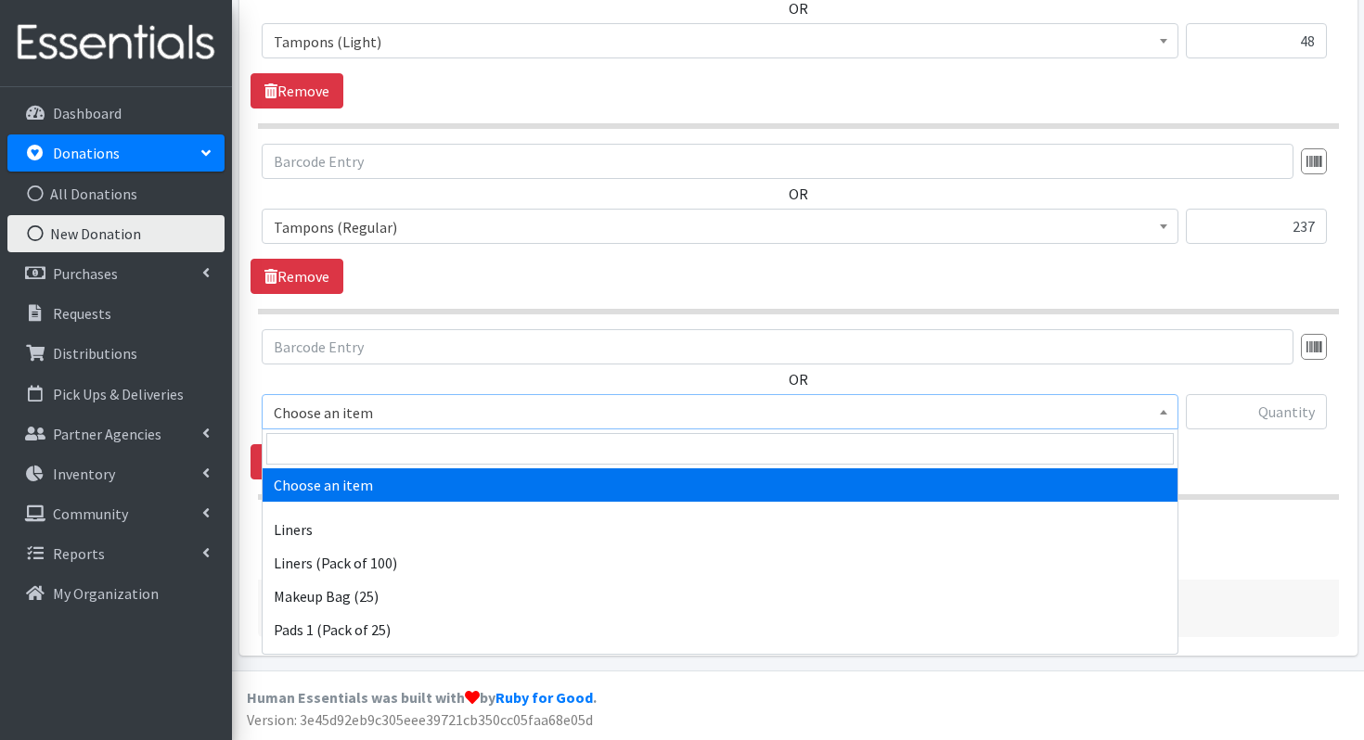
click at [437, 400] on span "Choose an item" at bounding box center [720, 413] width 893 height 26
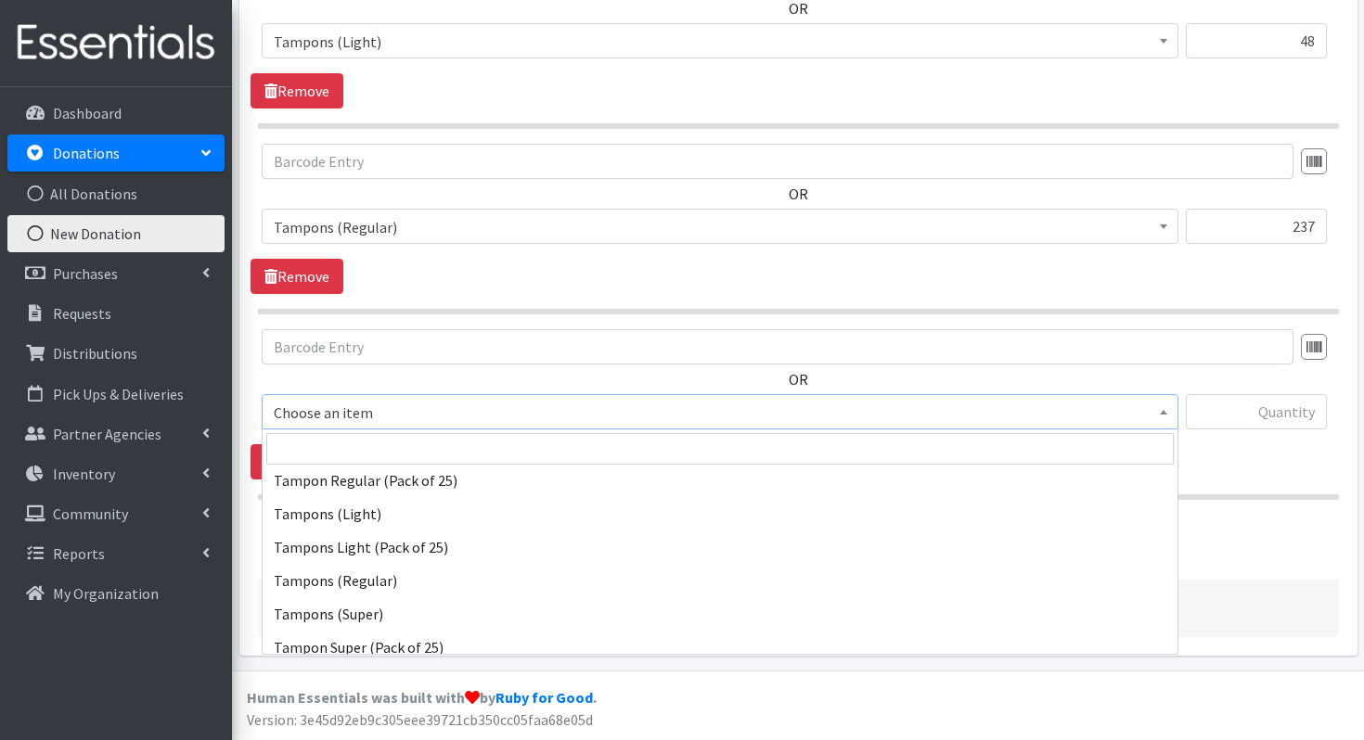
scroll to position [656, 0]
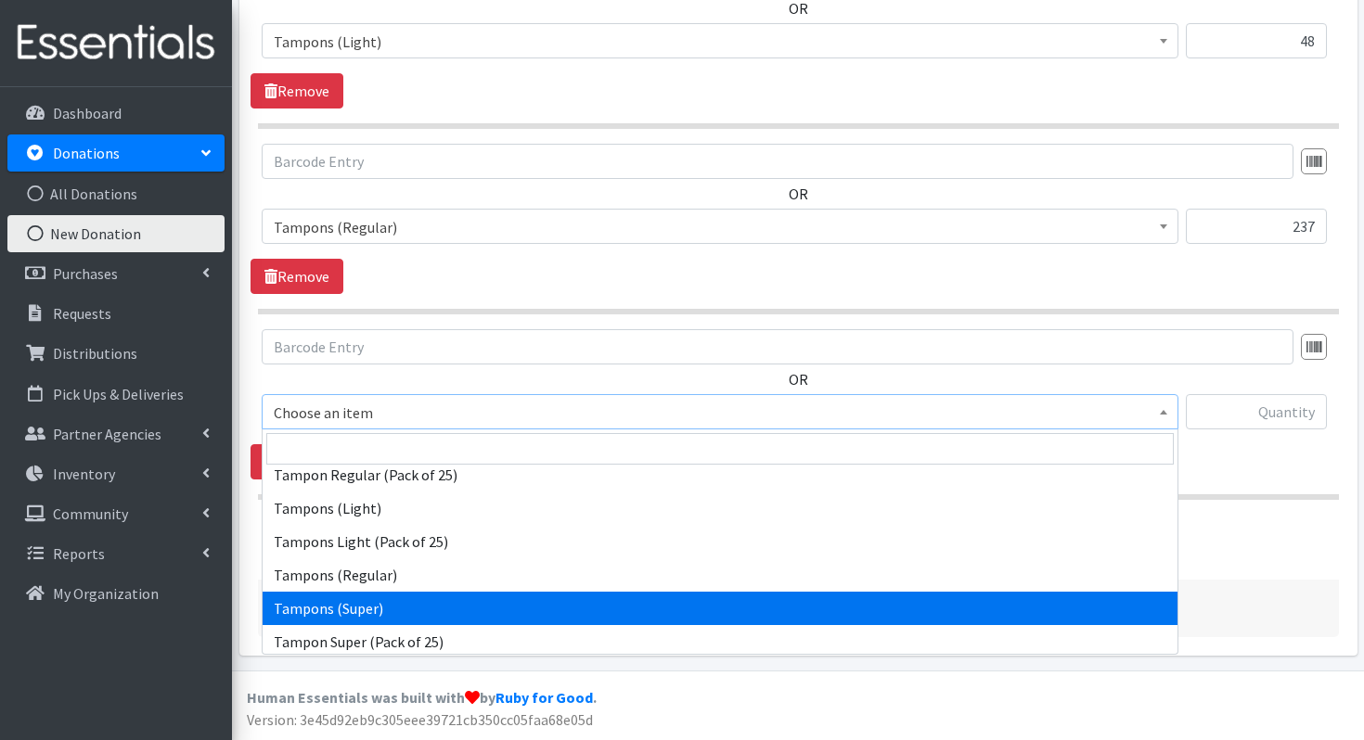
select select "13213"
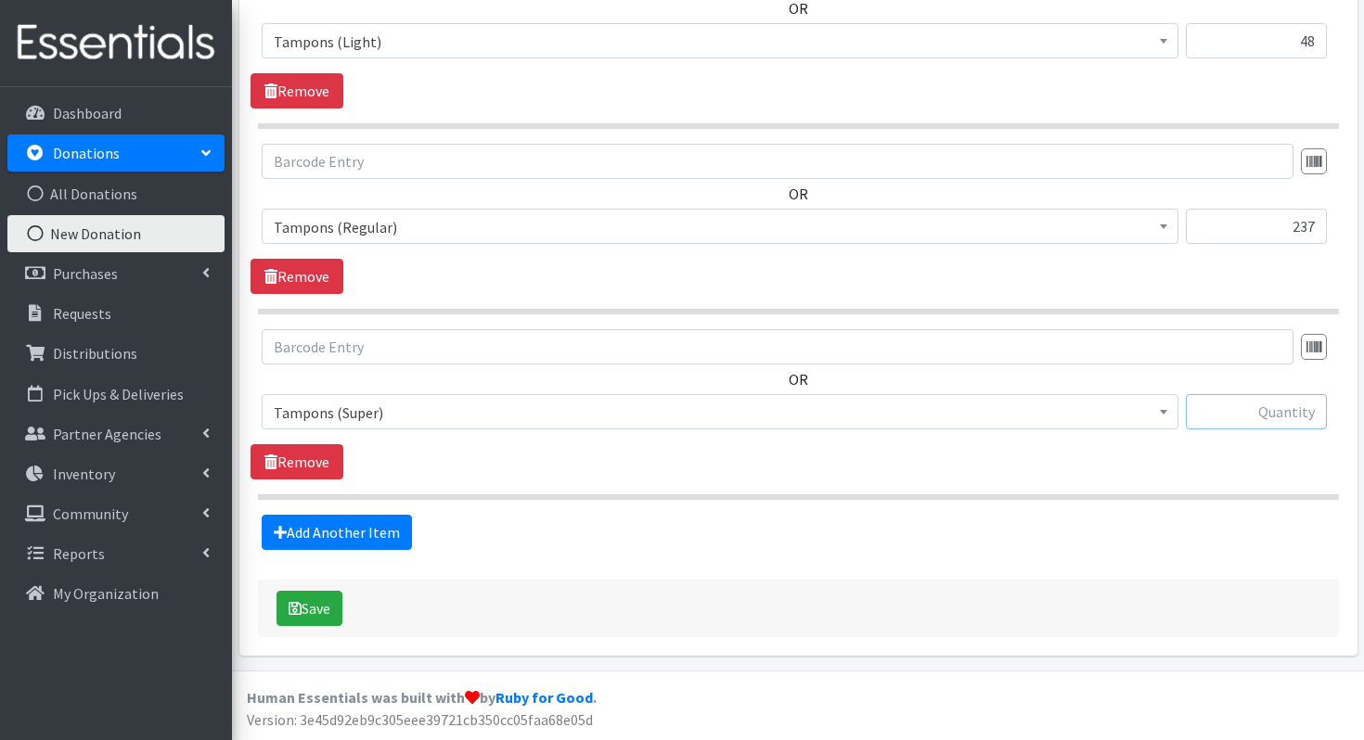
click at [1280, 416] on input "text" at bounding box center [1256, 411] width 141 height 35
type input "166"
click at [315, 531] on link "Add Another Item" at bounding box center [337, 532] width 150 height 35
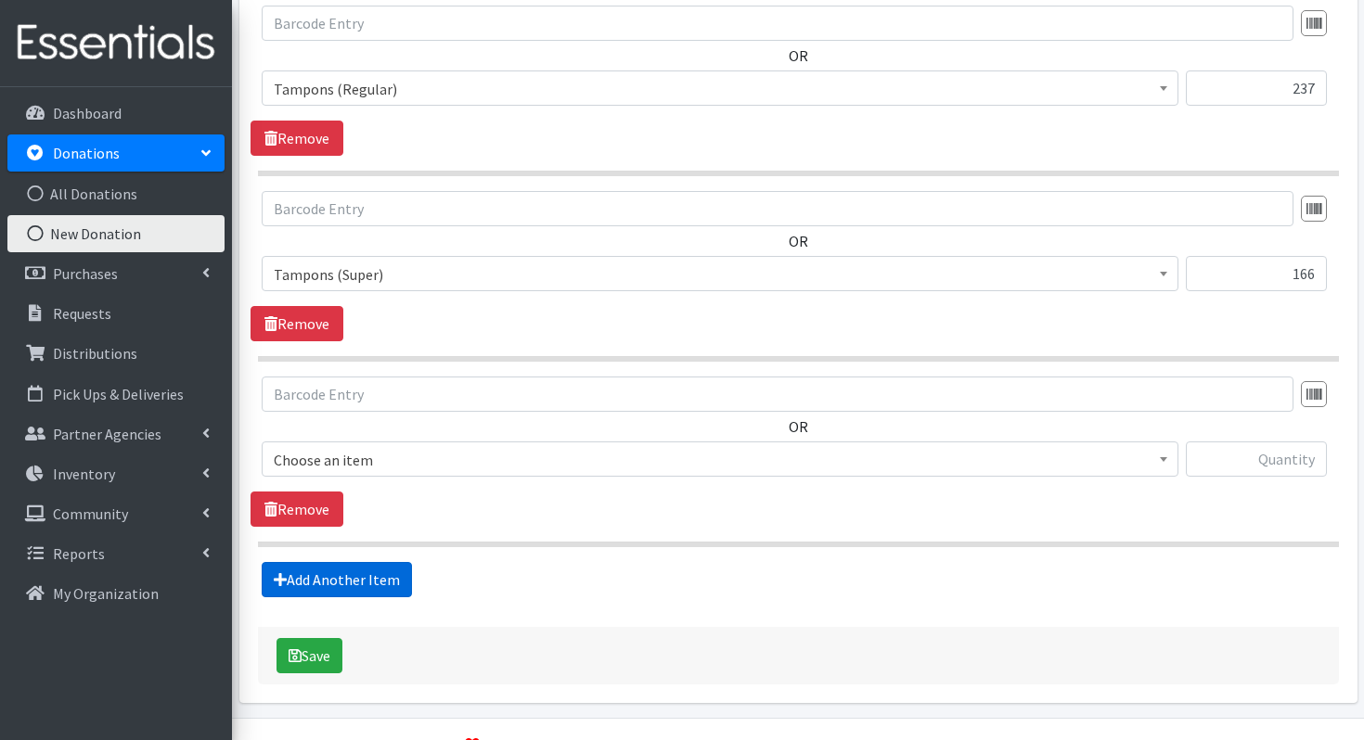
scroll to position [1788, 0]
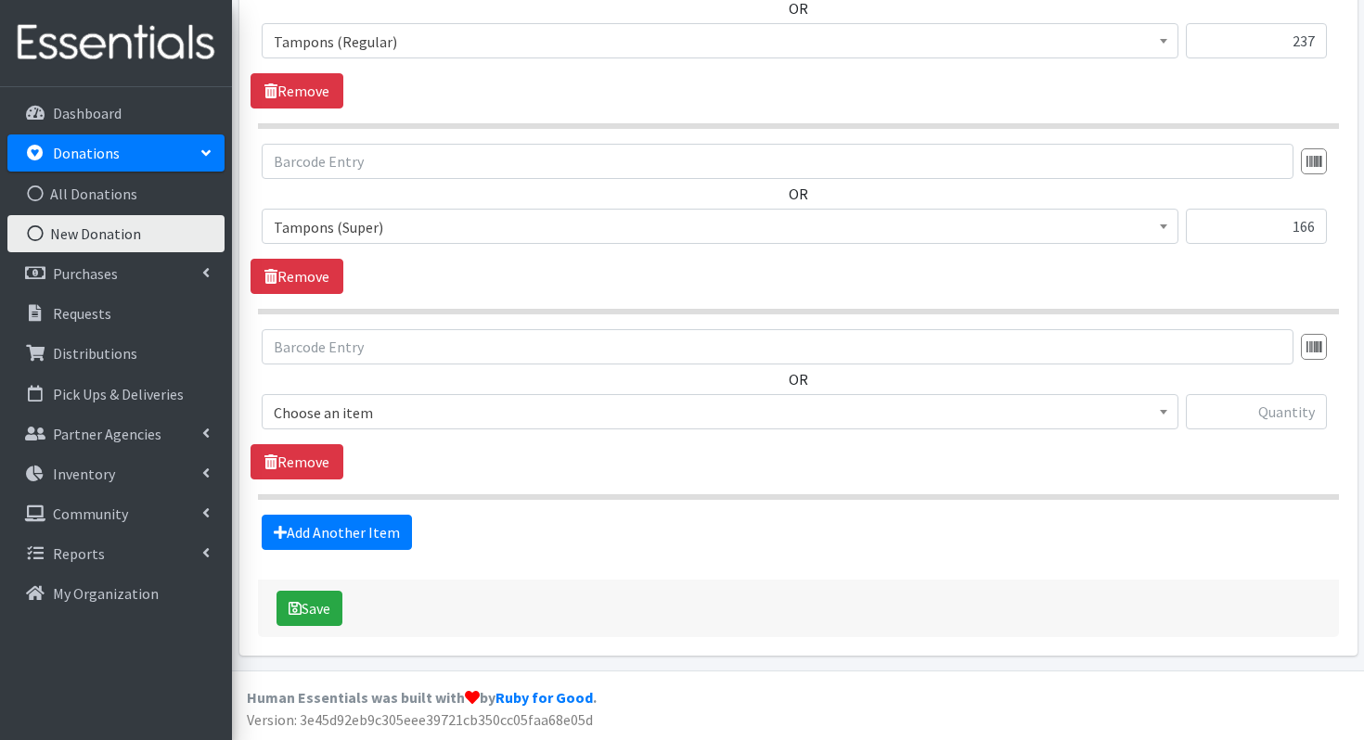
click at [453, 409] on span "Choose an item" at bounding box center [720, 413] width 893 height 26
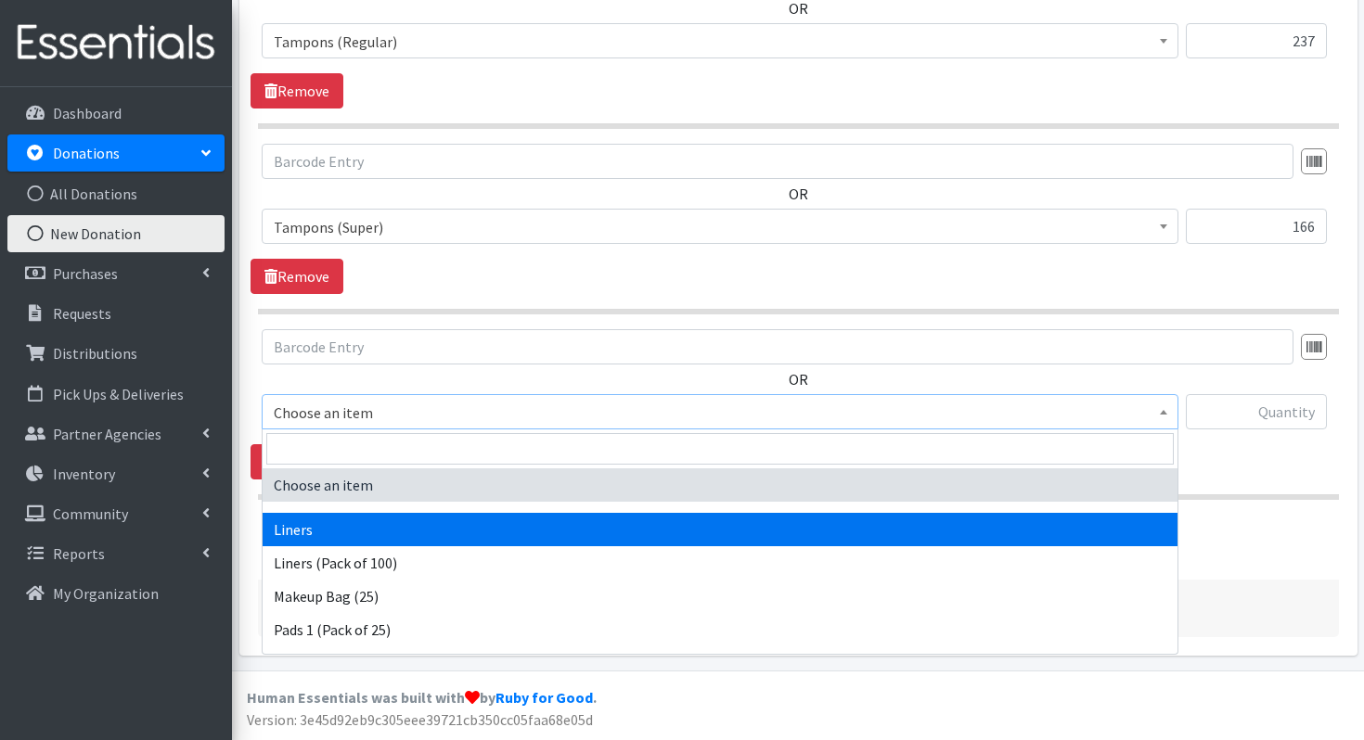
select select "13220"
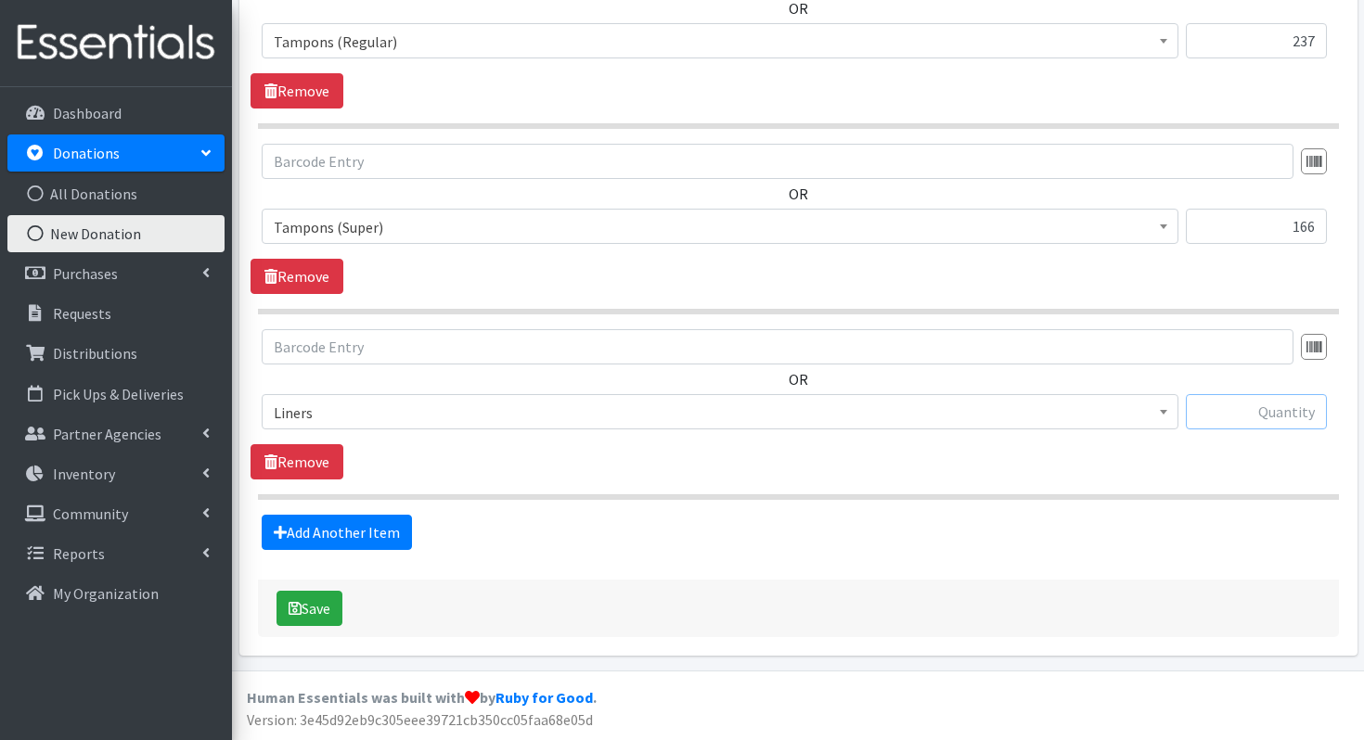
click at [1279, 426] on input "text" at bounding box center [1256, 411] width 141 height 35
type input "60"
click at [317, 606] on button "Save" at bounding box center [310, 608] width 66 height 35
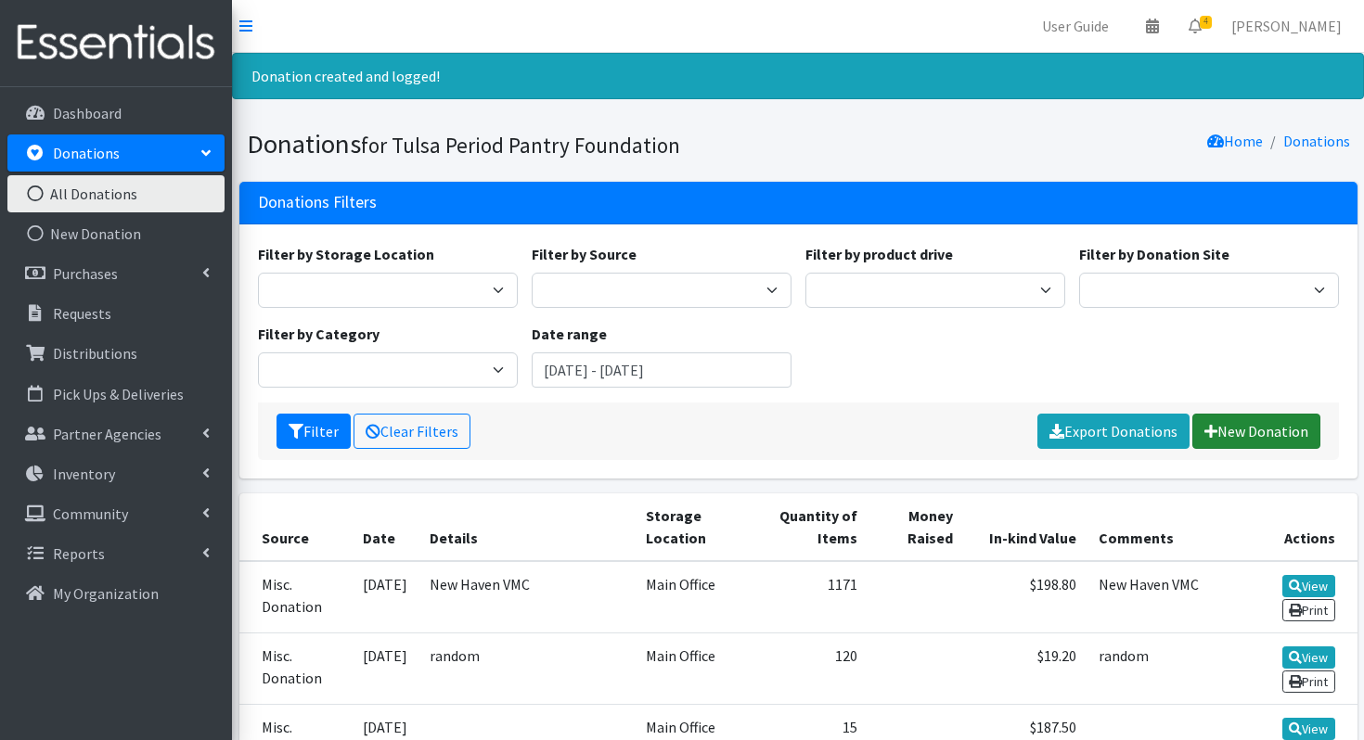
click at [1272, 431] on link "New Donation" at bounding box center [1256, 431] width 128 height 35
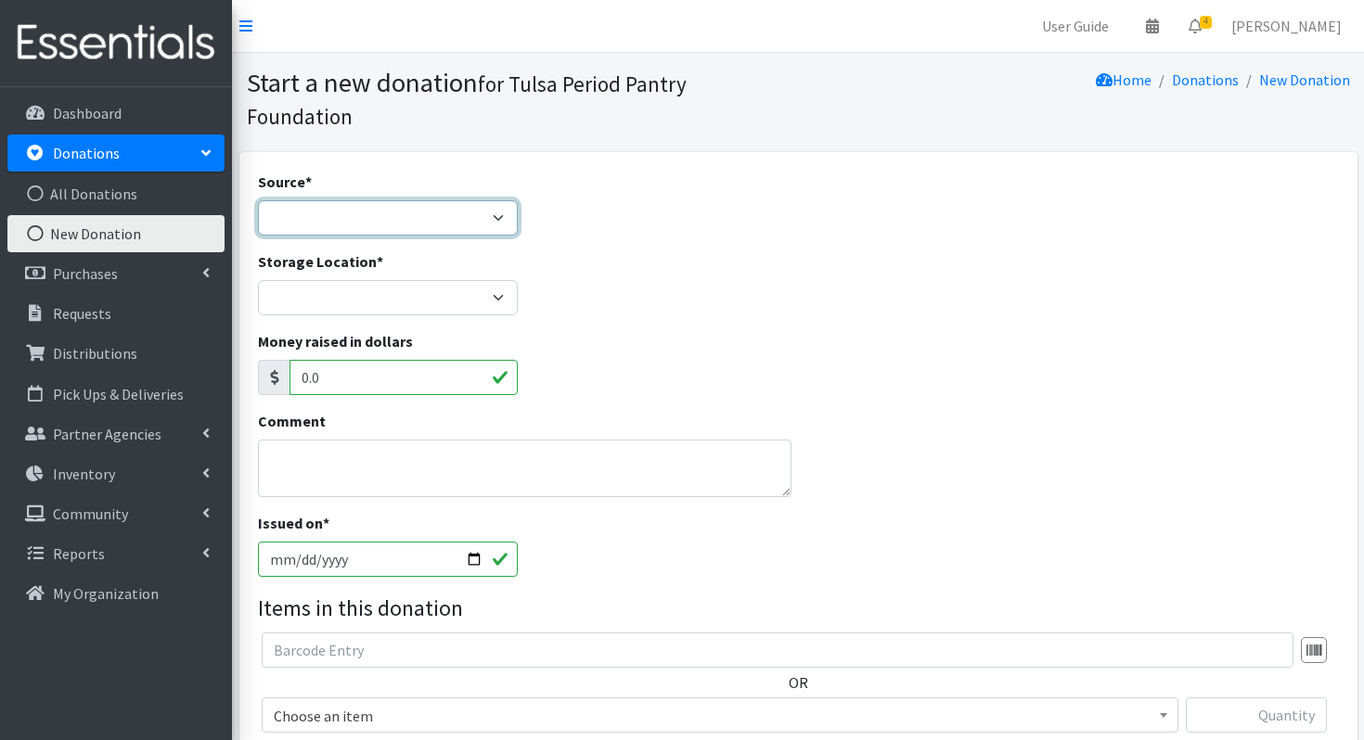
click at [430, 212] on select "Product Drive Manufacturer Donation Site Misc. Donation" at bounding box center [388, 217] width 260 height 35
select select "Misc. Donation"
click at [361, 320] on div "Storage Location * Main Office" at bounding box center [388, 291] width 274 height 80
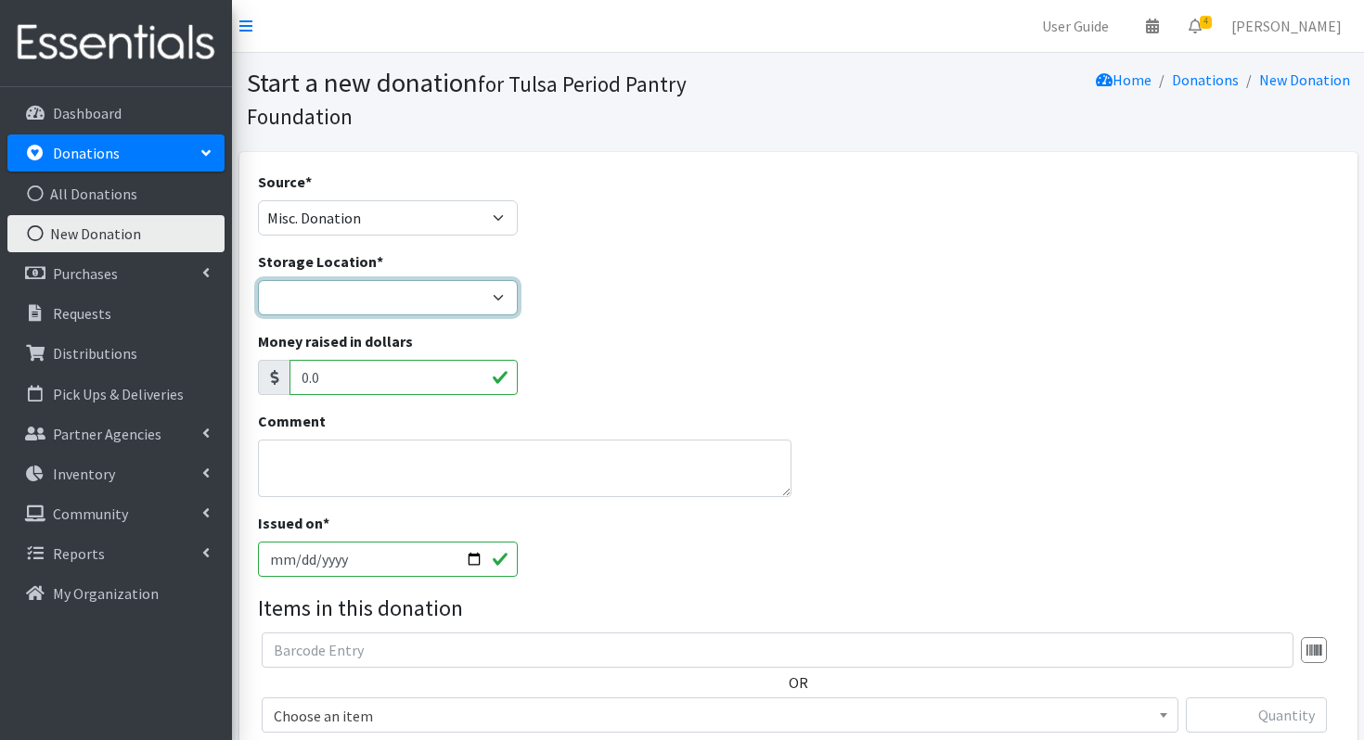
click at [359, 304] on select "Main Office" at bounding box center [388, 297] width 260 height 35
select select "380"
click at [322, 465] on textarea "Comment" at bounding box center [525, 469] width 534 height 58
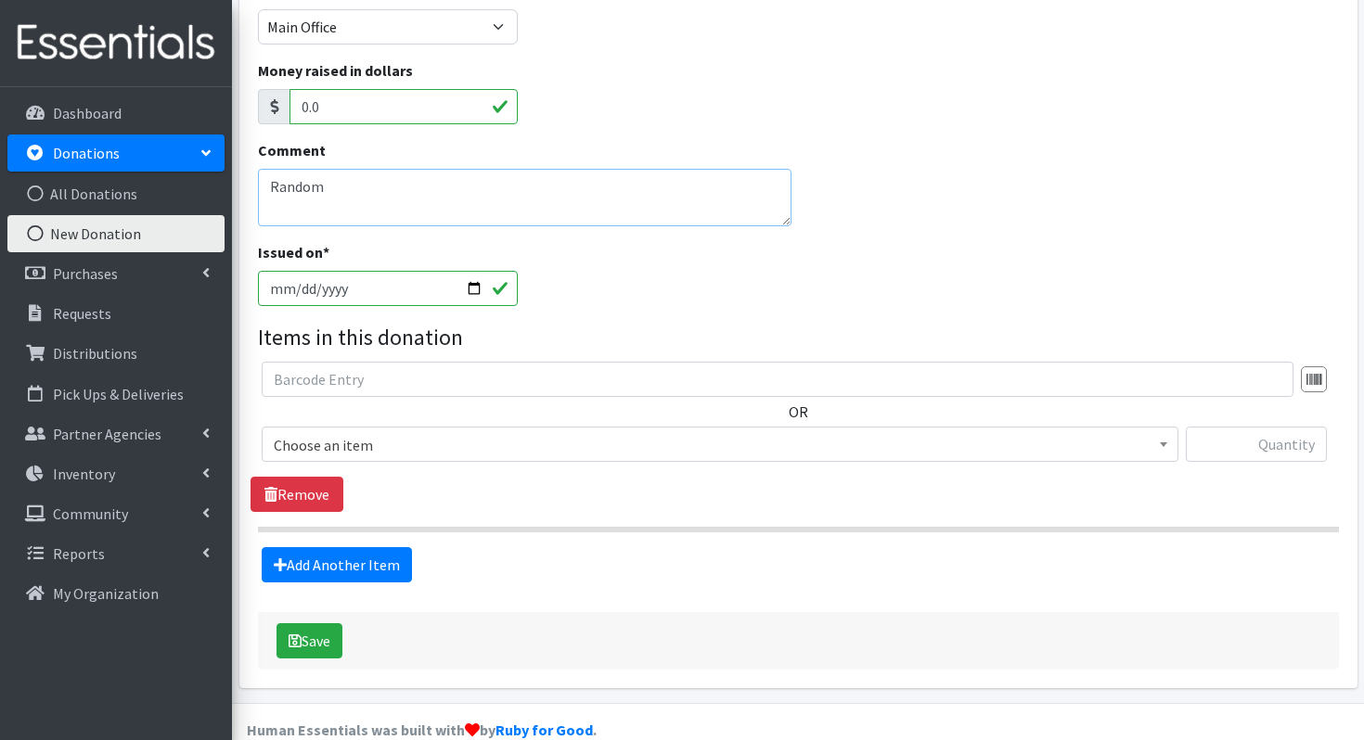
scroll to position [303, 0]
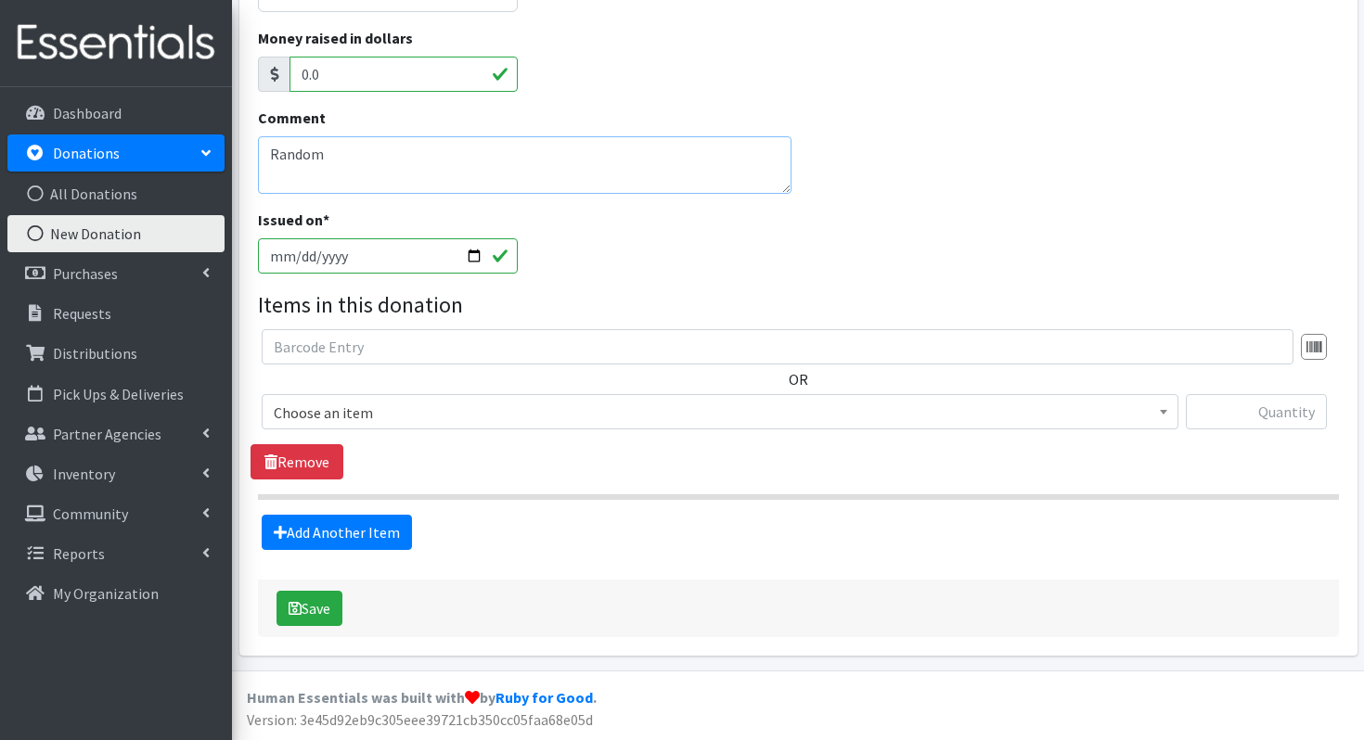
type textarea "Random"
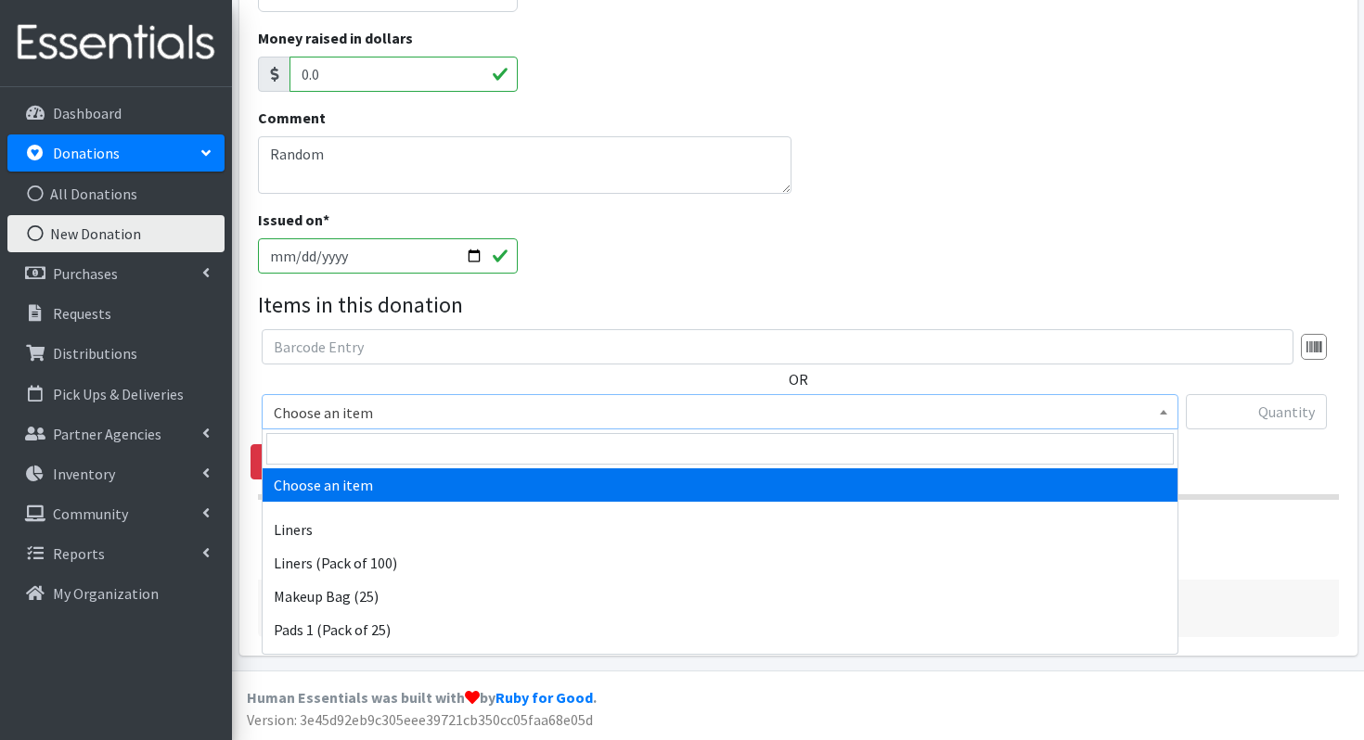
click at [438, 406] on span "Choose an item" at bounding box center [720, 413] width 893 height 26
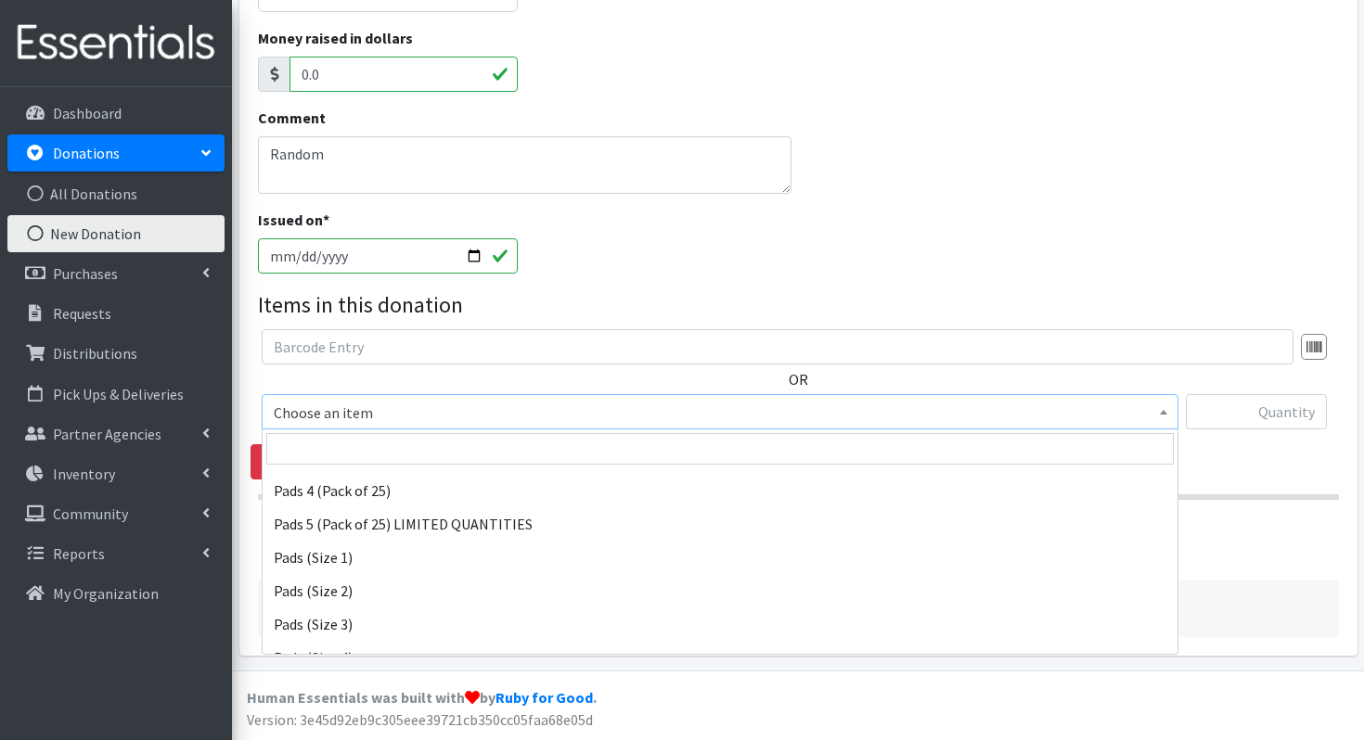
scroll to position [243, 0]
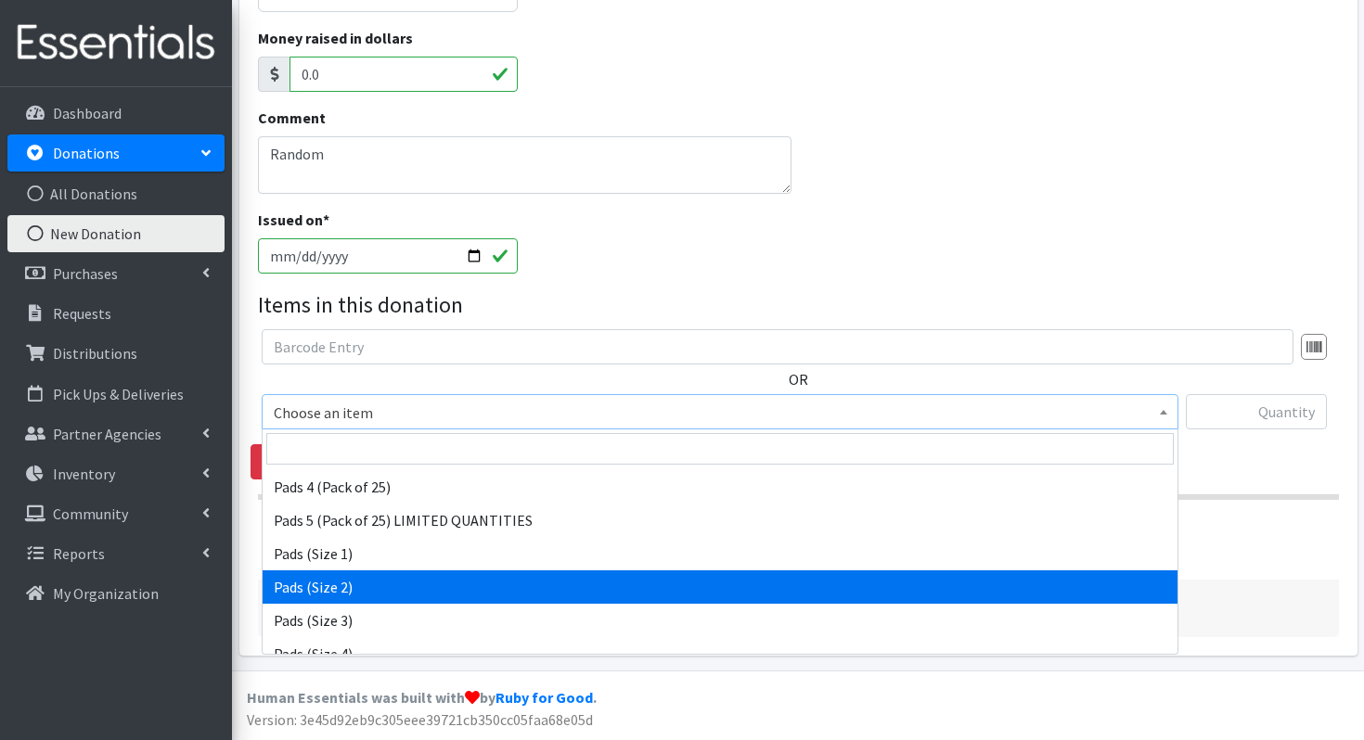
select select "13214"
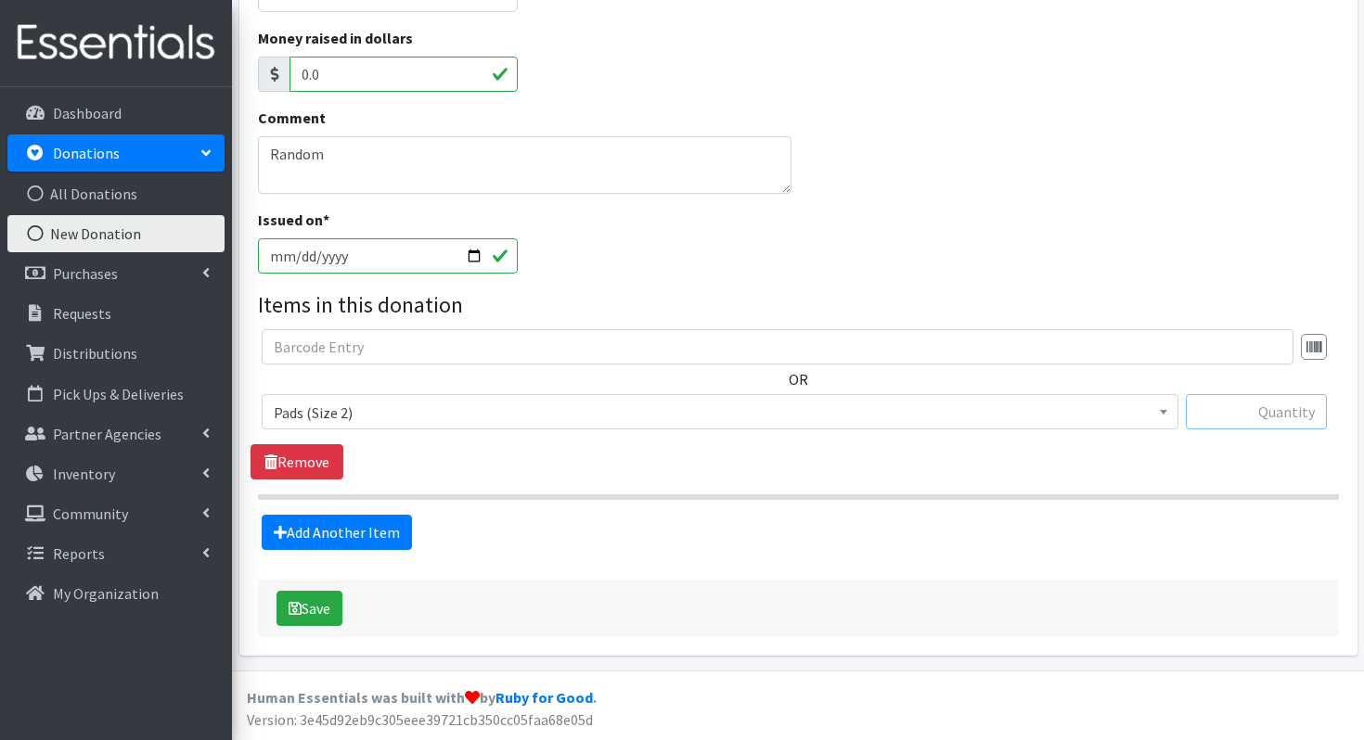
click at [1273, 397] on input "text" at bounding box center [1256, 411] width 141 height 35
type input "58"
click at [371, 534] on link "Add Another Item" at bounding box center [337, 532] width 150 height 35
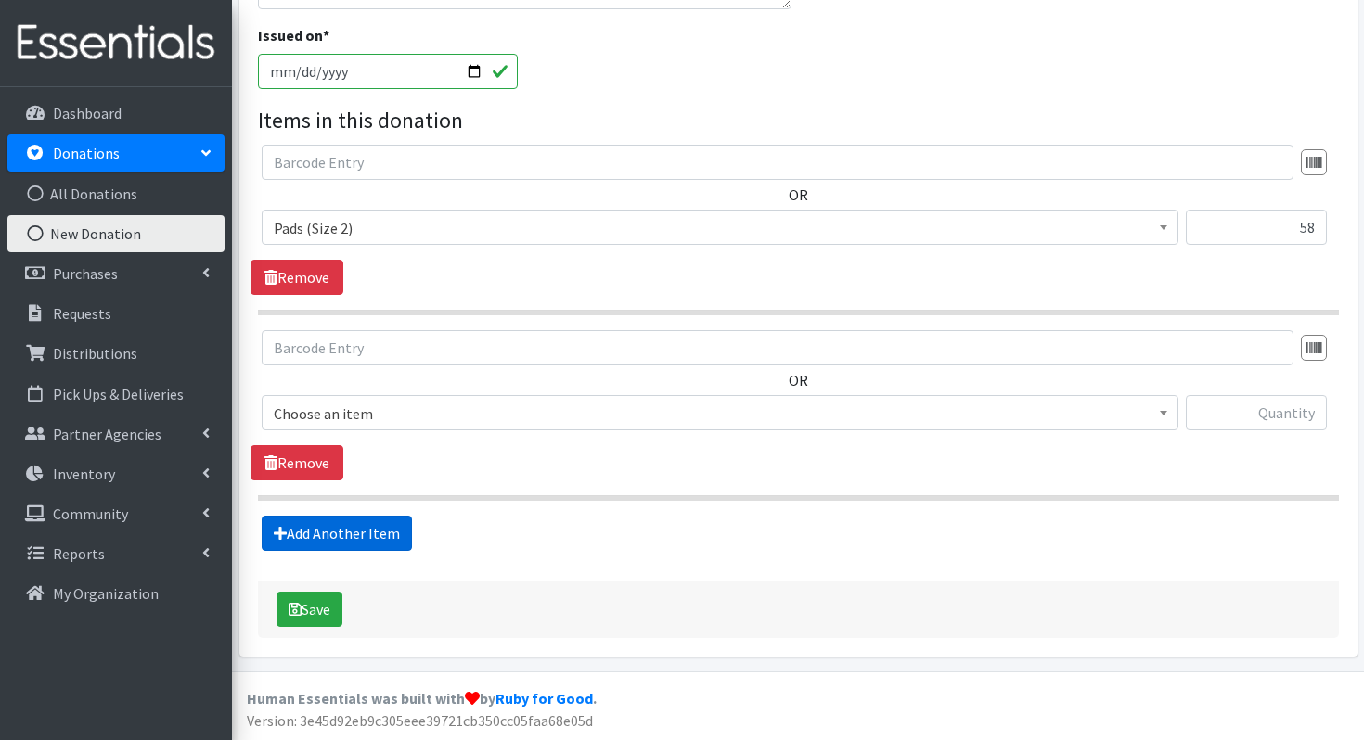
scroll to position [489, 0]
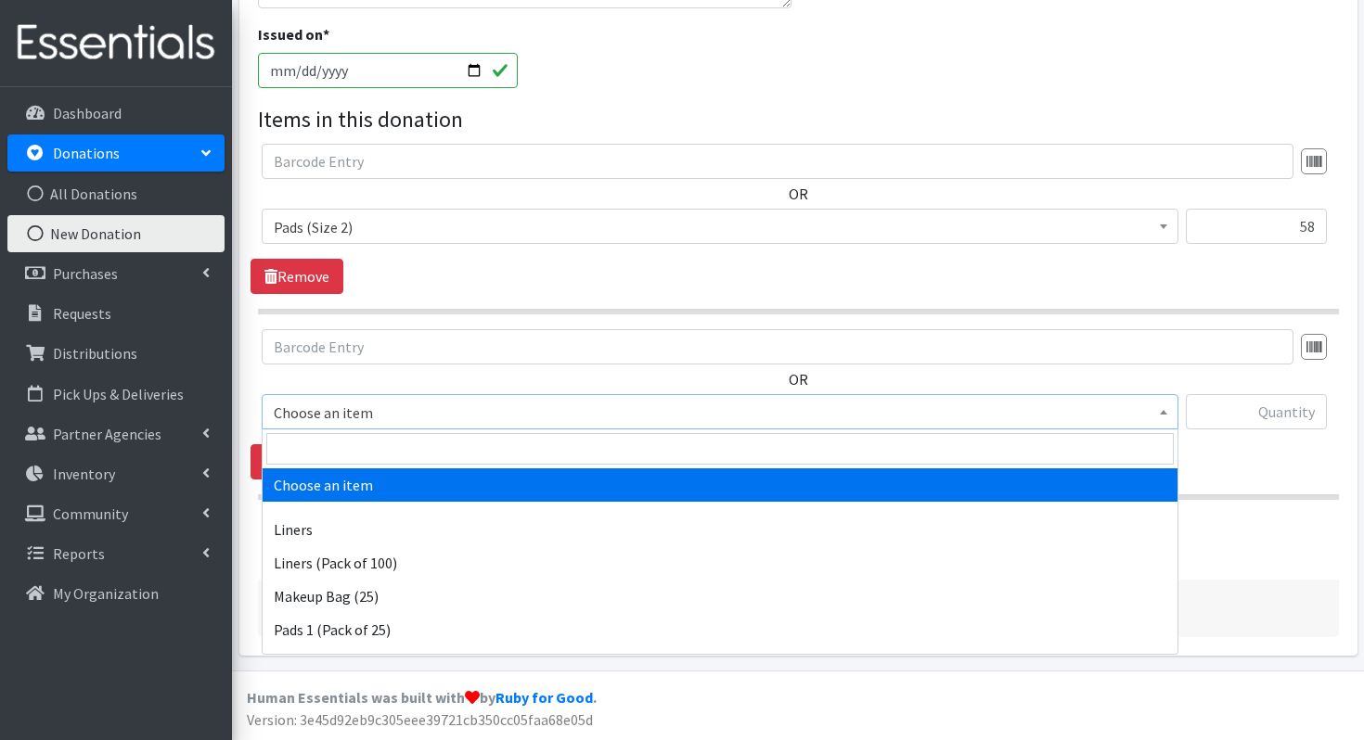
click at [336, 421] on span "Choose an item" at bounding box center [720, 413] width 893 height 26
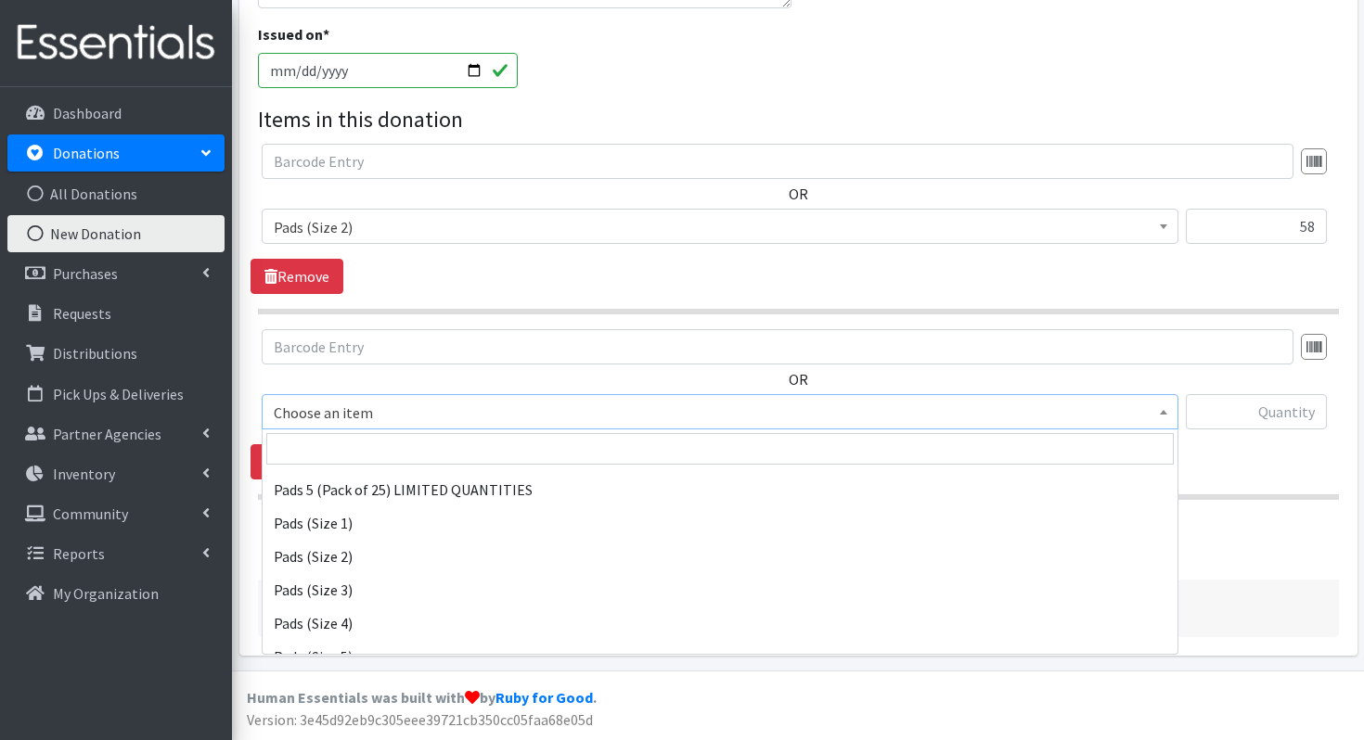
scroll to position [274, 0]
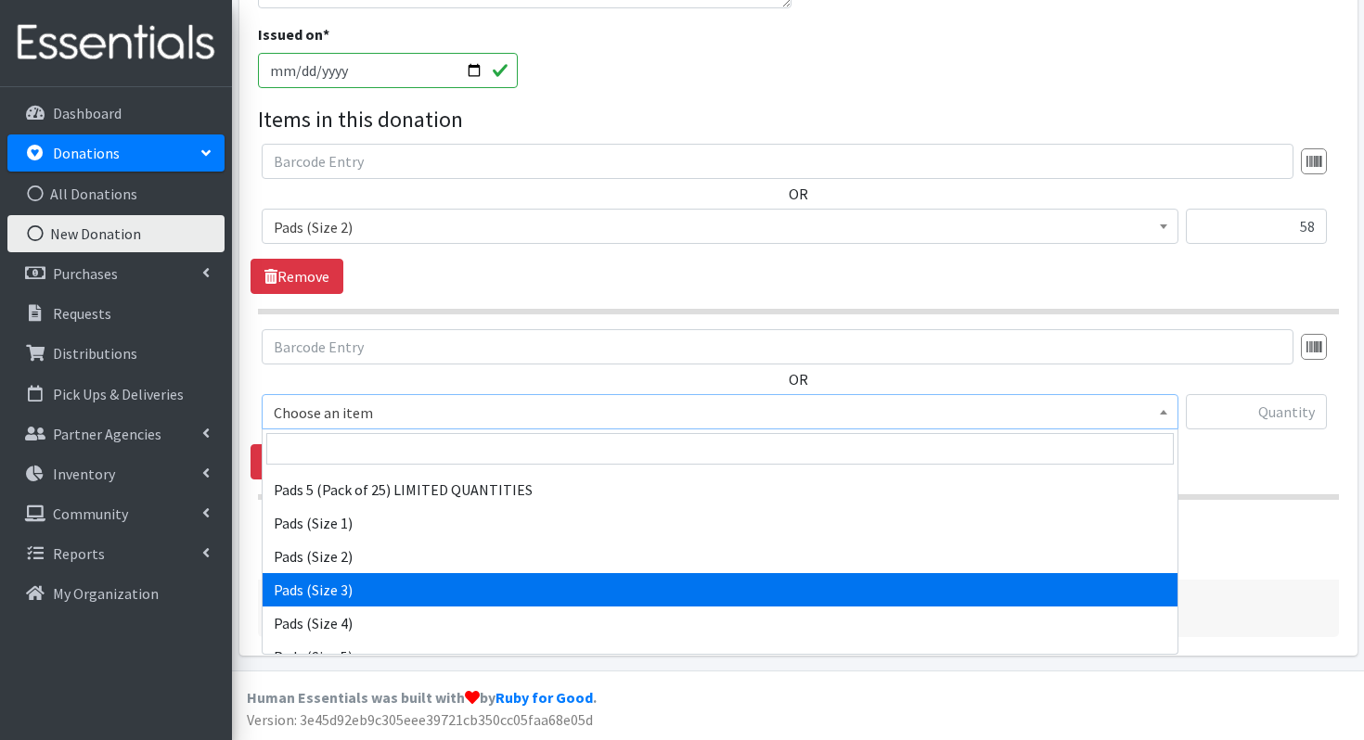
select select "13215"
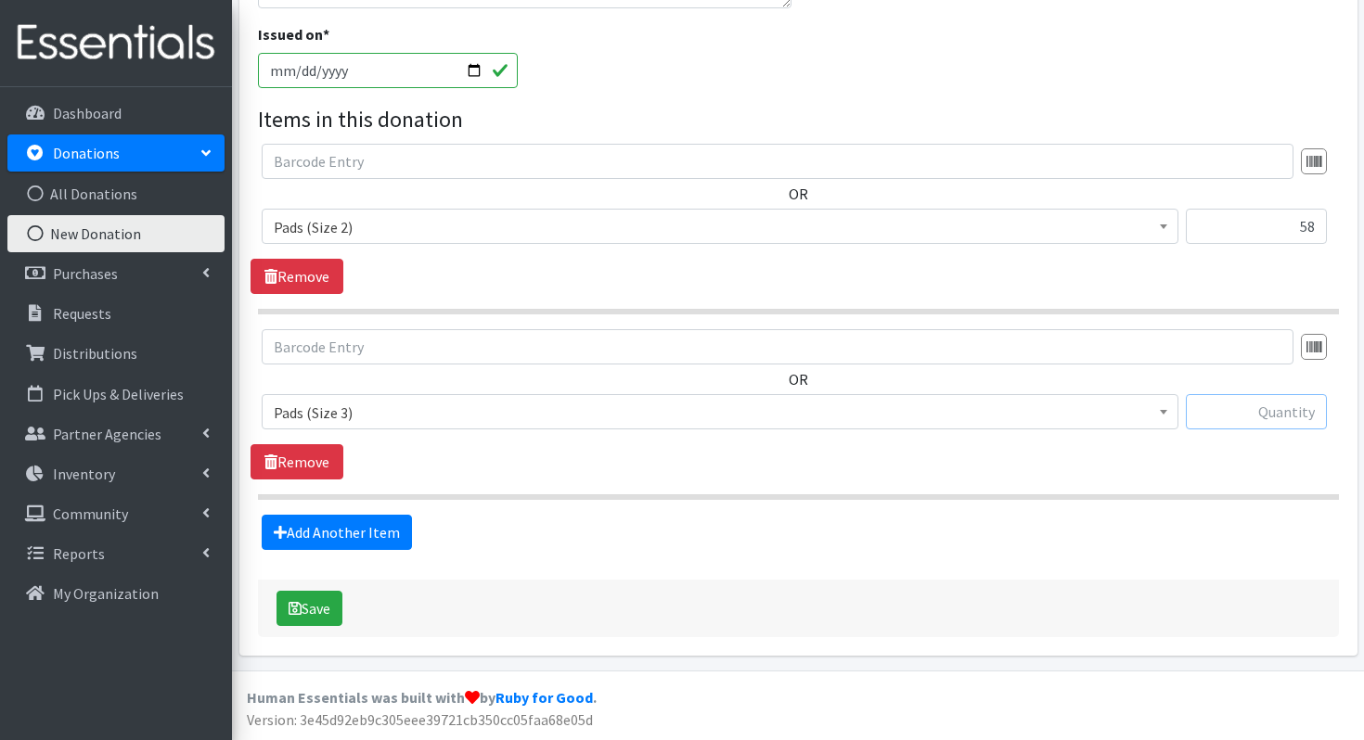
click at [1248, 413] on input "text" at bounding box center [1256, 411] width 141 height 35
type input "84"
click at [338, 545] on link "Add Another Item" at bounding box center [337, 532] width 150 height 35
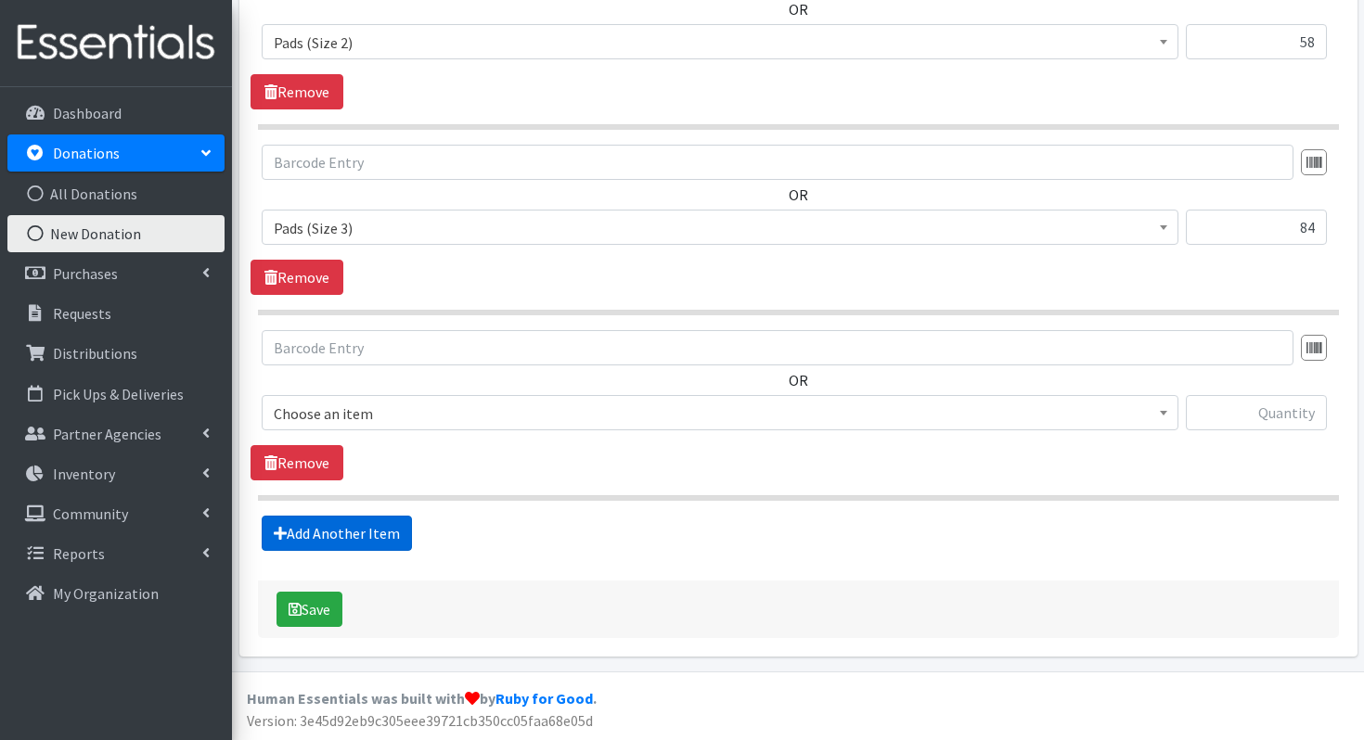
scroll to position [675, 0]
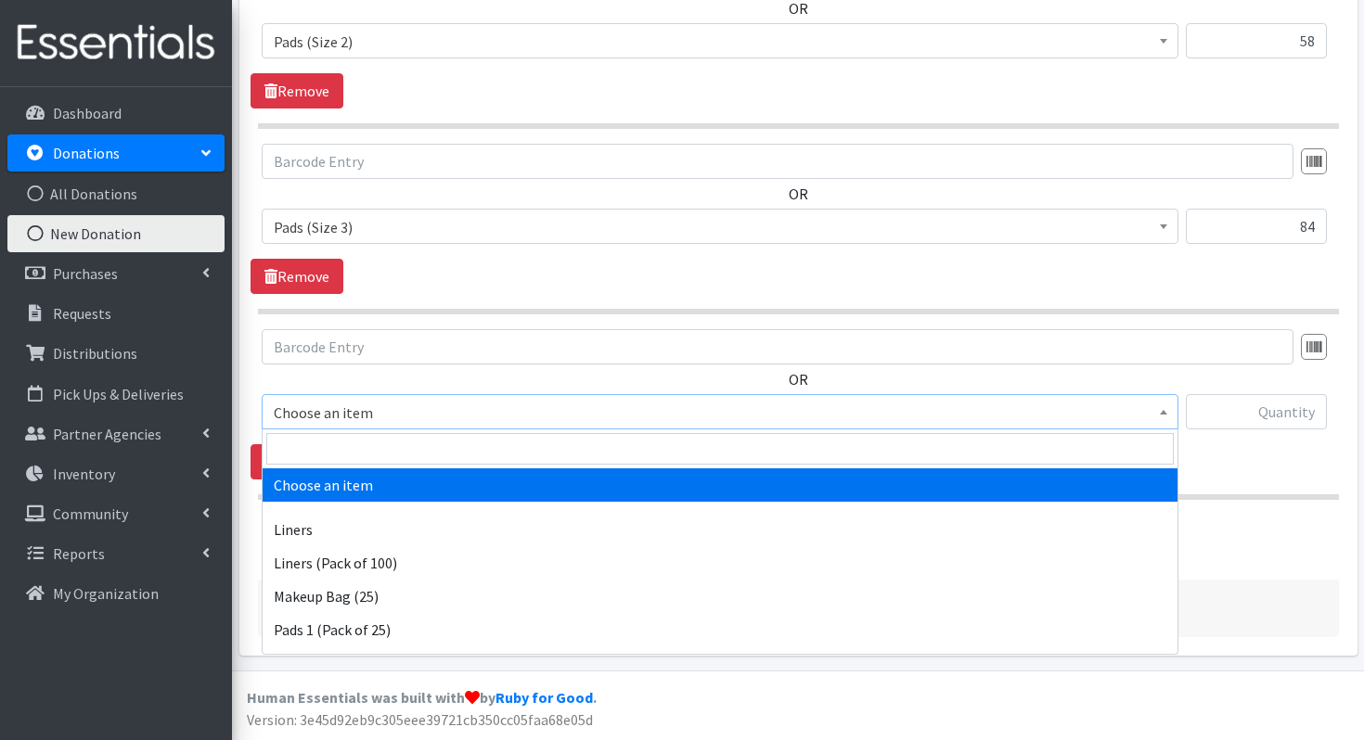
click at [430, 395] on span "Choose an item" at bounding box center [720, 411] width 917 height 35
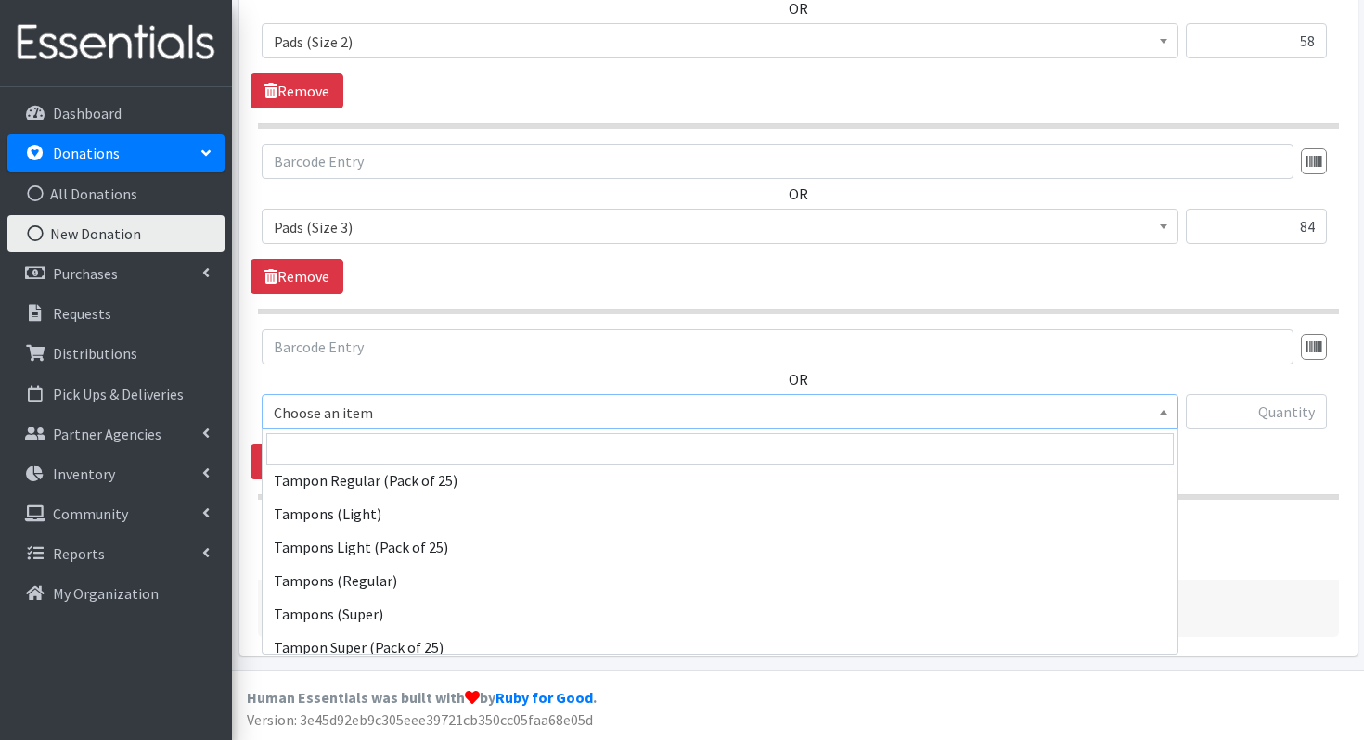
scroll to position [651, 0]
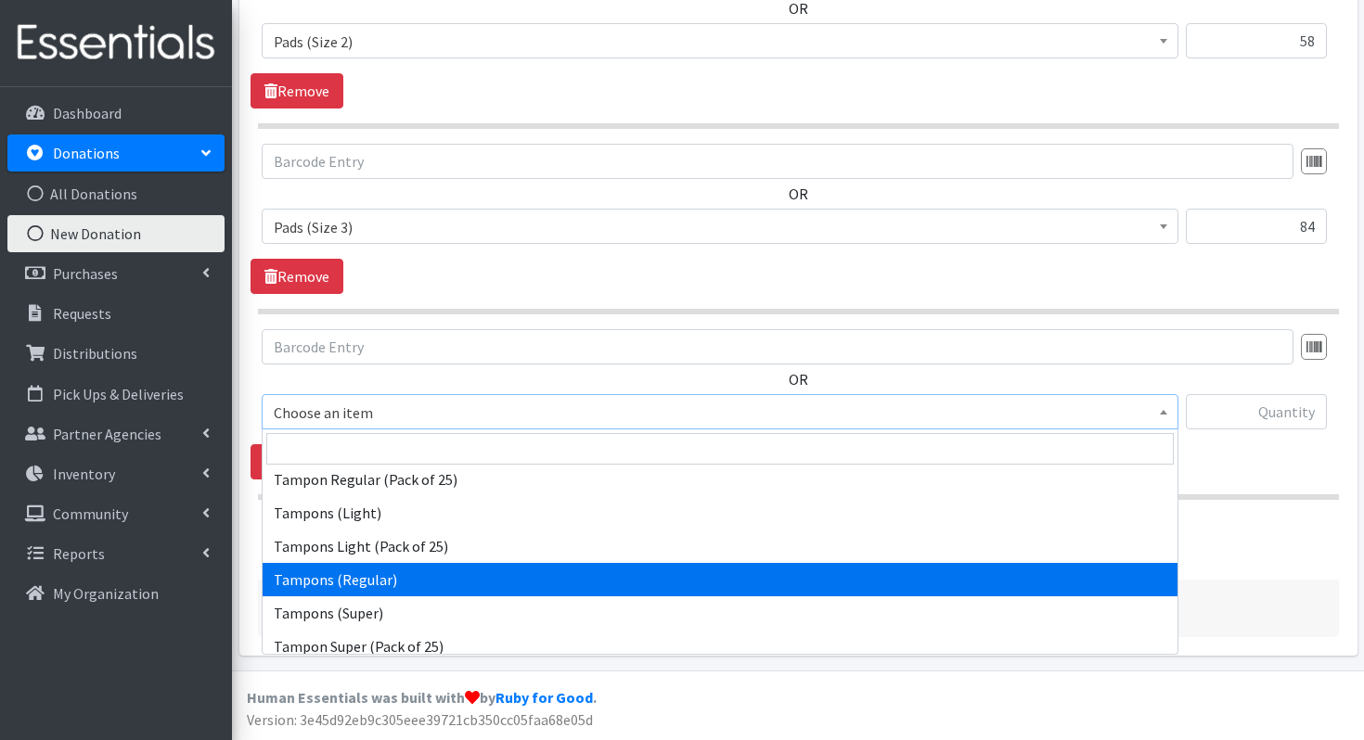
select select "13212"
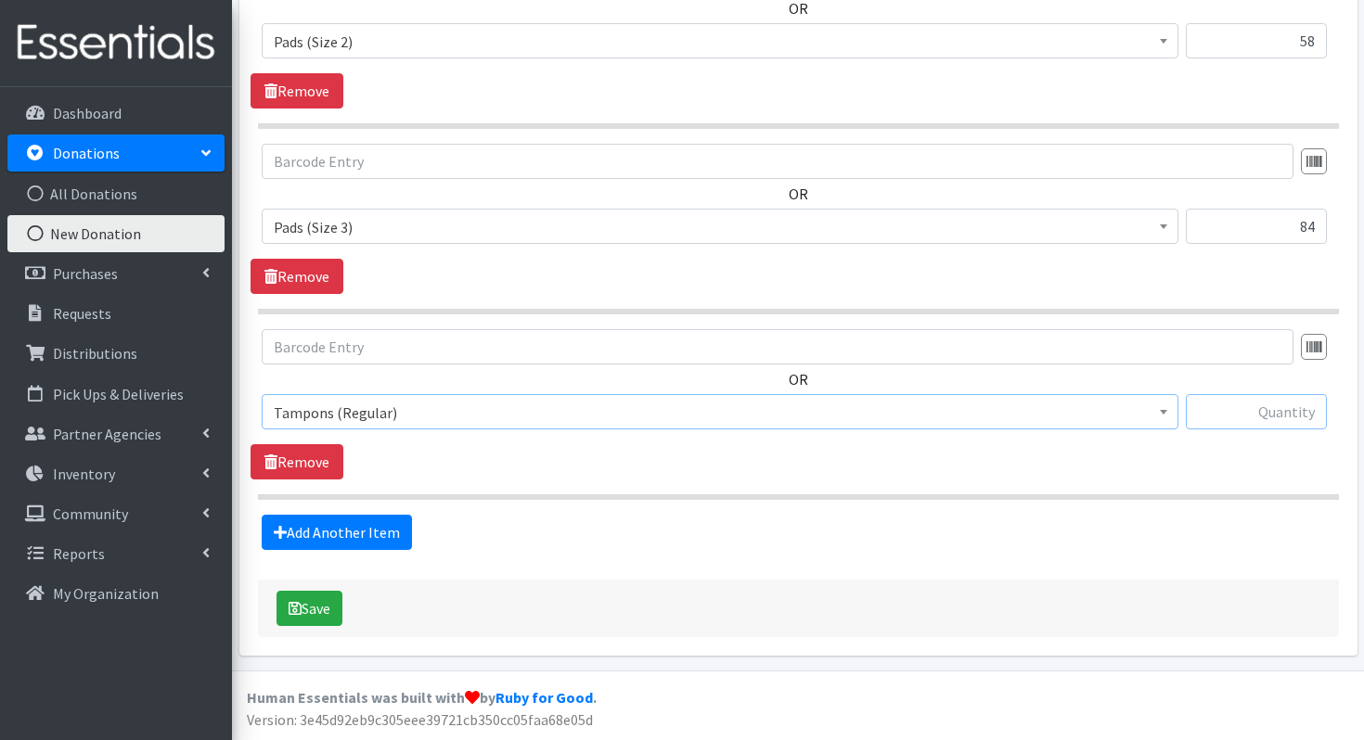
click at [1298, 422] on input "text" at bounding box center [1256, 411] width 141 height 35
type input "100"
click at [337, 615] on button "Save" at bounding box center [310, 608] width 66 height 35
